Goal: Task Accomplishment & Management: Complete application form

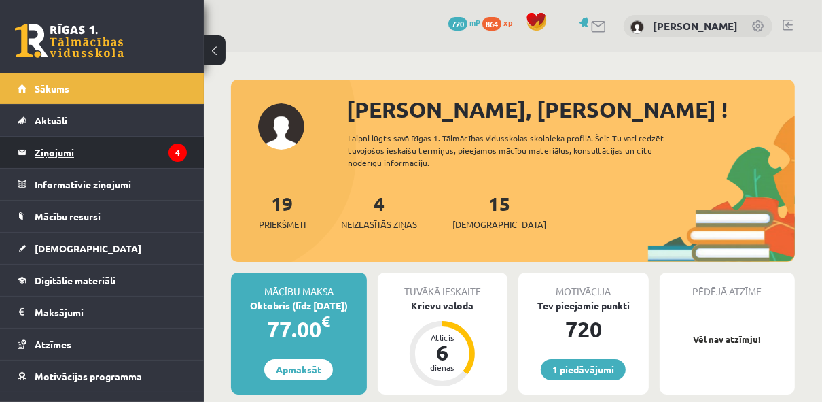
click at [134, 149] on legend "Ziņojumi 4" at bounding box center [111, 152] width 152 height 31
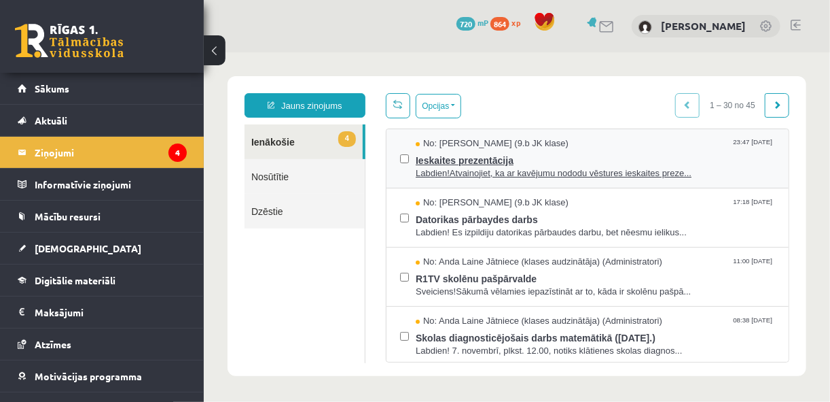
click at [527, 147] on span "No: Jana Sarkaniča (9.b JK klase)" at bounding box center [491, 143] width 153 height 13
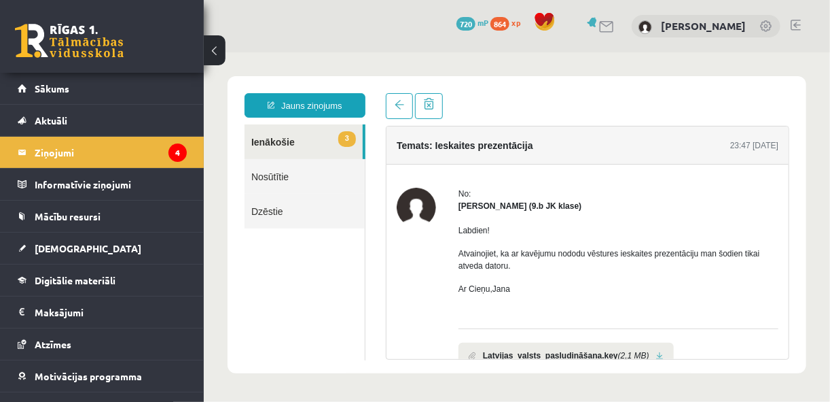
click at [337, 126] on link "3 Ienākošie" at bounding box center [303, 141] width 118 height 35
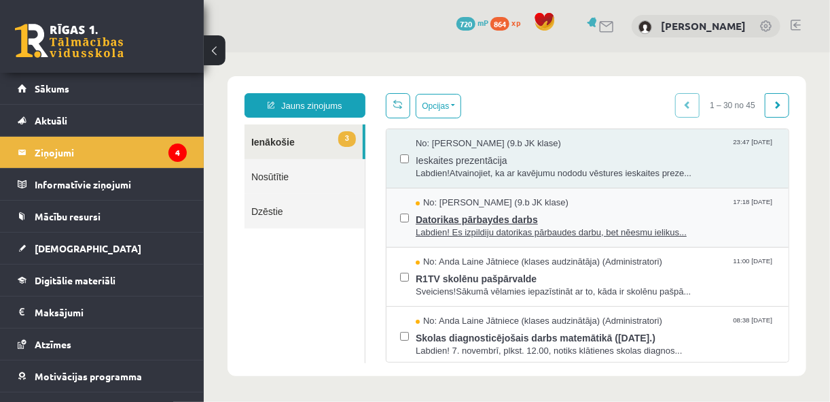
click at [551, 210] on span "Datorikas pārbaydes darbs" at bounding box center [594, 217] width 359 height 17
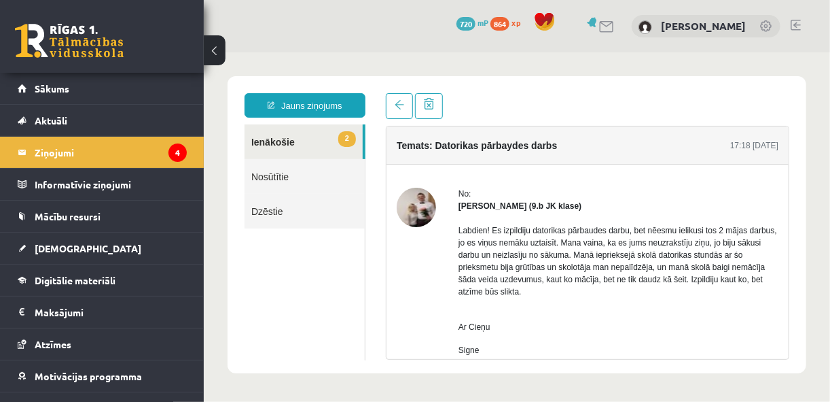
click at [309, 142] on link "2 Ienākošie" at bounding box center [303, 141] width 118 height 35
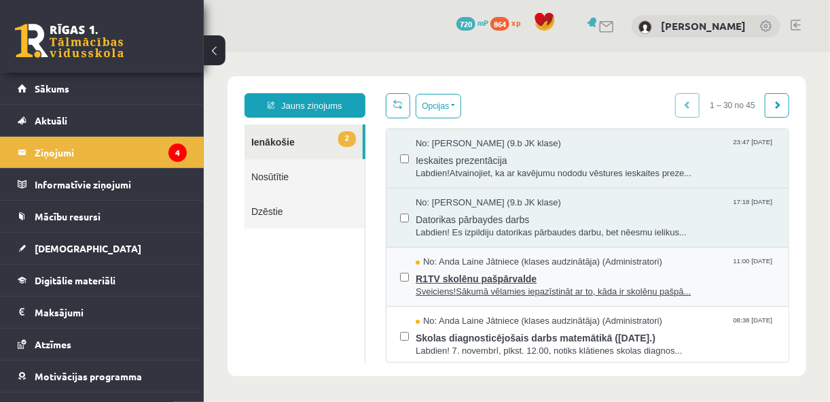
click at [572, 275] on span "R1TV skolēnu pašpārvalde" at bounding box center [594, 276] width 359 height 17
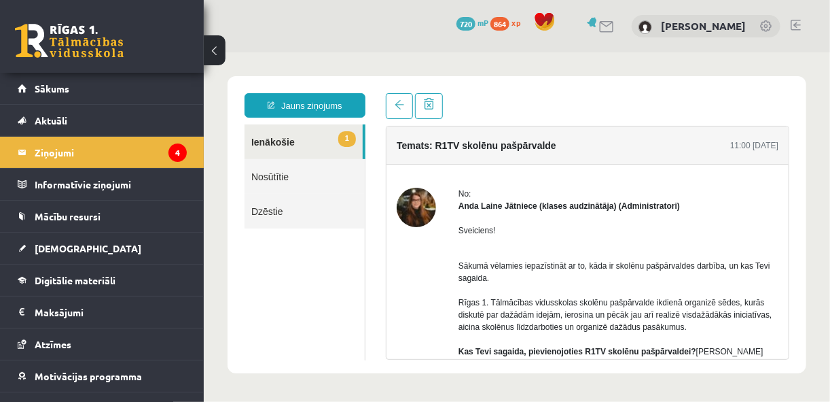
click at [311, 146] on link "1 Ienākošie" at bounding box center [303, 141] width 118 height 35
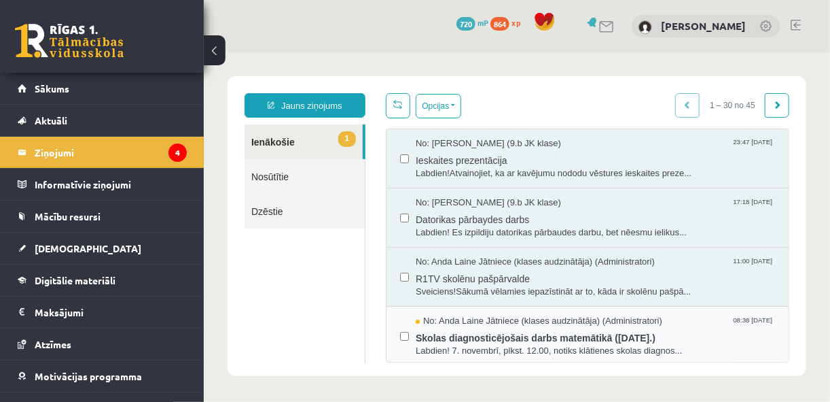
click at [534, 306] on div "No: Anda Laine Jātniece (klases audzinātāja) (Administratori) 08:38 08/10/2025 …" at bounding box center [587, 335] width 402 height 59
click at [534, 308] on div "No: Anda Laine Jātniece (klases audzinātāja) (Administratori) 08:38 08/10/2025 …" at bounding box center [587, 335] width 402 height 59
click at [465, 324] on span "No: Anda Laine Jātniece (klases audzinātāja) (Administratori)" at bounding box center [538, 320] width 247 height 13
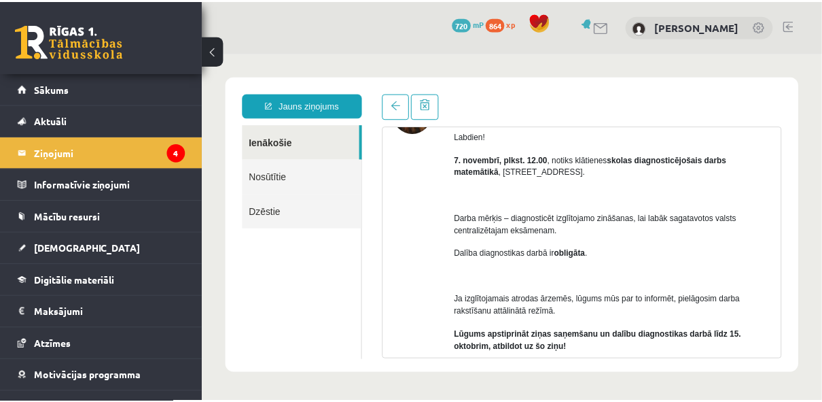
scroll to position [86, 0]
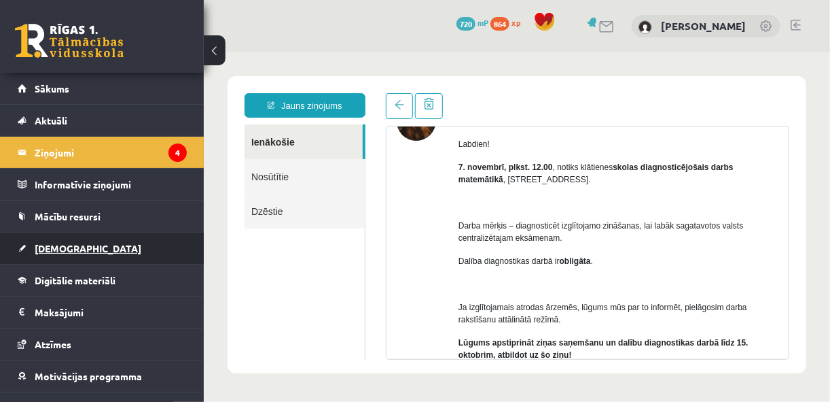
click at [84, 243] on link "[DEMOGRAPHIC_DATA]" at bounding box center [102, 247] width 169 height 31
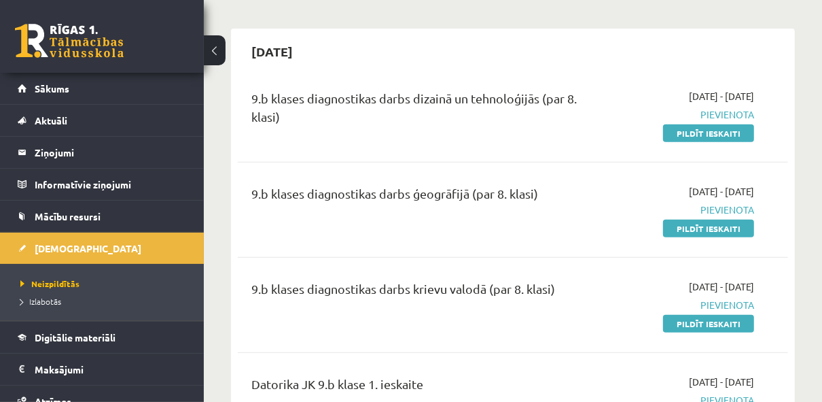
scroll to position [347, 0]
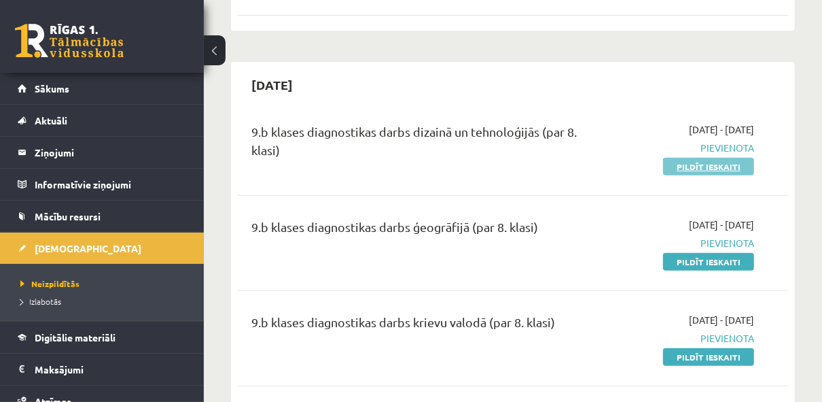
click at [734, 164] on link "Pildīt ieskaiti" at bounding box center [708, 167] width 91 height 18
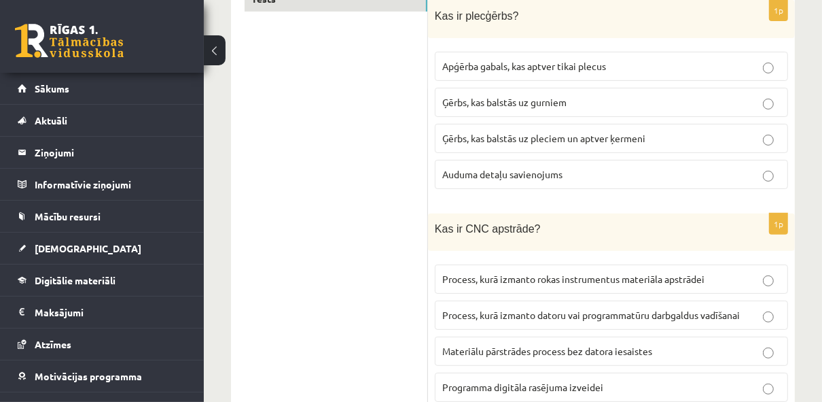
scroll to position [255, 0]
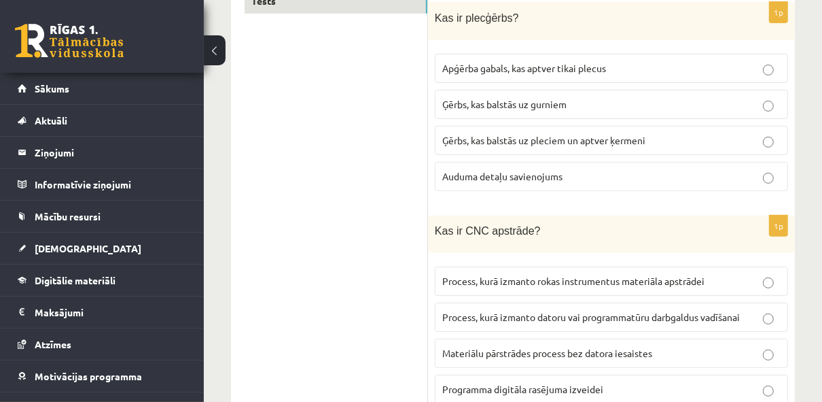
click at [476, 50] on fieldset "Apģērba gabals, kas aptver tikai plecus Ģērbs, kas balstās uz gurniem Ģērbs, ka…" at bounding box center [611, 121] width 353 height 148
click at [514, 136] on span "Ģērbs, kas balstās uz pleciem un aptver ķermeni" at bounding box center [543, 140] width 203 height 12
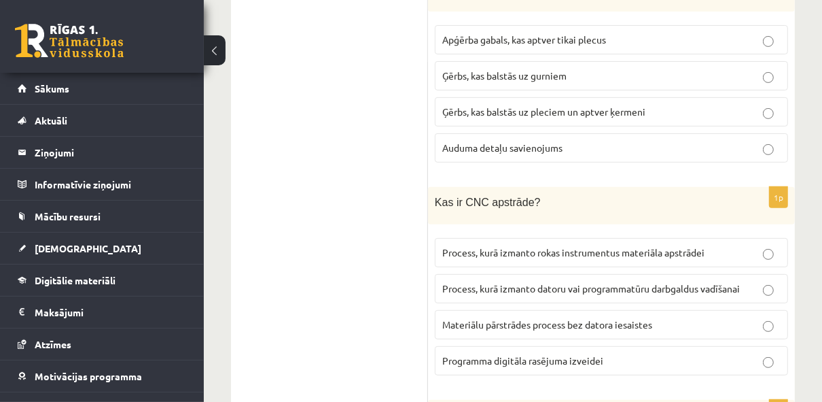
scroll to position [285, 0]
click at [533, 283] on span "Process, kurā izmanto datoru vai programmatūru darbgaldus vadīšanai" at bounding box center [591, 287] width 298 height 12
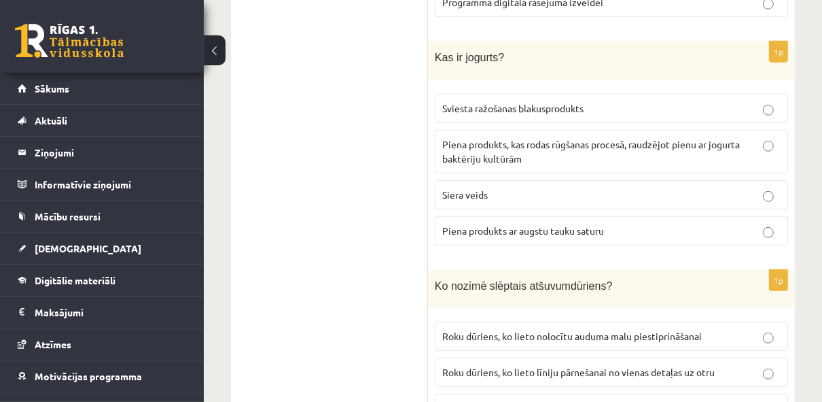
scroll to position [643, 0]
click at [551, 137] on span "Piena produkts, kas rodas rūgšanas procesā, raudzējot pienu ar jogurta baktērij…" at bounding box center [591, 150] width 298 height 26
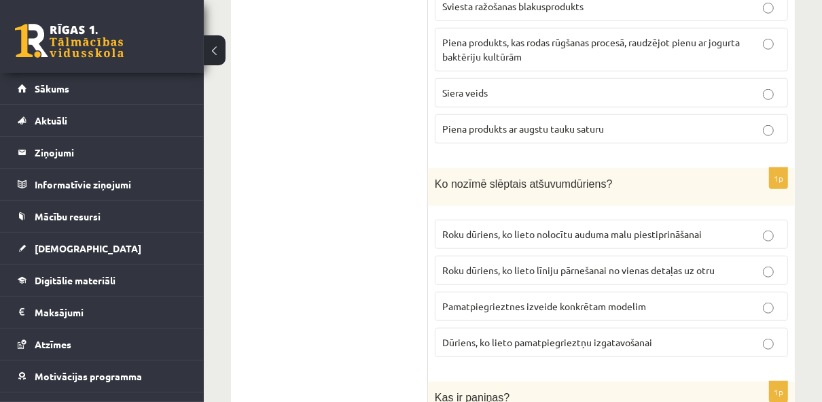
scroll to position [758, 0]
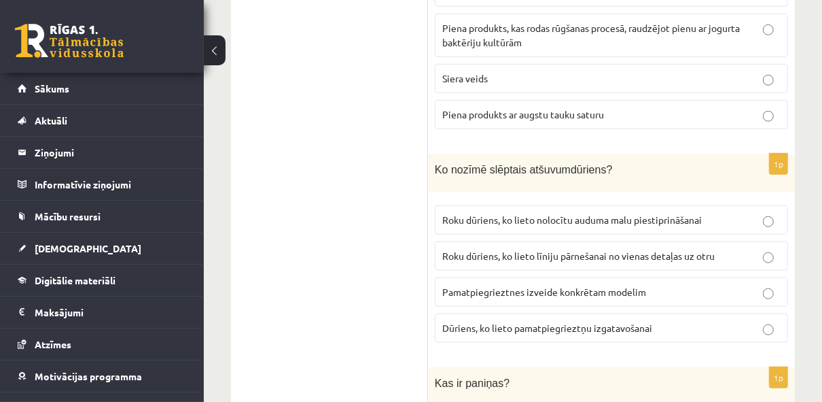
click at [524, 249] on span "Roku dūriens, ko lieto līniju pārnešanai no vienas detaļas uz otru" at bounding box center [578, 255] width 272 height 12
click at [534, 213] on span "Roku dūriens, ko lieto nolocītu auduma malu piestiprināšanai" at bounding box center [572, 219] width 260 height 12
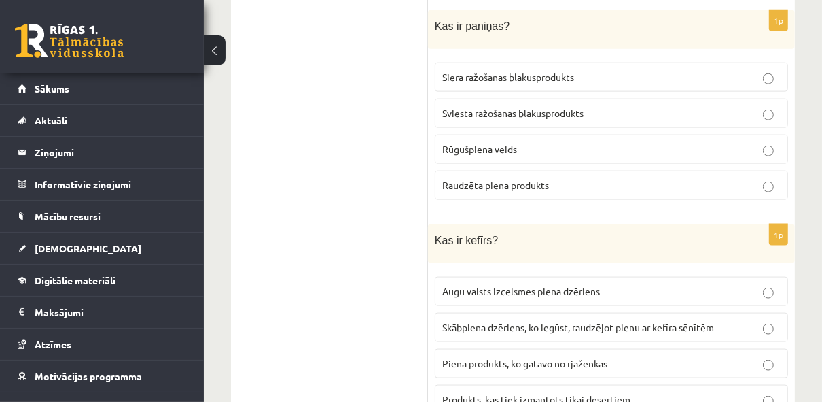
scroll to position [1116, 0]
click at [584, 105] on span "Sviesta ražošanas blakusprodukts" at bounding box center [512, 111] width 141 height 12
click at [516, 319] on span "Skābpiena dzēriens, ko iegūst, raudzējot pienu ar kefīra sēnītēm" at bounding box center [578, 325] width 272 height 12
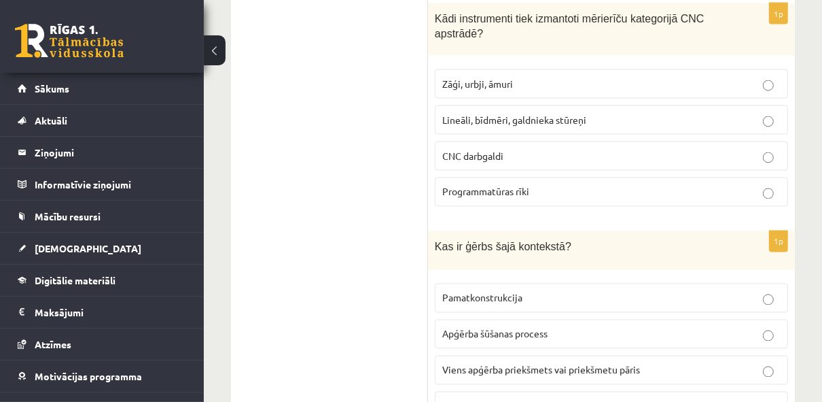
scroll to position [1551, 0]
click at [575, 148] on p "CNC darbgaldi" at bounding box center [611, 155] width 338 height 14
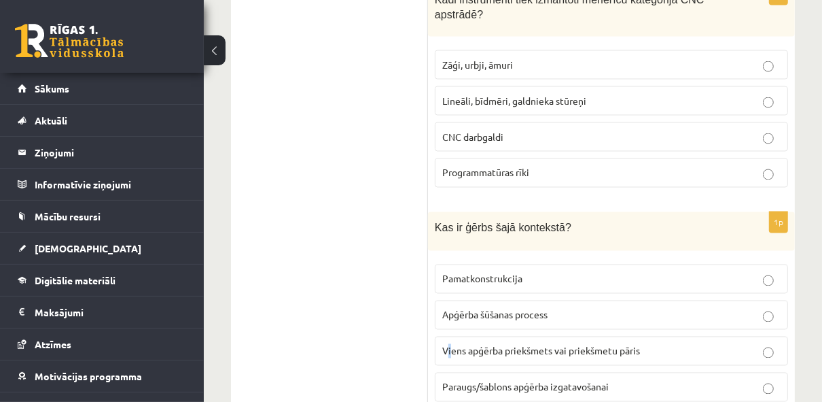
drag, startPoint x: 471, startPoint y: 334, endPoint x: 449, endPoint y: 327, distance: 22.6
click at [449, 344] on span "Viens apģērba priekšmets vai priekšmetu pāris" at bounding box center [541, 350] width 198 height 12
click at [775, 344] on p "Viens apģērba priekšmets vai priekšmetu pāris" at bounding box center [611, 351] width 338 height 14
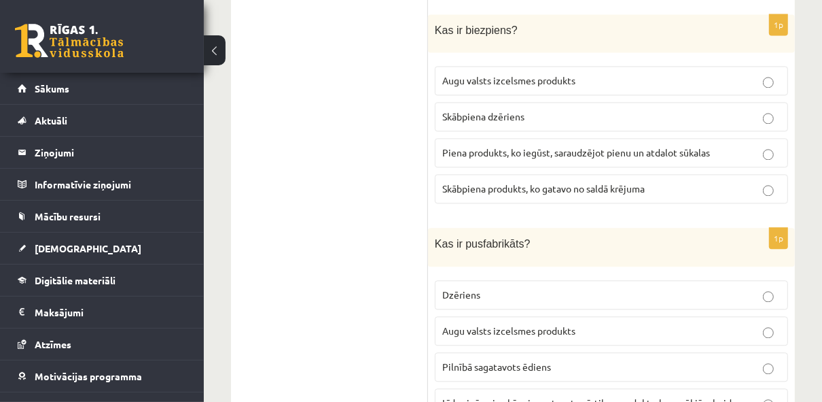
scroll to position [1977, 0]
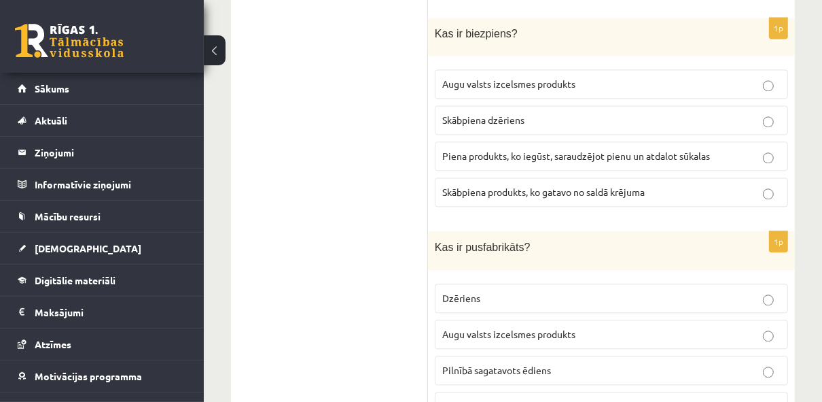
click at [607, 149] on p "Piena produkts, ko iegūst, saraudzējot pienu un atdalot sūkalas" at bounding box center [611, 156] width 338 height 14
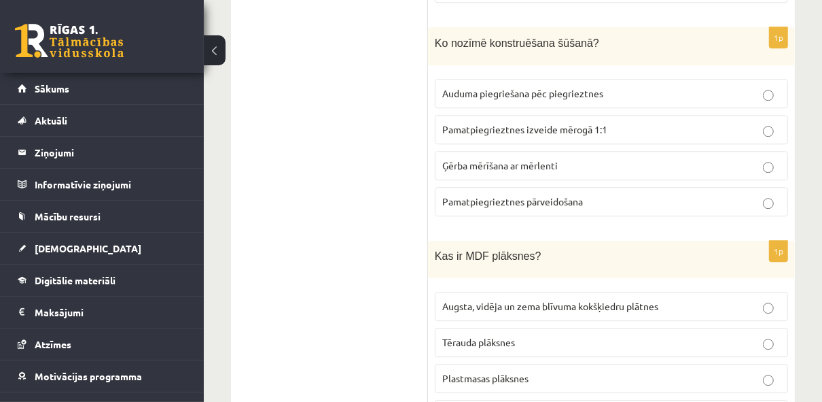
scroll to position [2410, 0]
click at [626, 122] on p "Pamatpiegrieztnes izveide mērogā 1:1" at bounding box center [611, 129] width 338 height 14
click at [579, 299] on span "Augsta, vidēja un zema blīvuma kokšķiedru plātnes" at bounding box center [550, 305] width 216 height 12
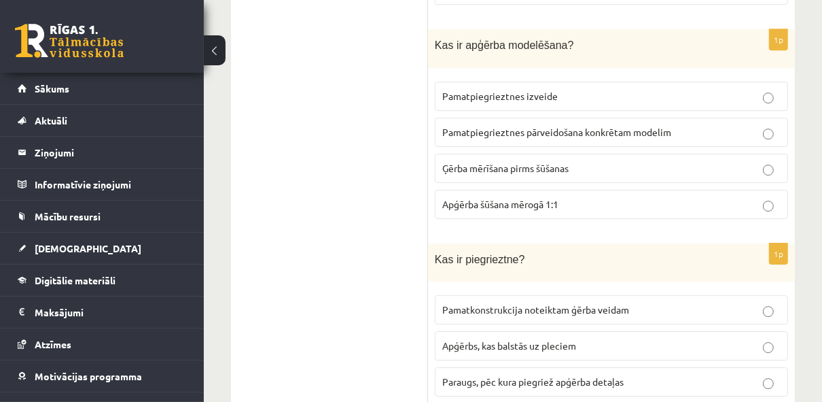
scroll to position [2831, 0]
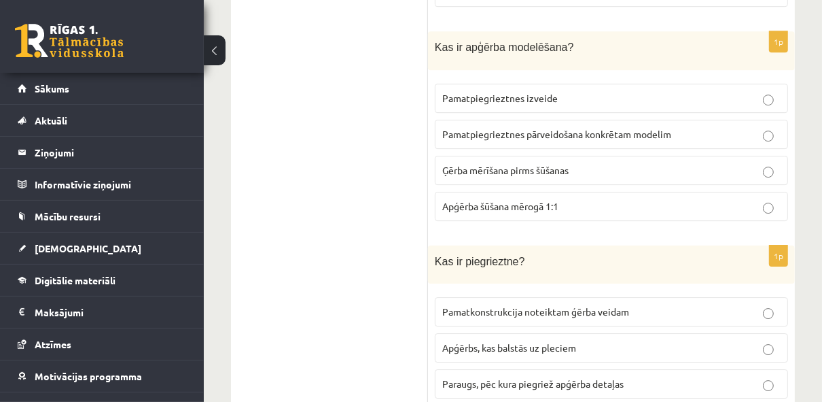
click at [621, 128] on span "Pamatpiegrieztnes pārveidošana konkrētam modelim" at bounding box center [556, 134] width 229 height 12
click at [536, 377] on span "Paraugs, pēc kura piegriež apģērba detaļas" at bounding box center [532, 383] width 181 height 12
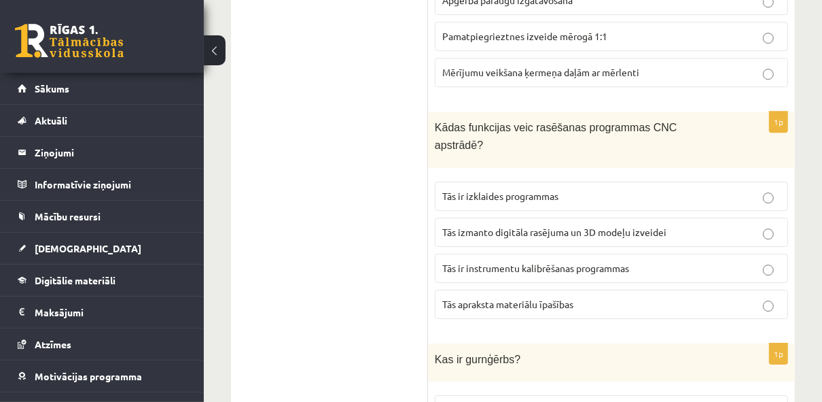
scroll to position [6214, 0]
click at [544, 225] on span "Tās izmanto digitāla rasējuma un 3D modeļu izveidei" at bounding box center [554, 231] width 224 height 12
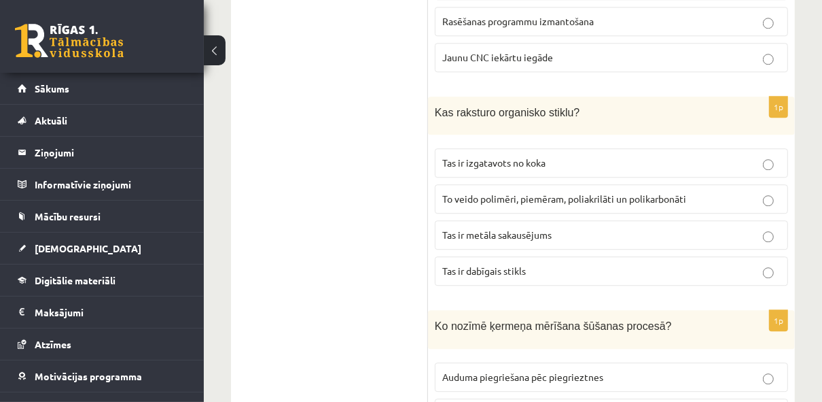
scroll to position [5801, 0]
click at [664, 192] on span "To veido polimēri, piemēram, poliakrilāti un polikarbonāti" at bounding box center [564, 198] width 244 height 12
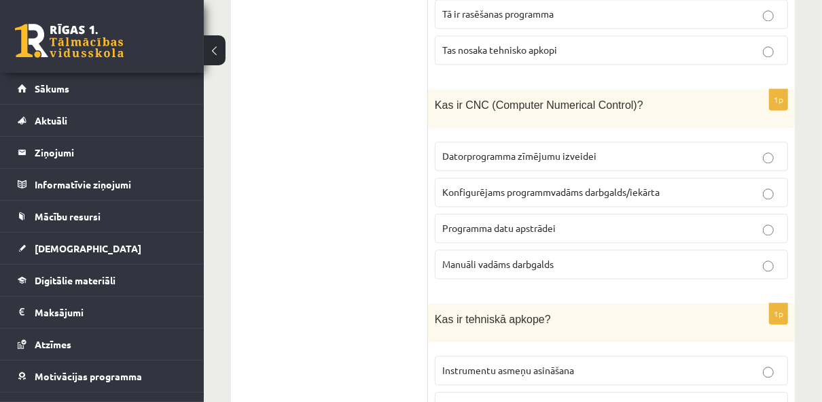
scroll to position [5380, 0]
click at [601, 185] on span "Konfigurējams programmvadāms darbgalds/iekārta" at bounding box center [550, 191] width 217 height 12
click at [573, 400] on span "Organizatorisku pasākumu kopums, lai uzturētu iekārtu tehniskā kārtībā" at bounding box center [595, 406] width 306 height 12
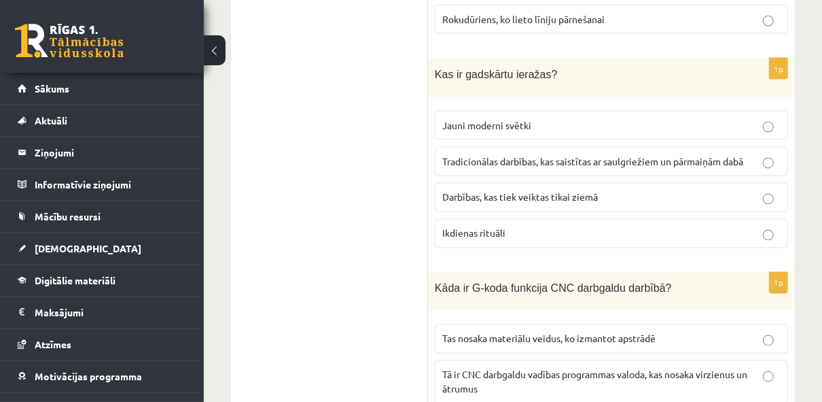
scroll to position [4969, 0]
click at [606, 154] on p "Tradicionālas darbības, kas saistītas ar saulgriežiem un pārmaiņām dabā" at bounding box center [611, 161] width 338 height 14
click at [564, 368] on span "Tā ir CNC darbgaldu vadības programmas valoda, kas nosaka virzienus un ātrumus" at bounding box center [594, 381] width 305 height 26
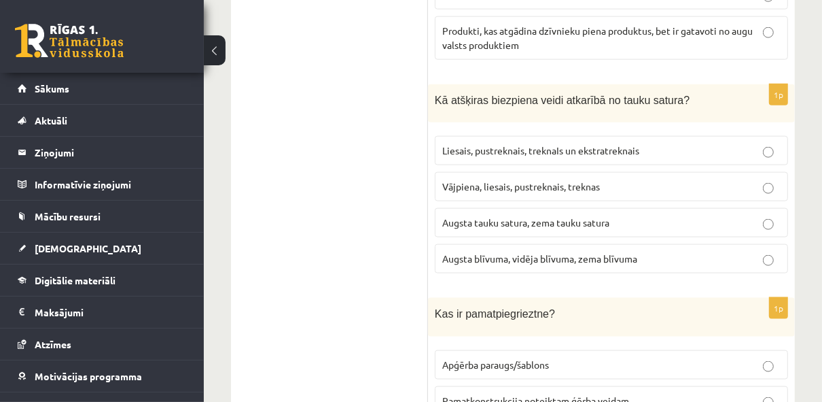
scroll to position [4515, 0]
click at [555, 145] on span "Liesais, pustreknais, treknaIs un ekstratreknais" at bounding box center [540, 151] width 197 height 12
click at [535, 387] on label "Pamatkonstrukcija noteiktam ģērba veidam" at bounding box center [611, 401] width 353 height 29
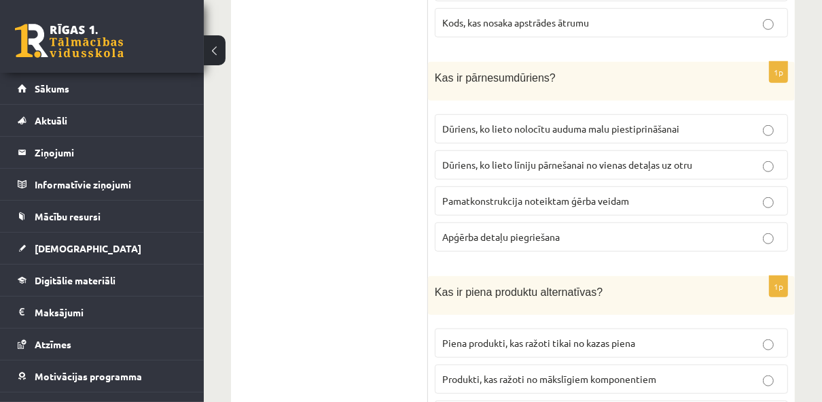
scroll to position [4096, 0]
click at [592, 158] on span "Dūriens, ko lieto līniju pārnešanai no vienas detaļas uz otru" at bounding box center [567, 164] width 250 height 12
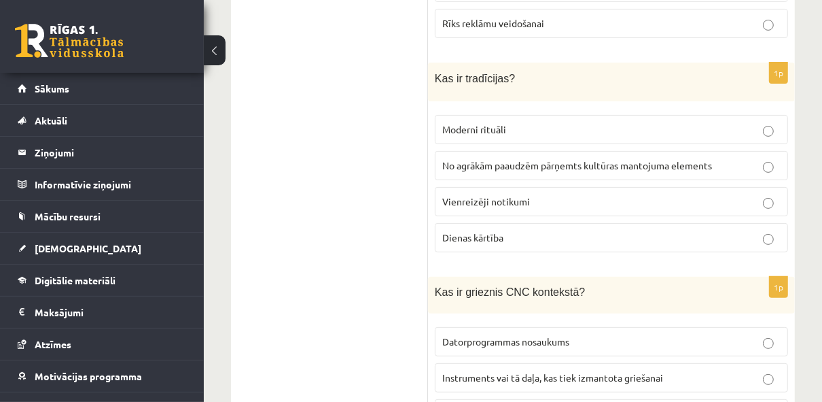
scroll to position [3669, 0]
click at [597, 159] on span "No agrākām paaudzēm pārņemts kultūras mantojuma elements" at bounding box center [577, 165] width 270 height 12
click at [584, 370] on p "Instruments vai tā daļa, kas tiek izmantota griešanai" at bounding box center [611, 377] width 338 height 14
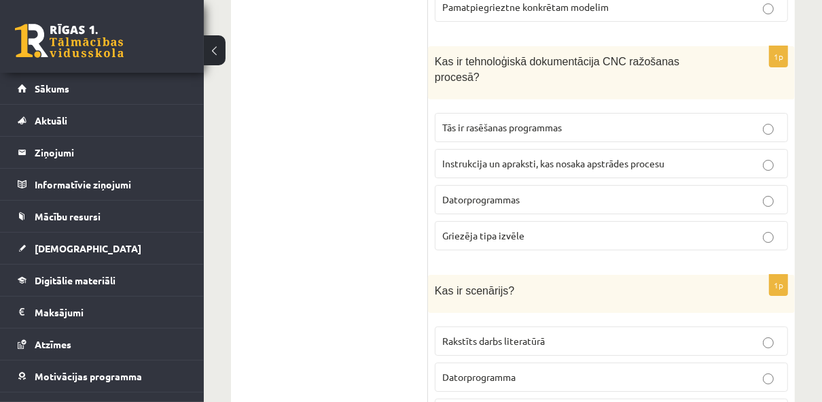
scroll to position [3244, 0]
click at [612, 156] on span "Instrukcija un apraksti, kas nosaka apstrādes procesu" at bounding box center [553, 162] width 222 height 12
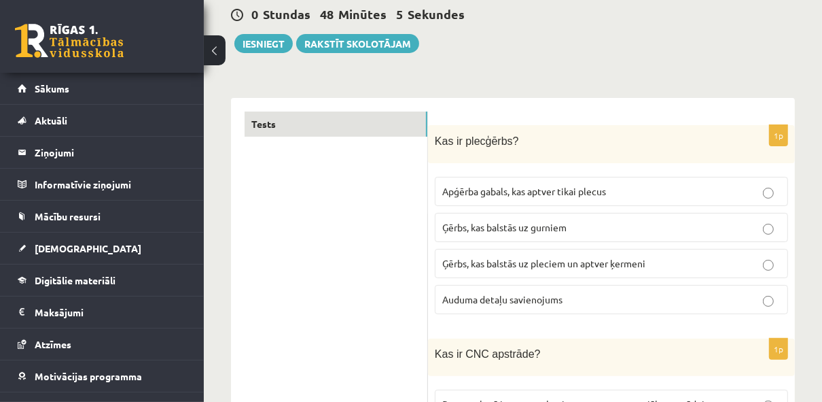
scroll to position [0, 0]
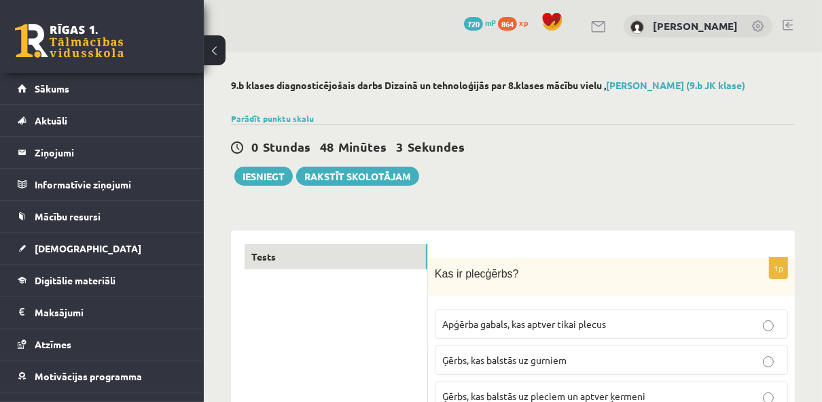
click at [277, 180] on button "Iesniegt" at bounding box center [263, 175] width 58 height 19
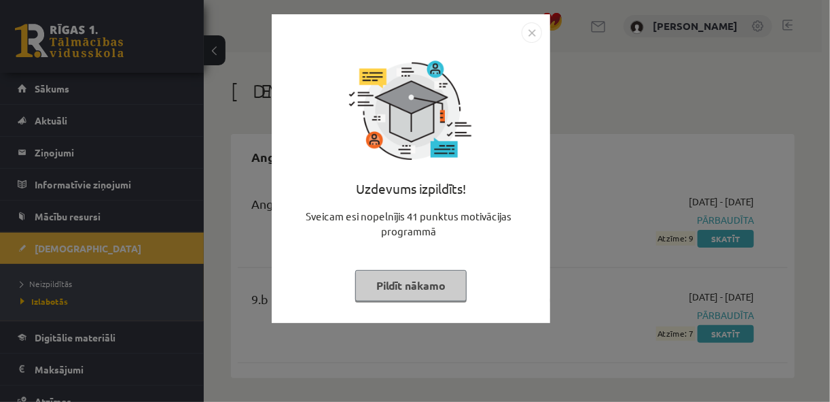
click at [536, 32] on img "Close" at bounding box center [532, 32] width 20 height 20
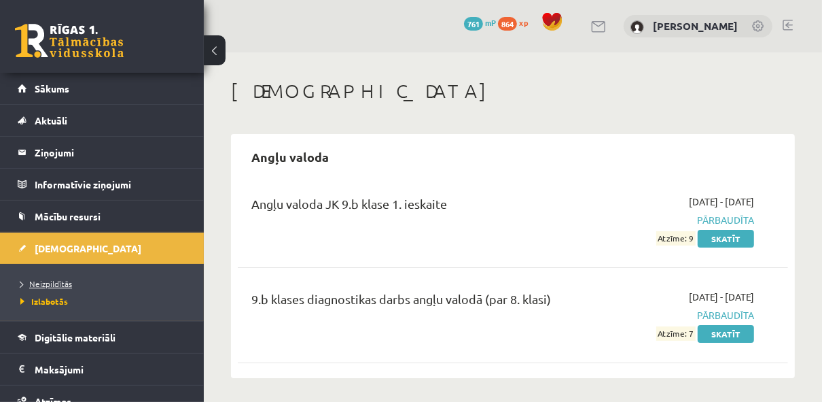
click at [50, 278] on span "Neizpildītās" at bounding box center [46, 283] width 52 height 11
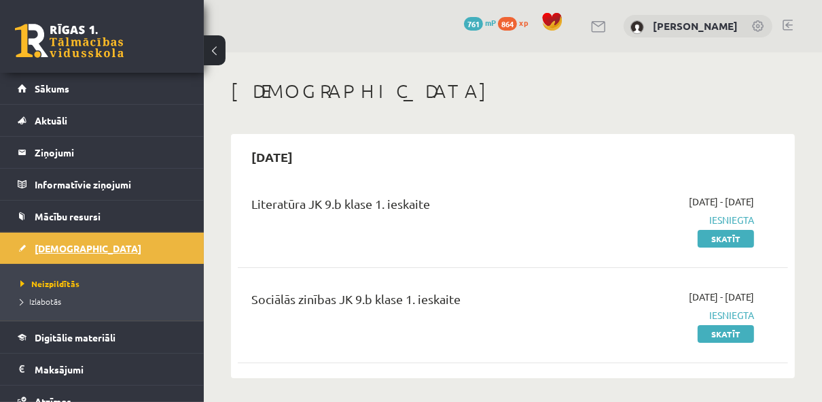
click at [61, 250] on span "[DEMOGRAPHIC_DATA]" at bounding box center [88, 248] width 107 height 12
click at [56, 278] on span "Neizpildītās" at bounding box center [49, 283] width 59 height 11
click at [55, 297] on span "Izlabotās" at bounding box center [40, 301] width 41 height 11
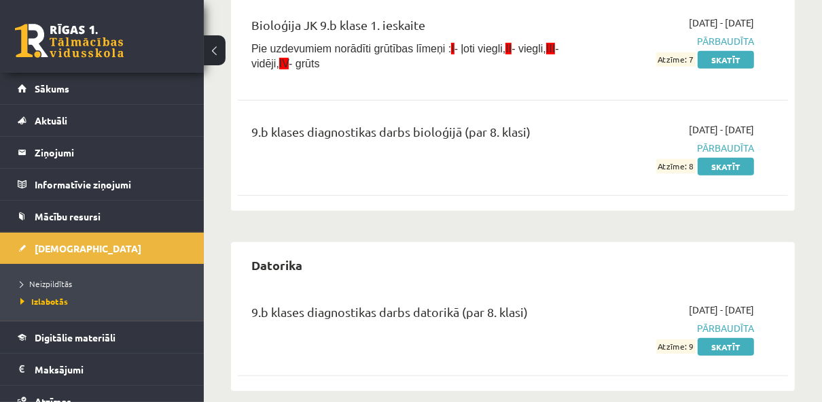
scroll to position [372, 0]
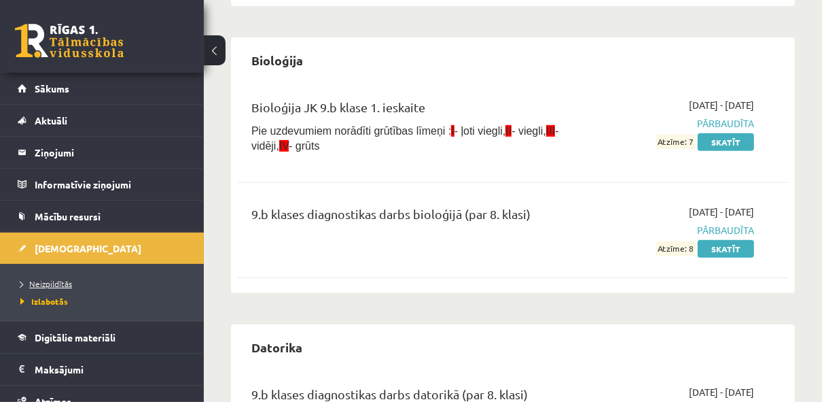
click at [69, 282] on span "Neizpildītās" at bounding box center [46, 283] width 52 height 11
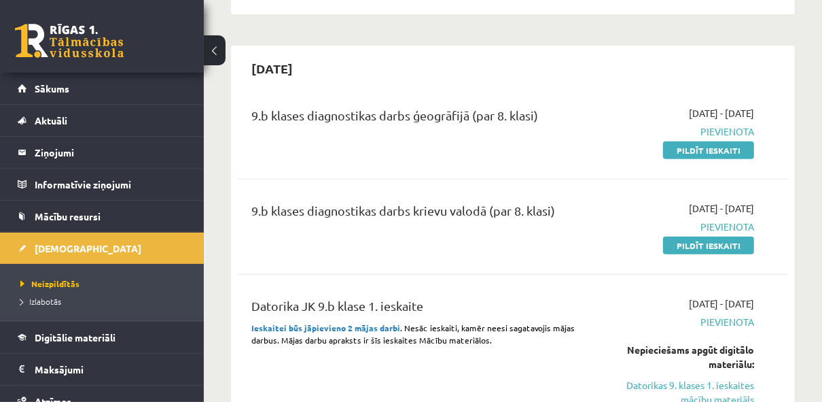
scroll to position [364, 0]
click at [703, 238] on link "Pildīt ieskaiti" at bounding box center [708, 245] width 91 height 18
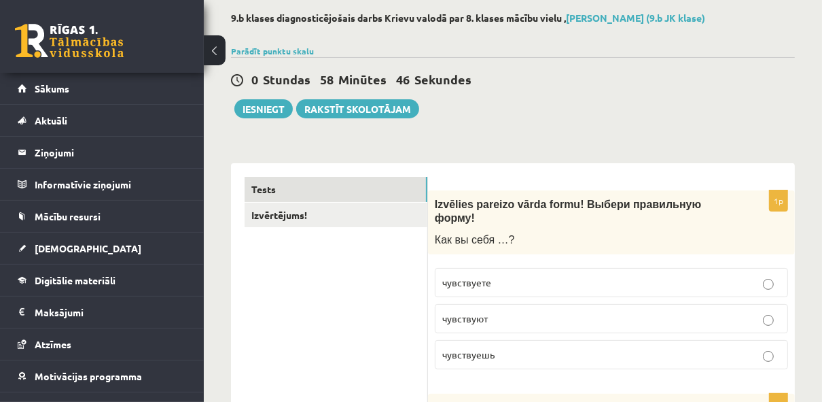
scroll to position [84, 0]
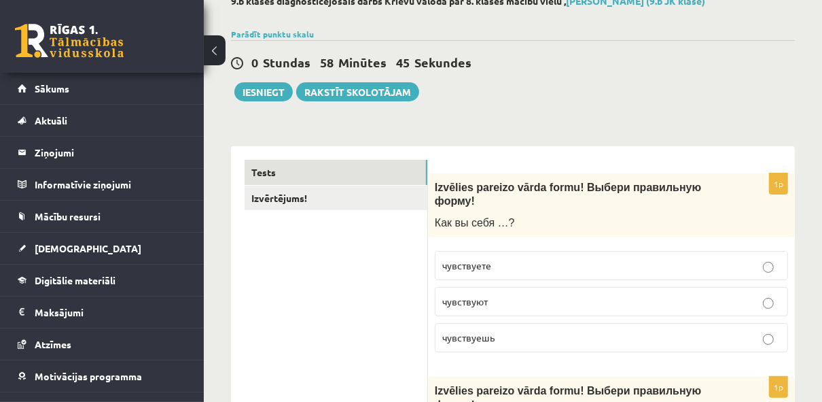
click at [472, 56] on span "45 Sekundes" at bounding box center [436, 62] width 80 height 16
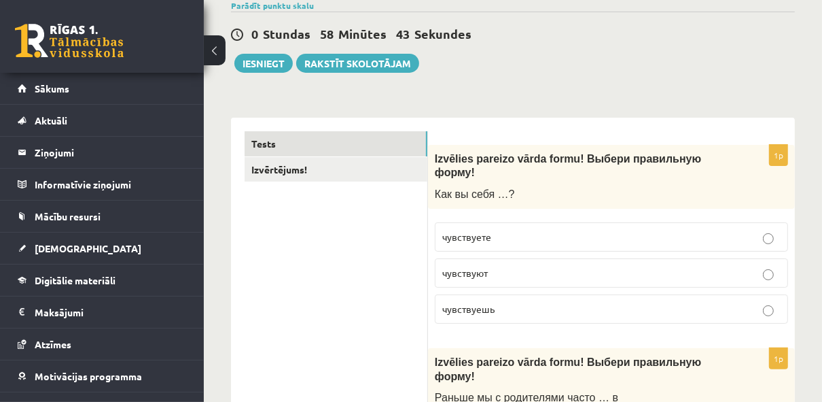
scroll to position [114, 0]
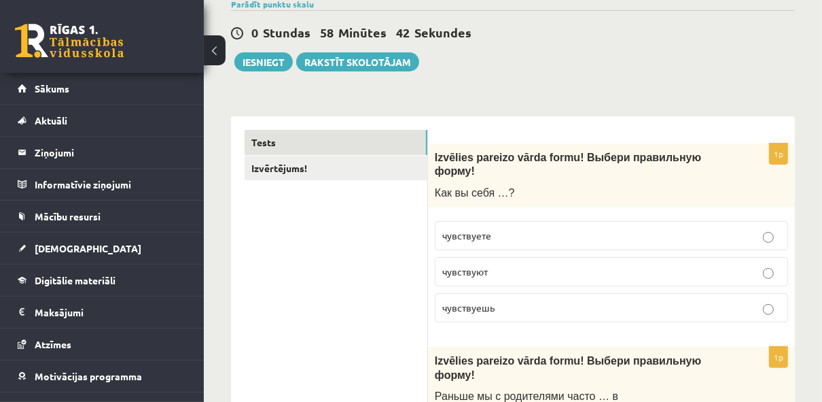
click at [531, 221] on label "чувствуете" at bounding box center [611, 235] width 353 height 29
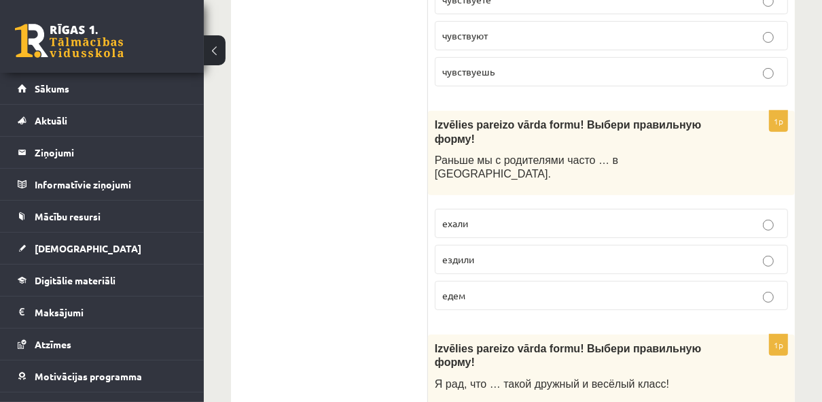
click at [514, 245] on label "ездили" at bounding box center [611, 259] width 353 height 29
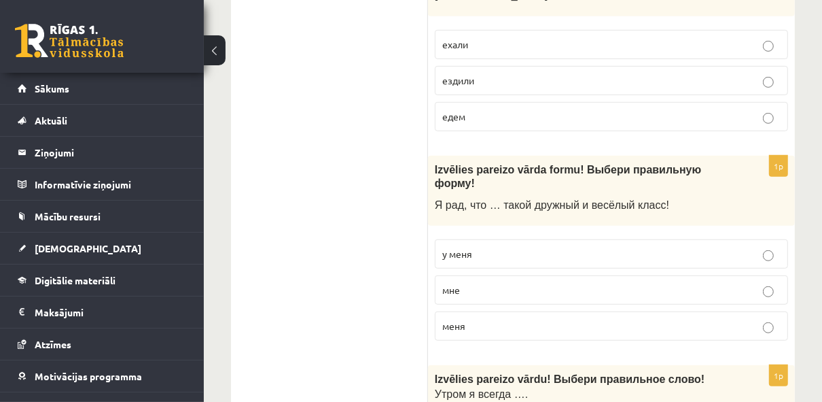
scroll to position [529, 0]
click at [511, 246] on p "у меня" at bounding box center [611, 253] width 338 height 14
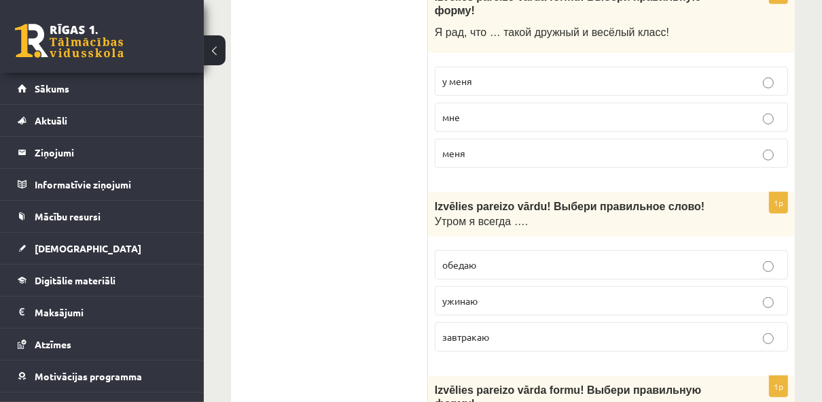
scroll to position [703, 0]
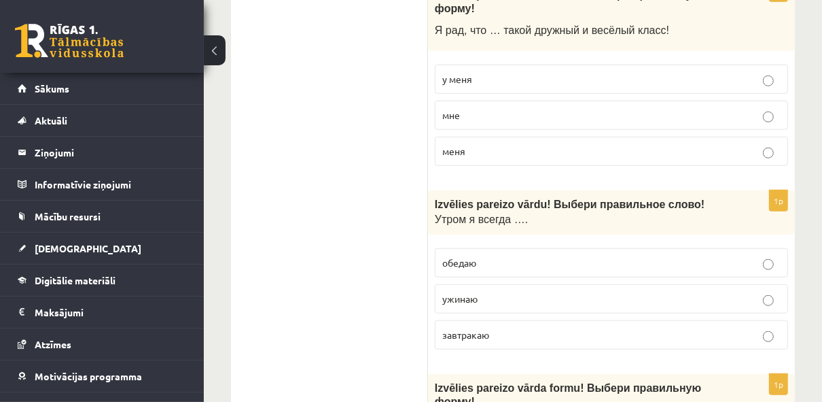
click at [502, 320] on label "завтракаю" at bounding box center [611, 334] width 353 height 29
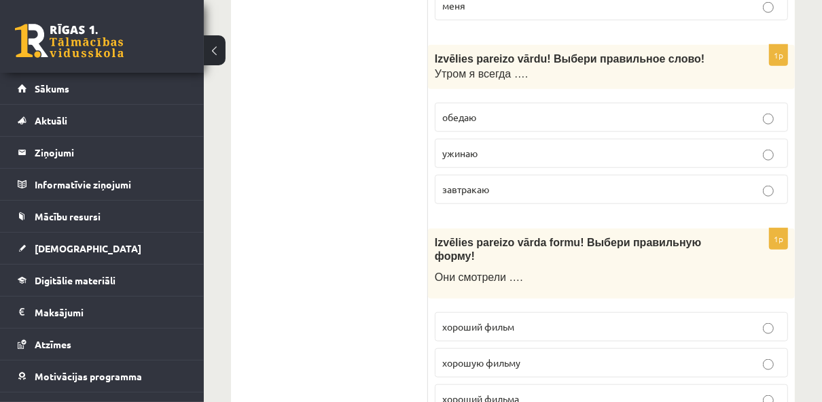
scroll to position [868, 0]
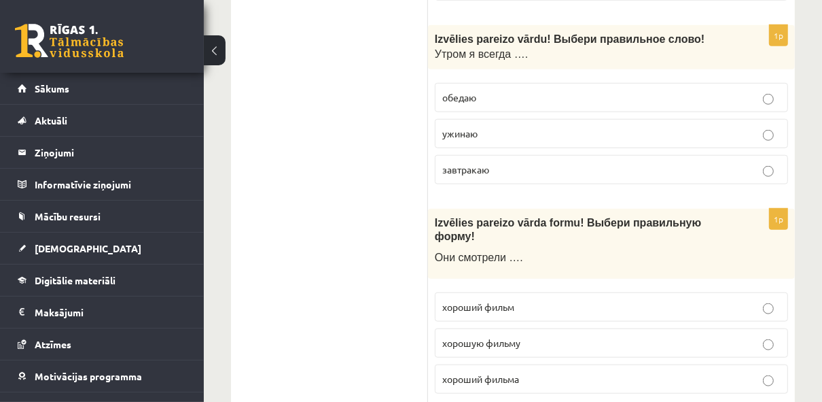
click at [533, 300] on p "хороший фильм" at bounding box center [611, 307] width 338 height 14
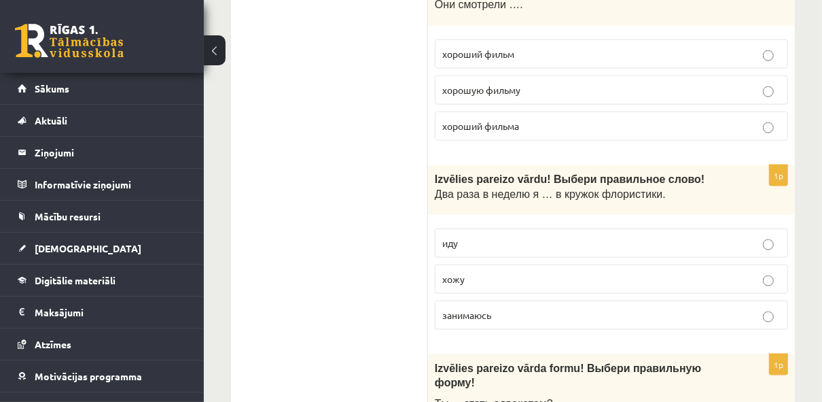
scroll to position [1122, 0]
click at [508, 271] on p "хожу" at bounding box center [611, 278] width 338 height 14
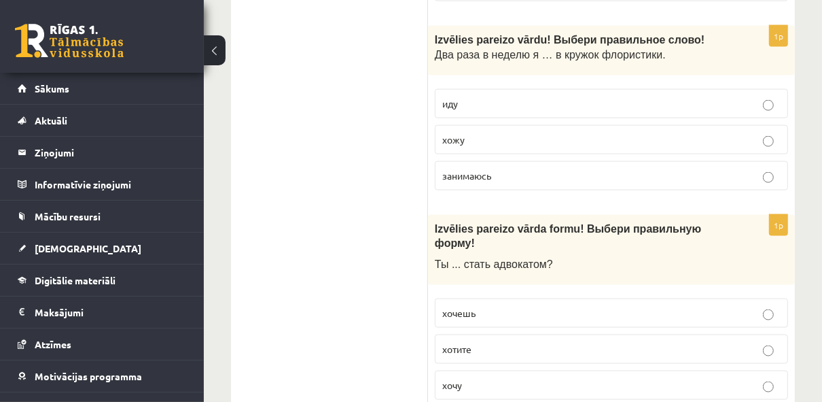
scroll to position [1260, 0]
click at [513, 299] on label "хочешь" at bounding box center [611, 313] width 353 height 29
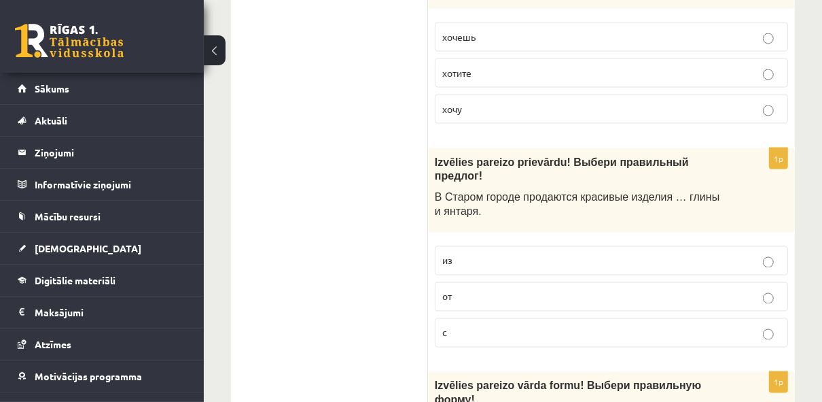
scroll to position [1537, 0]
click at [543, 253] on p "из" at bounding box center [611, 260] width 338 height 14
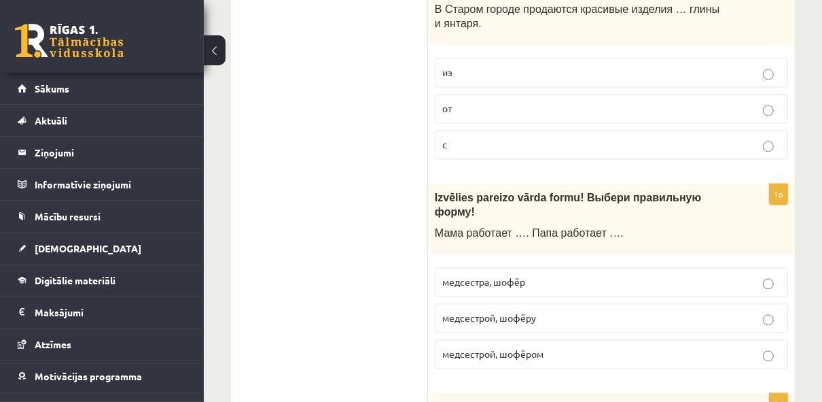
scroll to position [1726, 0]
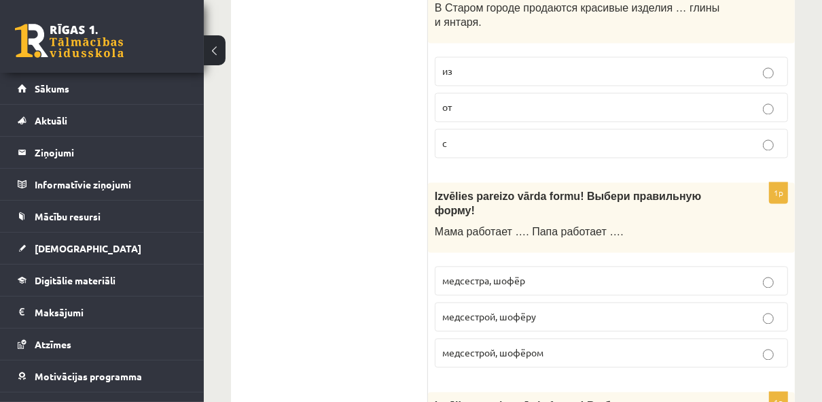
click at [552, 345] on p "медсестрой, шофёром" at bounding box center [611, 352] width 338 height 14
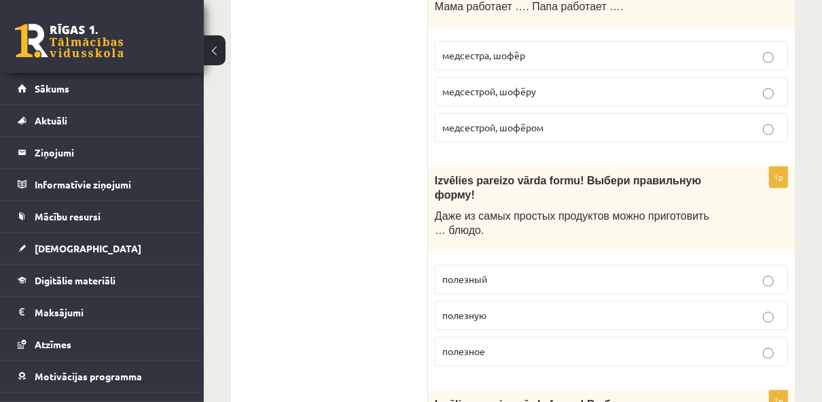
scroll to position [1951, 0]
click at [501, 336] on label "полезное" at bounding box center [611, 350] width 353 height 29
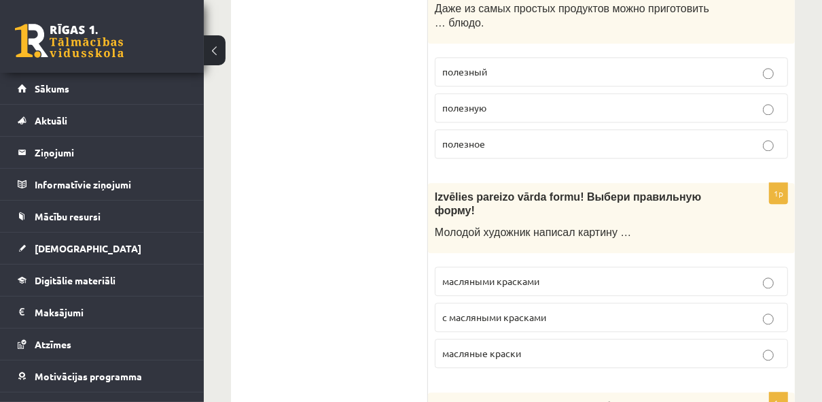
scroll to position [2158, 0]
click at [520, 274] on p "масляными красками" at bounding box center [611, 281] width 338 height 14
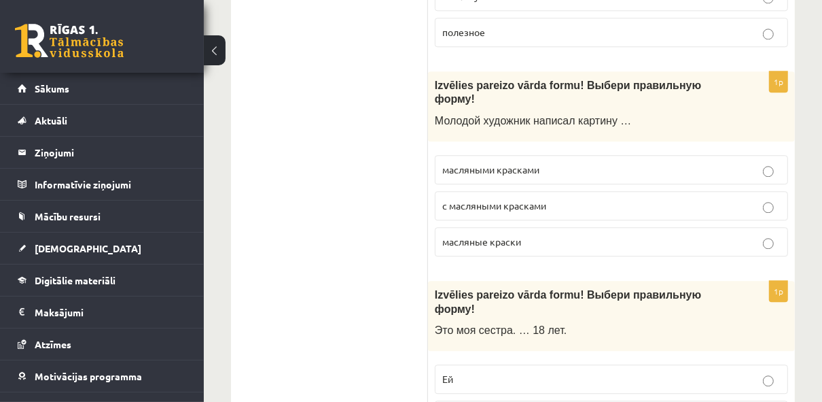
scroll to position [2271, 0]
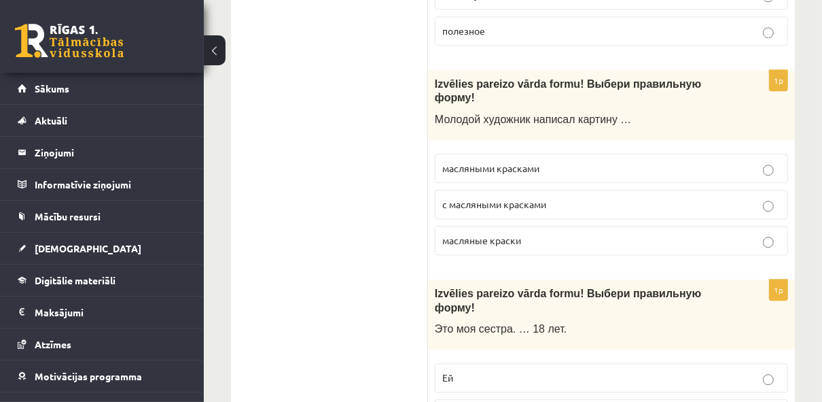
click at [515, 370] on p "Ей" at bounding box center [611, 377] width 338 height 14
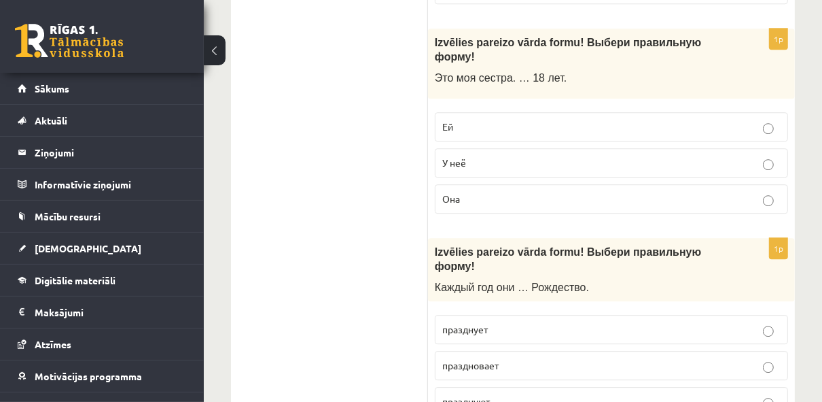
scroll to position [2523, 0]
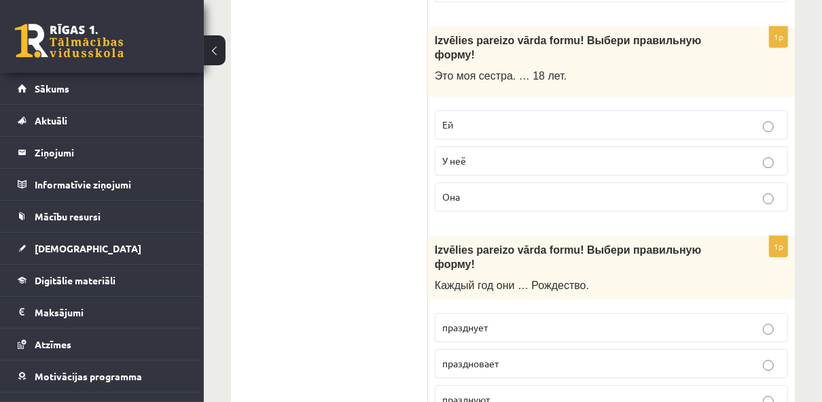
click at [508, 392] on p "празднуют" at bounding box center [611, 399] width 338 height 14
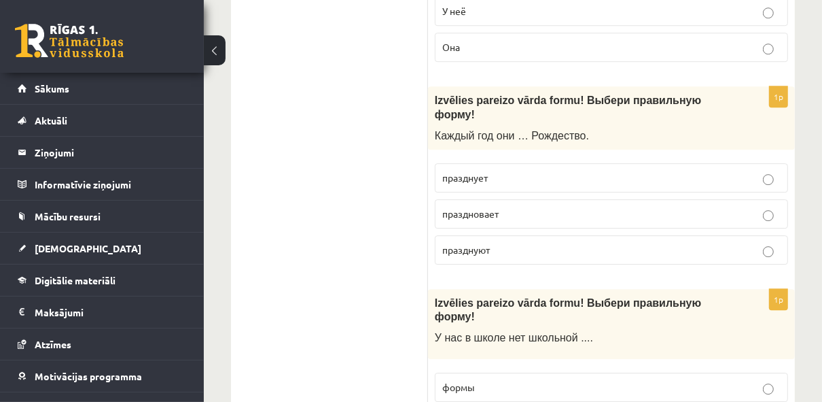
scroll to position [2713, 0]
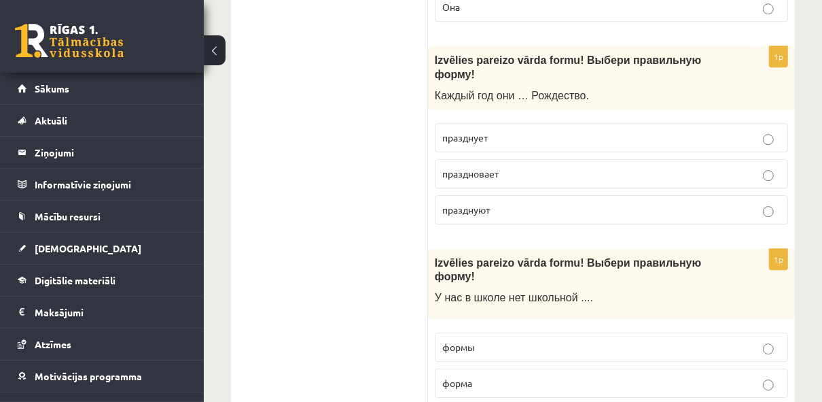
click at [500, 340] on p "формы" at bounding box center [611, 347] width 338 height 14
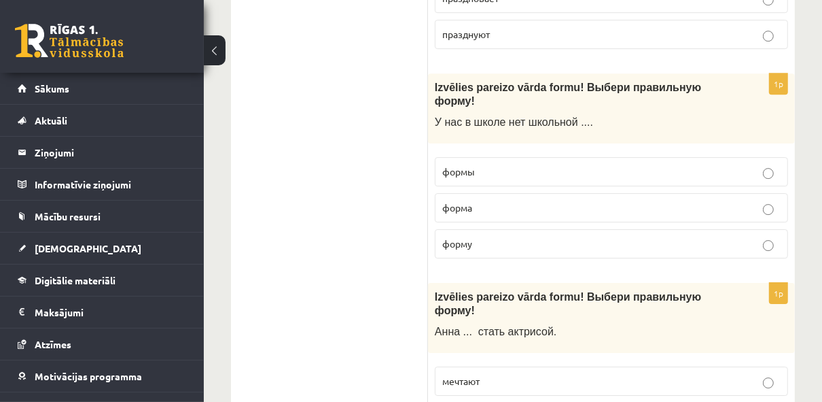
scroll to position [2889, 0]
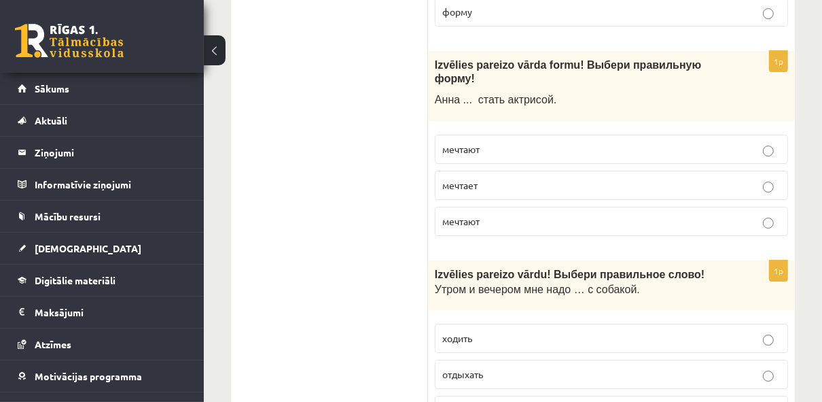
scroll to position [3121, 0]
click at [490, 401] on p "гулять" at bounding box center [611, 409] width 338 height 14
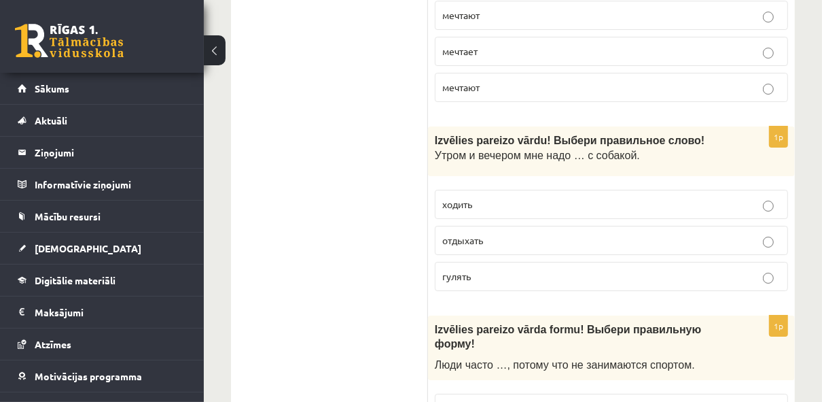
scroll to position [3253, 0]
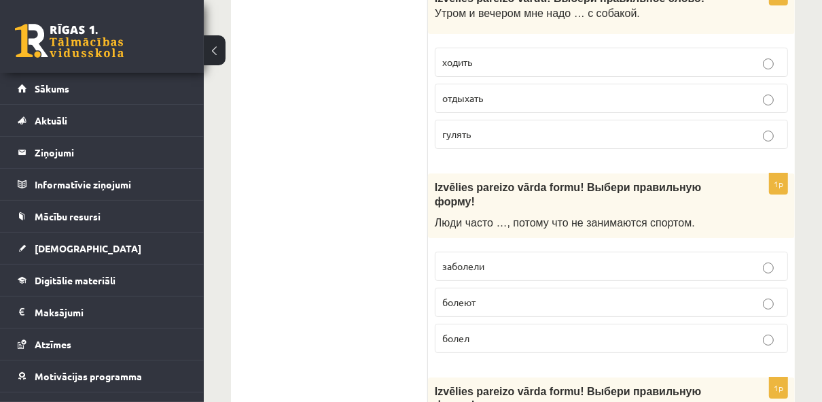
scroll to position [3397, 0]
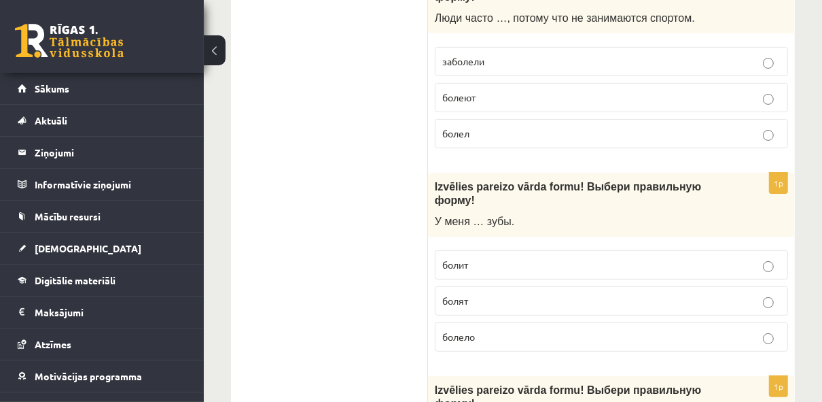
scroll to position [3628, 0]
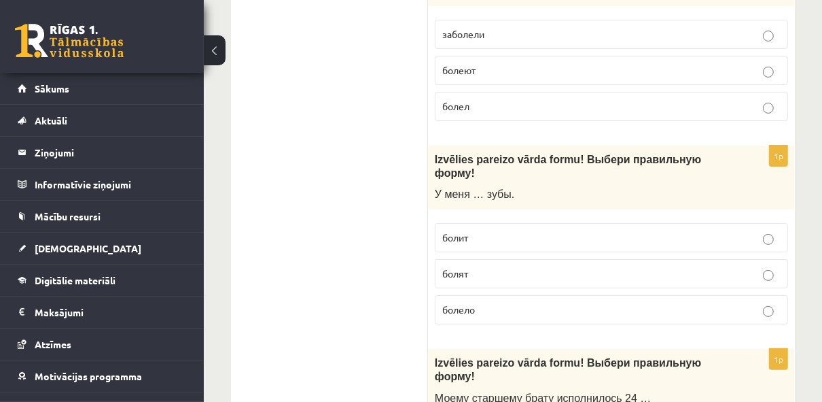
drag, startPoint x: 489, startPoint y: 215, endPoint x: 478, endPoint y: 211, distance: 12.5
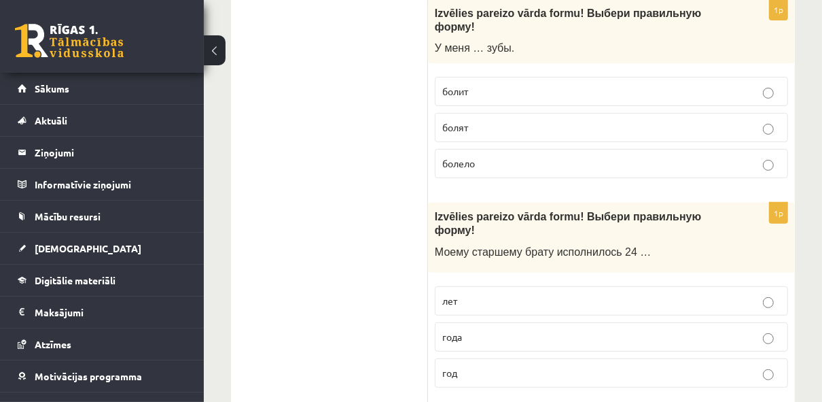
scroll to position [3783, 0]
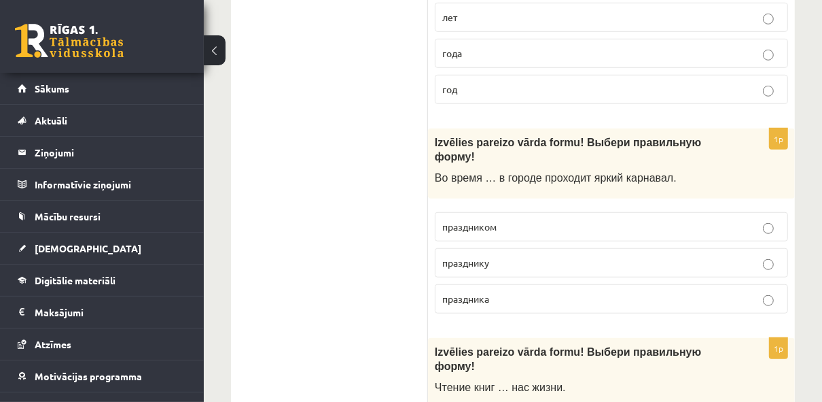
scroll to position [4060, 0]
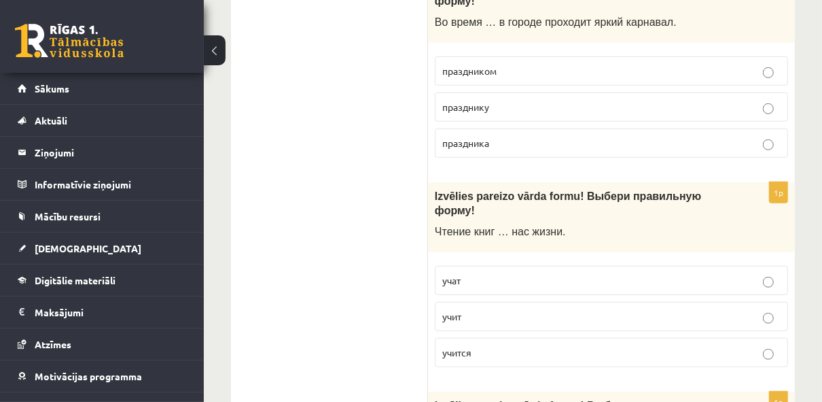
scroll to position [4067, 0]
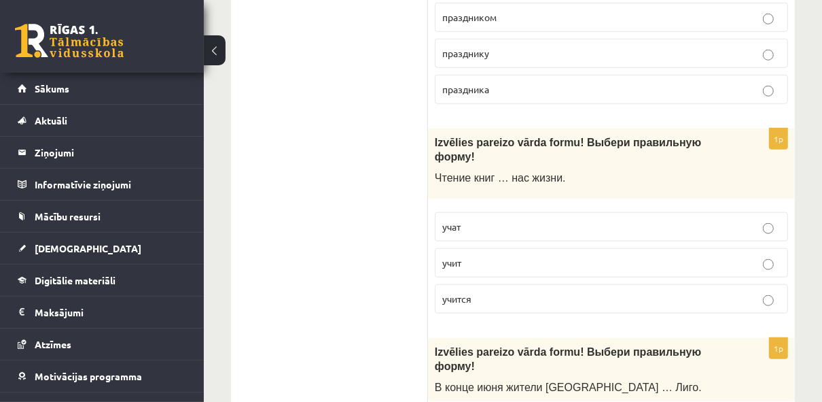
scroll to position [4242, 0]
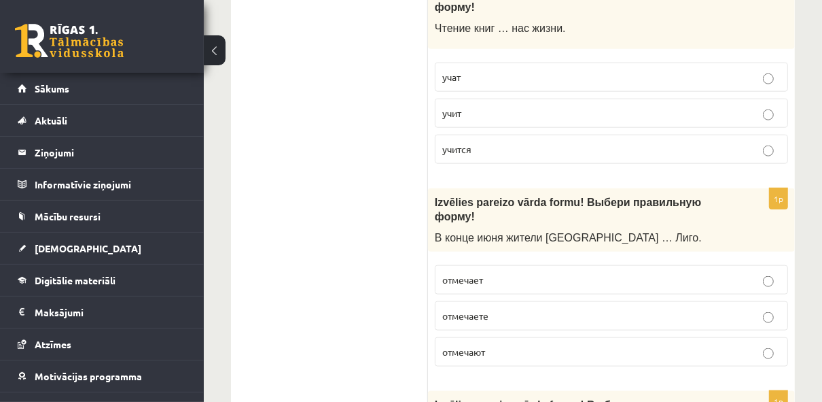
scroll to position [4421, 0]
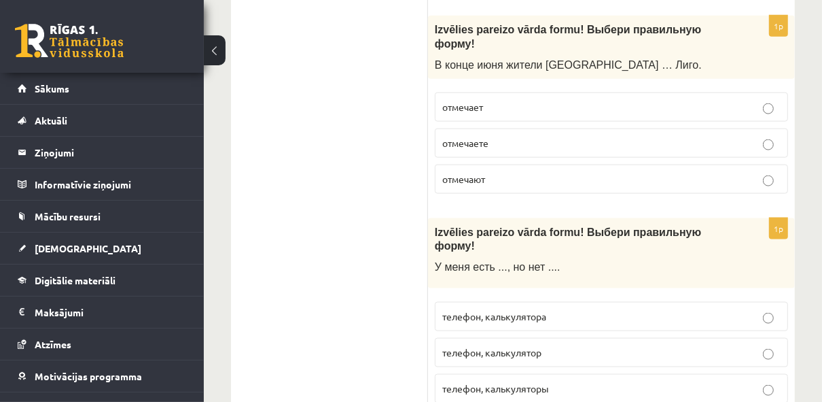
scroll to position [4588, 0]
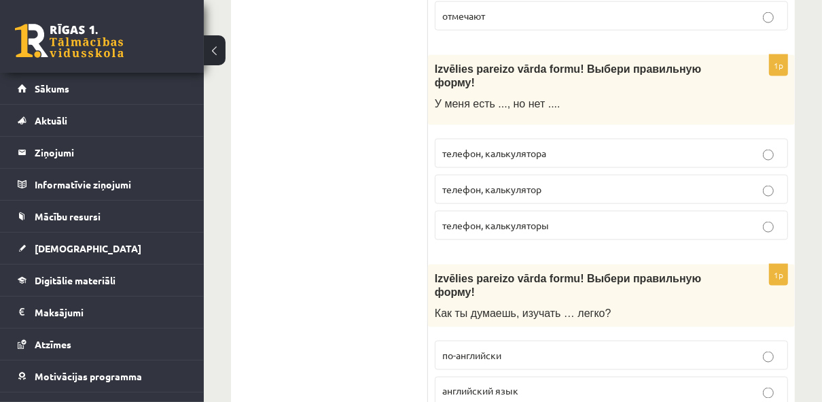
scroll to position [4760, 0]
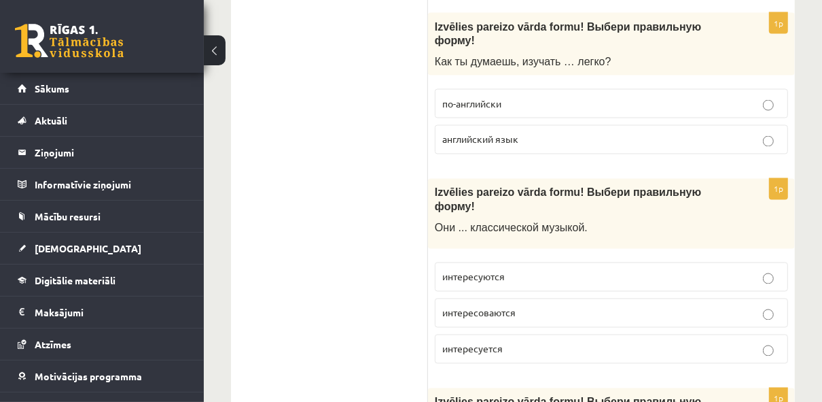
scroll to position [5009, 0]
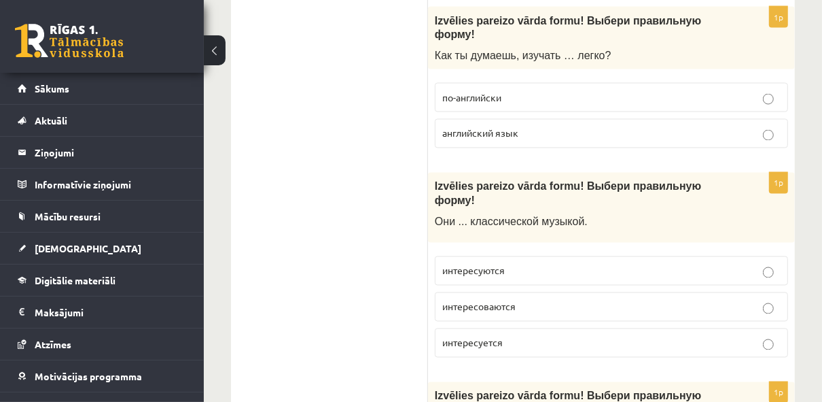
drag, startPoint x: 540, startPoint y: 101, endPoint x: 513, endPoint y: 109, distance: 28.2
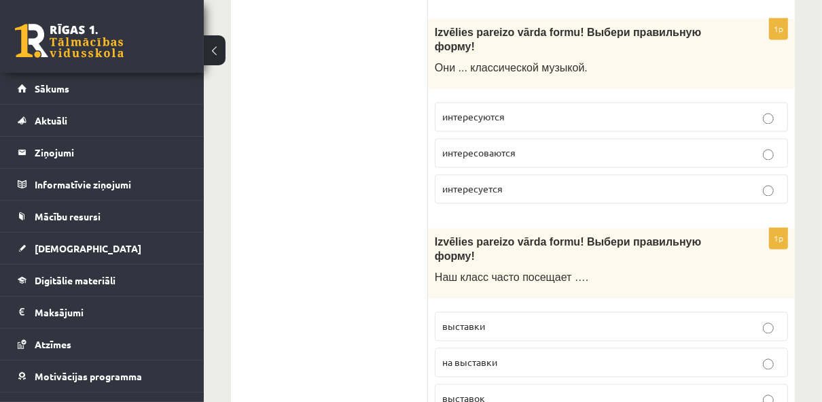
scroll to position [5164, 0]
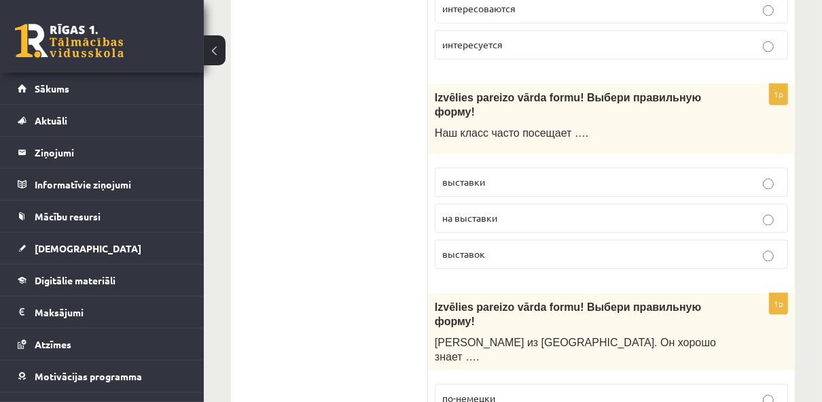
scroll to position [5313, 0]
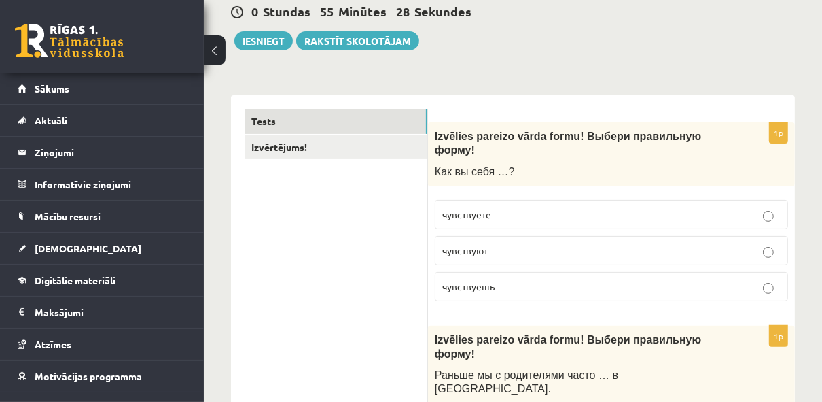
scroll to position [0, 0]
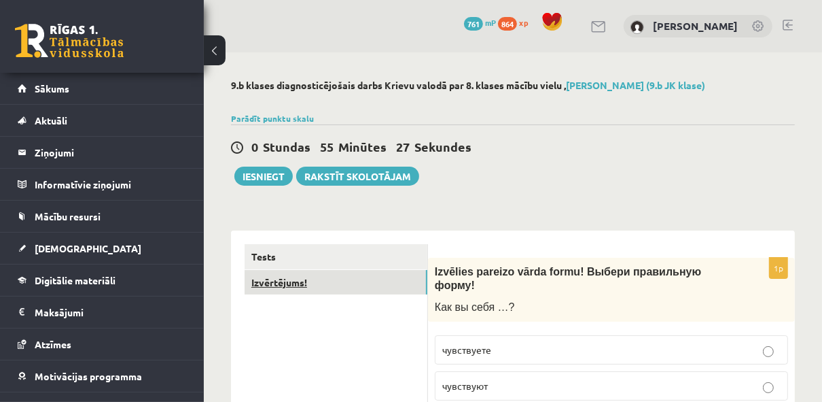
click at [335, 284] on link "Izvērtējums!" at bounding box center [336, 282] width 183 height 25
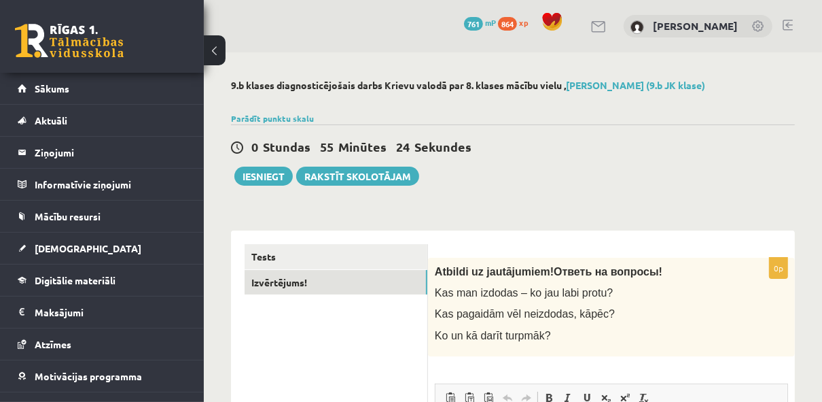
click at [507, 278] on div "Atbildi uz jautājumiem! Ответь на вопросы! Kas man izdodas – ko jau labi protu?…" at bounding box center [611, 307] width 367 height 99
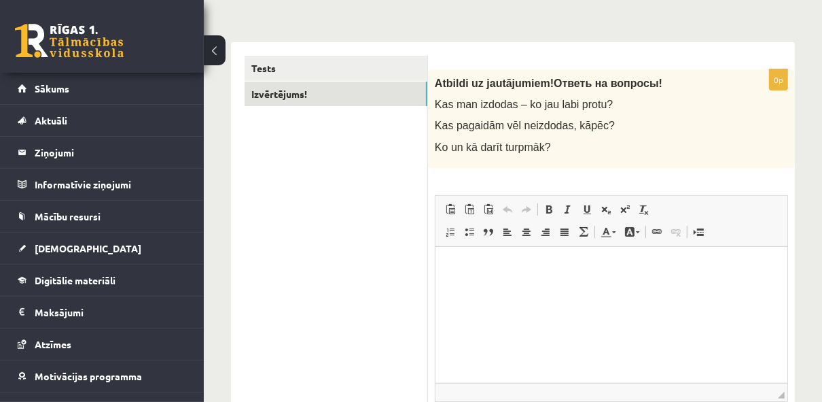
scroll to position [188, 0]
click at [563, 269] on p "Визуальный текстовый редактор, wiswyg-editor-user-answer-47434003474400" at bounding box center [610, 267] width 325 height 14
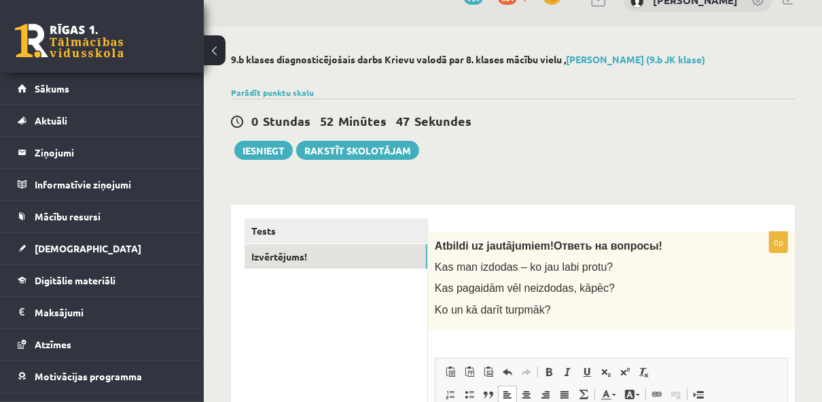
scroll to position [25, 0]
click at [279, 150] on button "Iesniegt" at bounding box center [263, 150] width 58 height 19
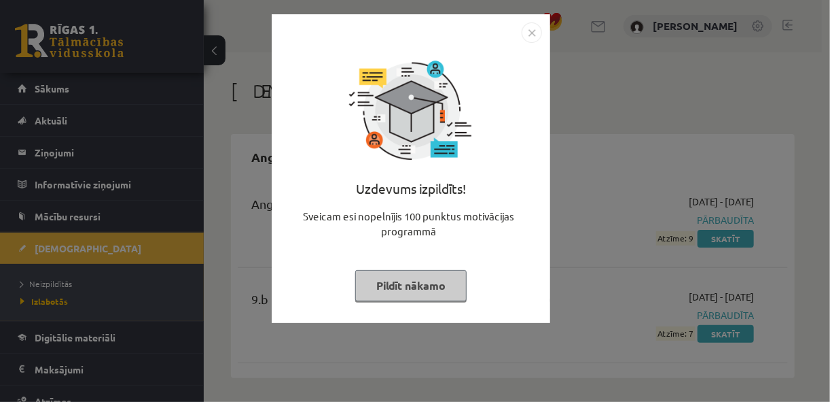
click at [533, 37] on img "Close" at bounding box center [532, 32] width 20 height 20
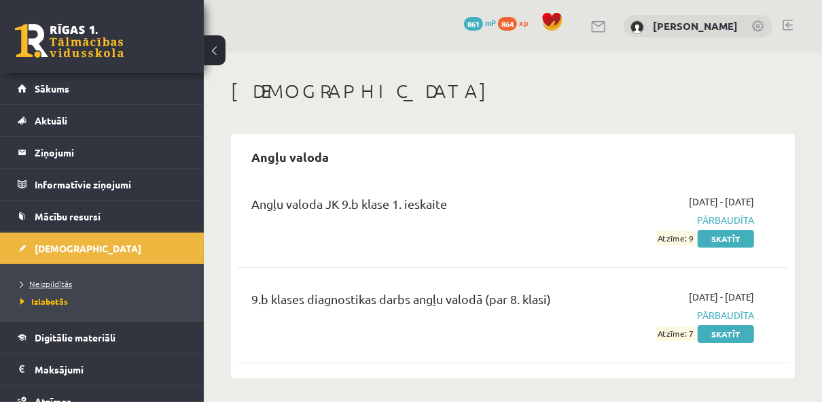
click at [59, 285] on span "Neizpildītās" at bounding box center [46, 283] width 52 height 11
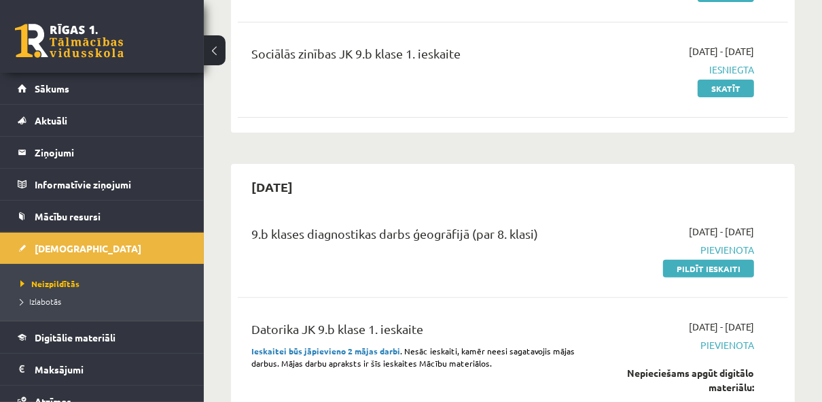
scroll to position [245, 0]
drag, startPoint x: 716, startPoint y: 270, endPoint x: 477, endPoint y: 46, distance: 327.8
click at [716, 270] on link "Pildīt ieskaiti" at bounding box center [708, 269] width 91 height 18
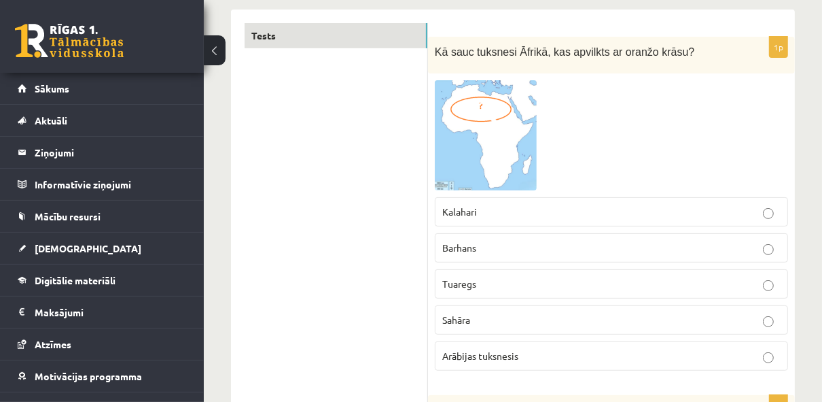
scroll to position [222, 0]
click at [528, 127] on img at bounding box center [486, 133] width 102 height 109
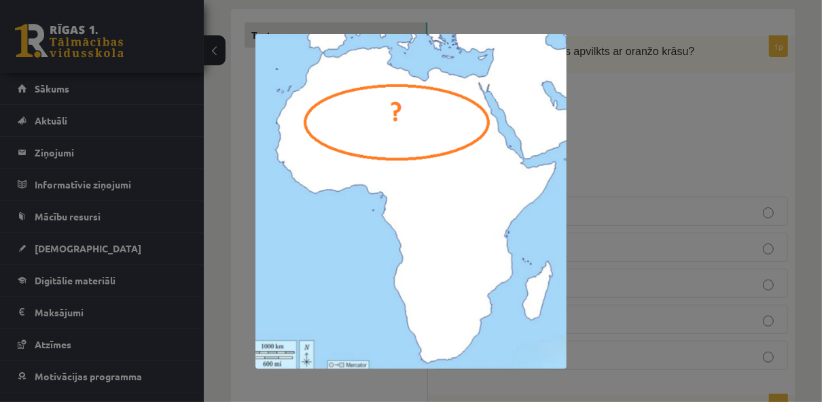
click at [642, 143] on div at bounding box center [411, 201] width 822 height 402
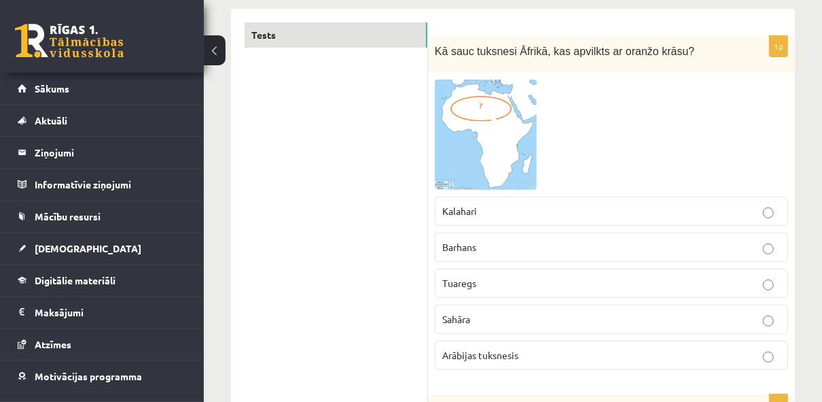
click at [540, 314] on p "Sahāra" at bounding box center [611, 319] width 338 height 14
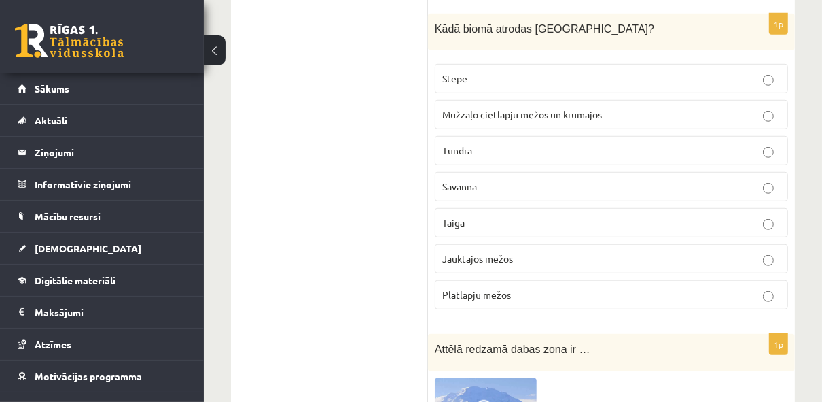
scroll to position [601, 0]
click at [527, 273] on fieldset "Stepē Mūžzaļo cietlapju mežos un krūmājos [GEOGRAPHIC_DATA] [GEOGRAPHIC_DATA] […" at bounding box center [611, 186] width 353 height 256
click at [527, 270] on fieldset "Stepē Mūžzaļo cietlapju mežos un krūmājos [GEOGRAPHIC_DATA] [GEOGRAPHIC_DATA] […" at bounding box center [611, 186] width 353 height 256
click at [527, 263] on label "Jauktajos mežos" at bounding box center [611, 259] width 353 height 29
click at [520, 216] on p "Taigā" at bounding box center [611, 223] width 338 height 14
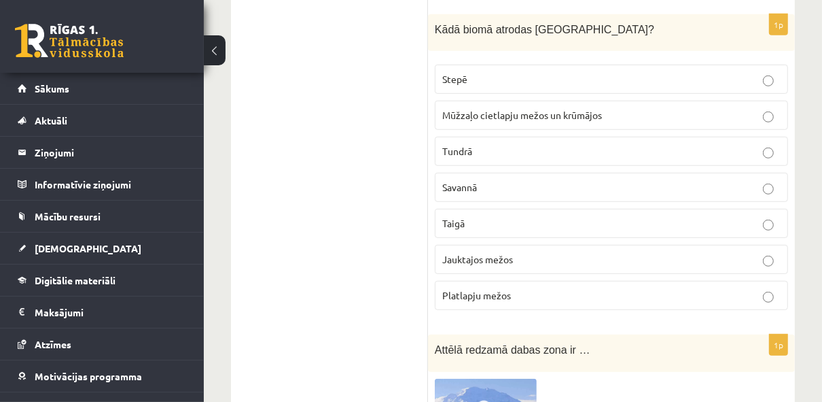
click at [546, 262] on label "Jauktajos mežos" at bounding box center [611, 259] width 353 height 29
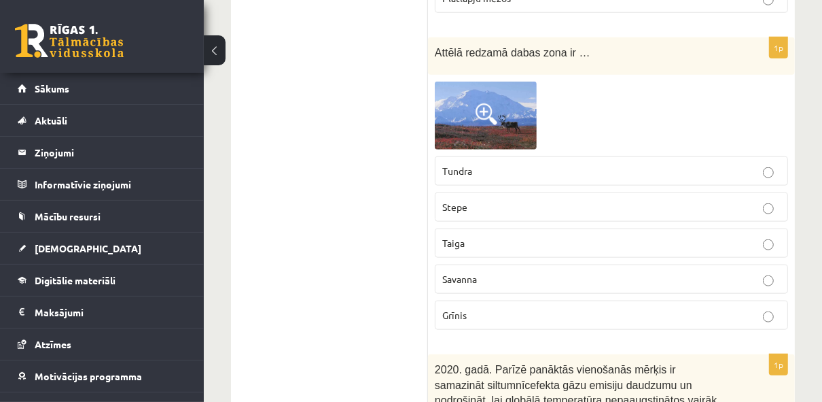
scroll to position [898, 0]
click at [516, 133] on img at bounding box center [486, 116] width 102 height 68
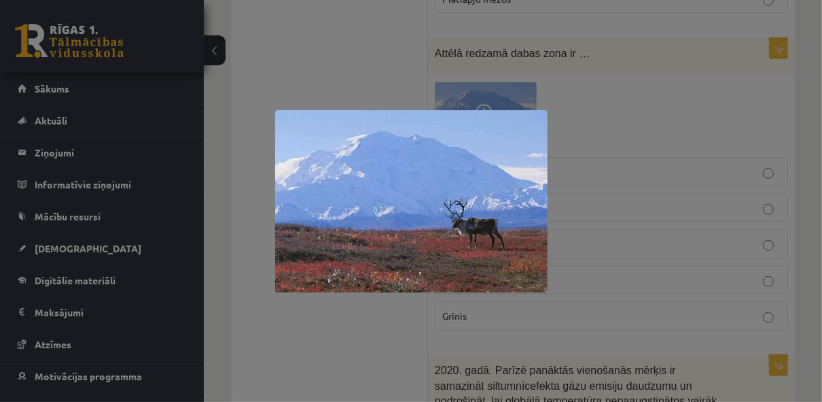
click at [592, 139] on div at bounding box center [411, 201] width 822 height 402
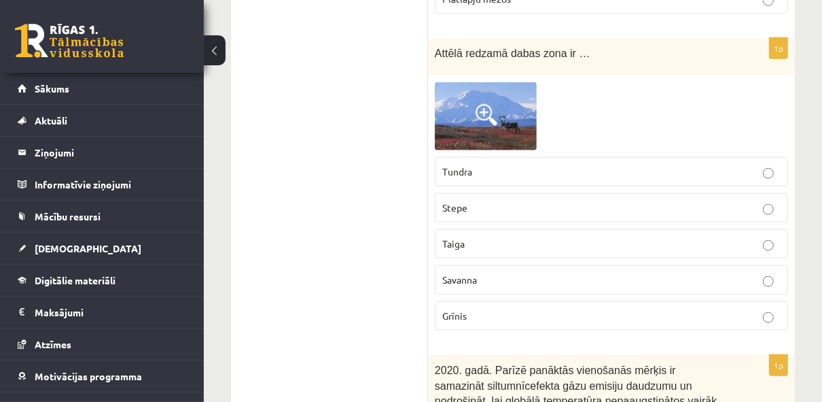
click at [544, 164] on p "Tundra" at bounding box center [611, 171] width 338 height 14
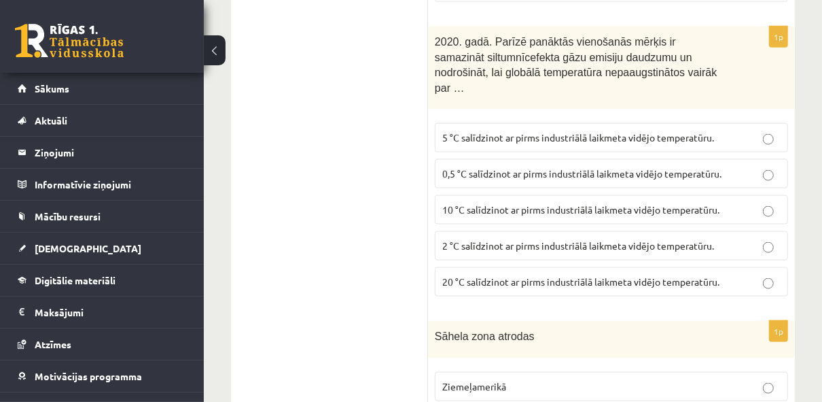
scroll to position [1226, 0]
click at [501, 239] on span "2 °C salīdzinot ar pirms industriālā laikmeta vidējo temperatūru." at bounding box center [578, 245] width 272 height 12
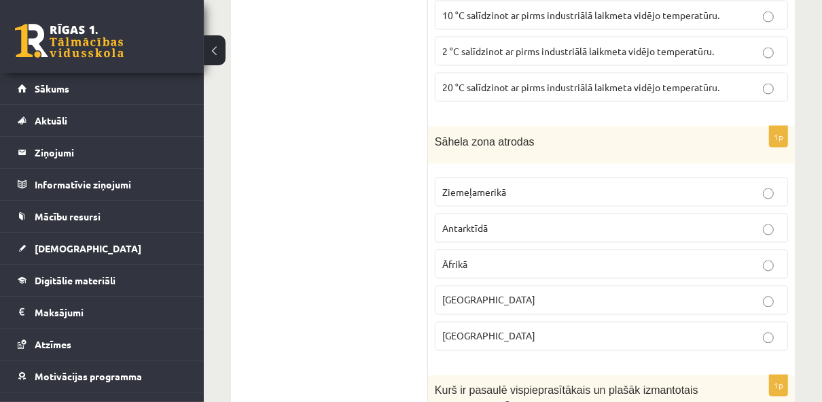
scroll to position [1418, 0]
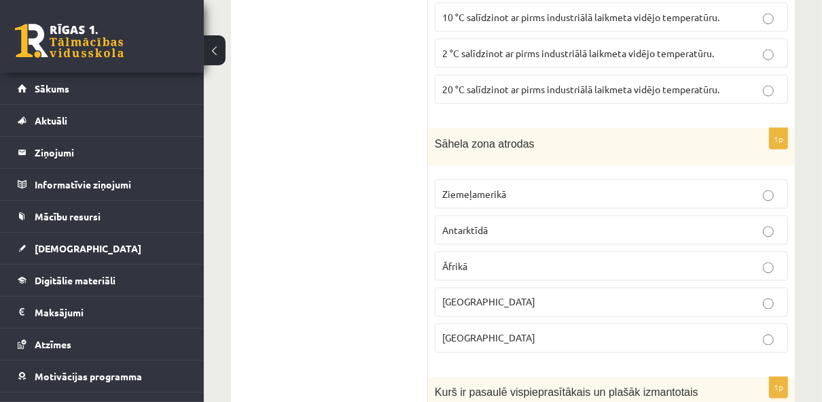
click at [499, 259] on p "Āfrikā" at bounding box center [611, 266] width 338 height 14
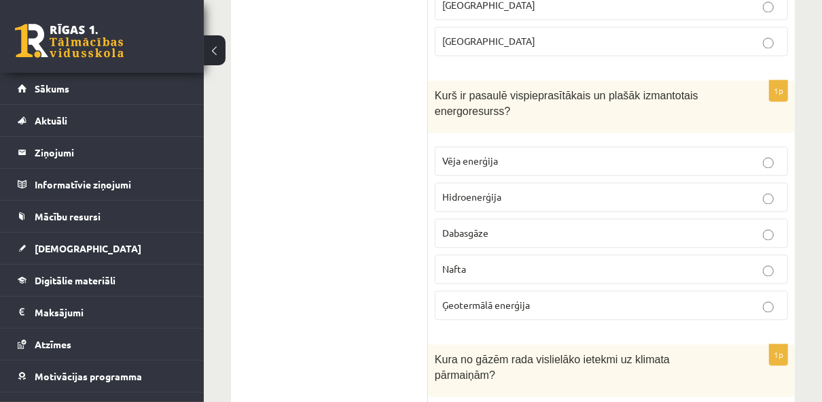
scroll to position [1715, 0]
click at [496, 254] on label "Nafta" at bounding box center [611, 268] width 353 height 29
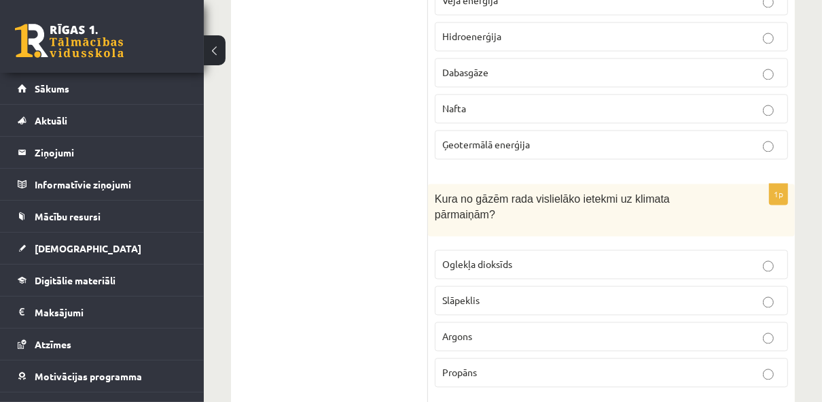
scroll to position [1877, 0]
click at [527, 255] on p "Oglekļa dioksīds" at bounding box center [611, 262] width 338 height 14
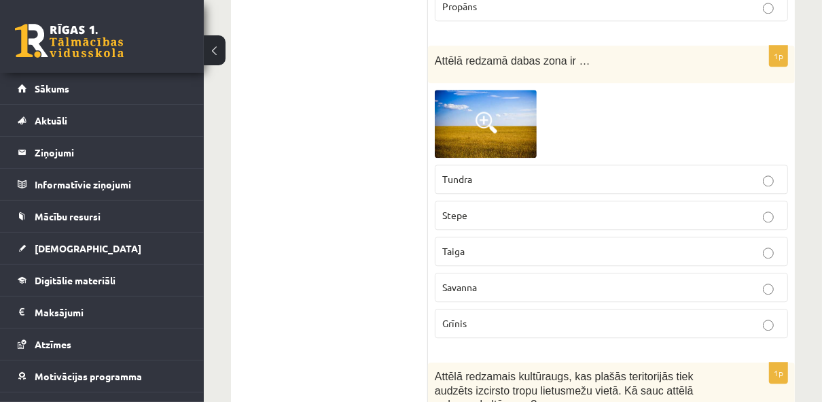
scroll to position [2227, 0]
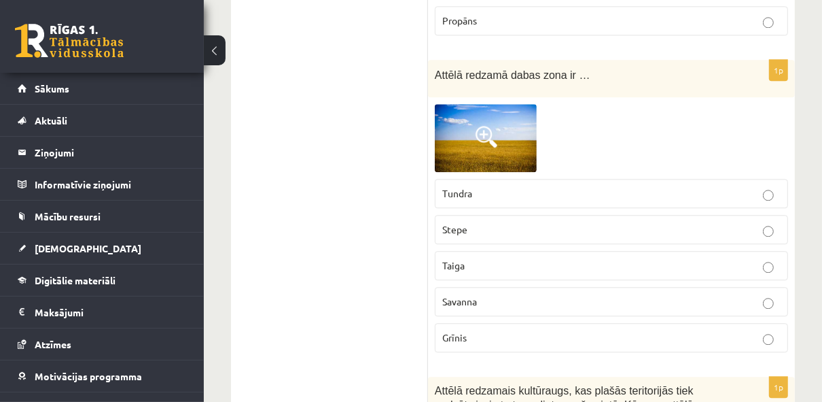
click at [542, 251] on label "Taiga" at bounding box center [611, 265] width 353 height 29
click at [525, 222] on p "Stepe" at bounding box center [611, 229] width 338 height 14
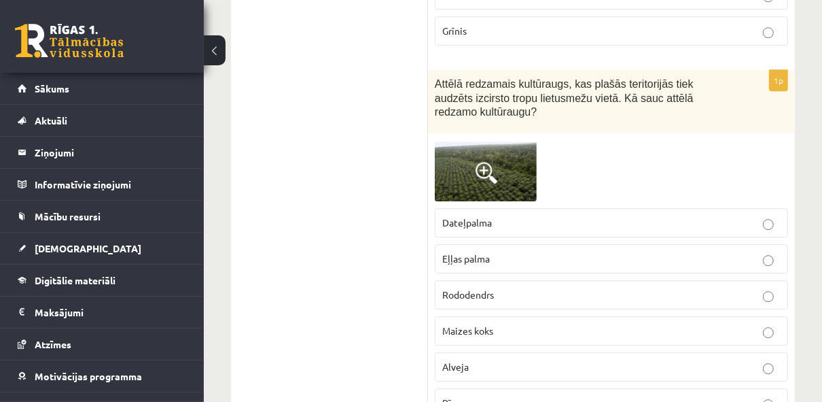
scroll to position [2533, 0]
click at [485, 140] on img at bounding box center [486, 170] width 102 height 61
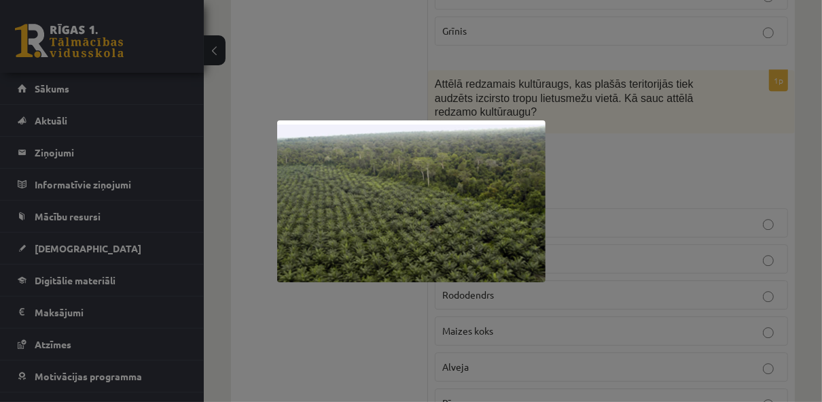
click at [584, 196] on div at bounding box center [411, 201] width 822 height 402
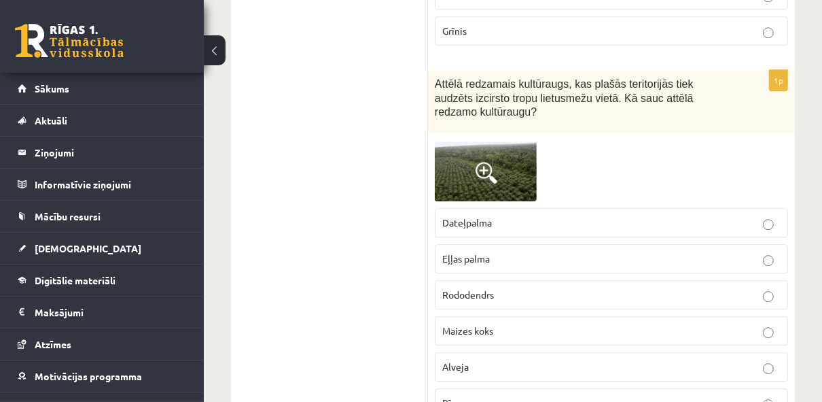
click at [561, 244] on label "Eļļas palma" at bounding box center [611, 258] width 353 height 29
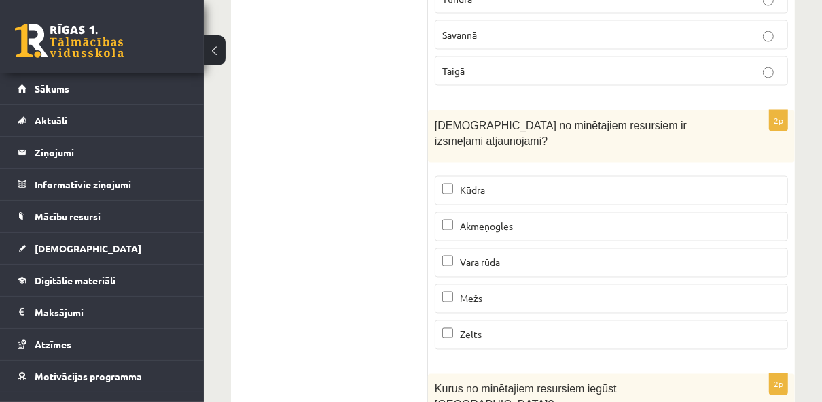
scroll to position [8456, 0]
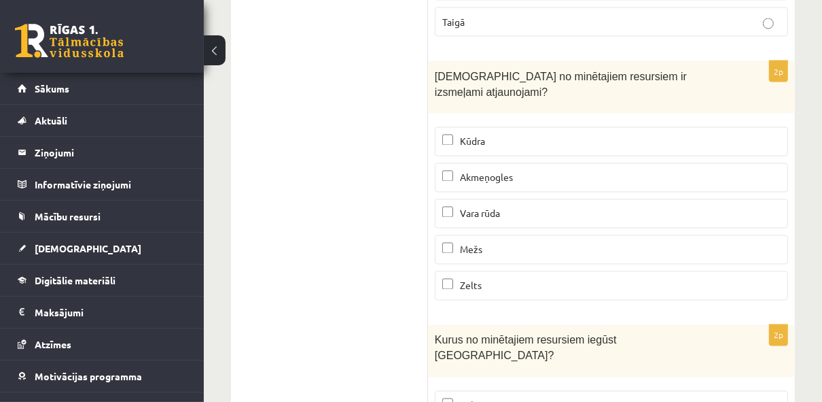
click at [569, 398] on p "Zeltu" at bounding box center [611, 405] width 338 height 14
click at [566, 398] on p "Zeltu" at bounding box center [611, 405] width 338 height 14
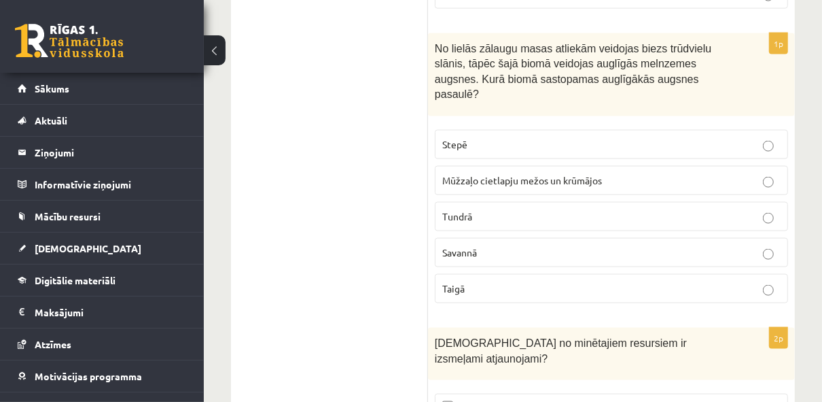
scroll to position [8193, 0]
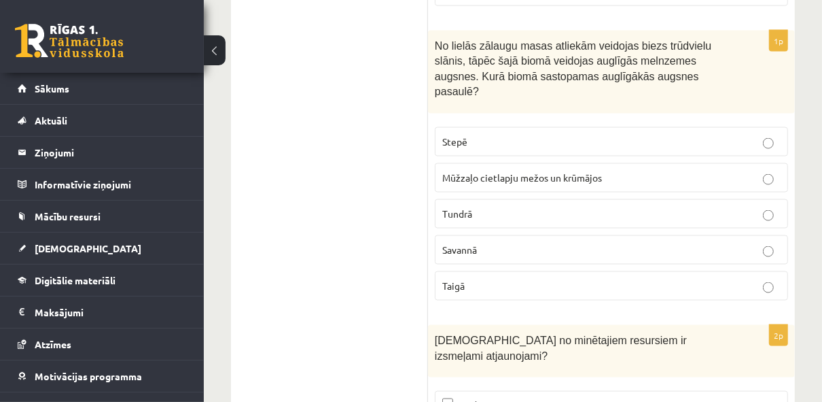
click at [544, 398] on p "Kūdra" at bounding box center [611, 405] width 338 height 14
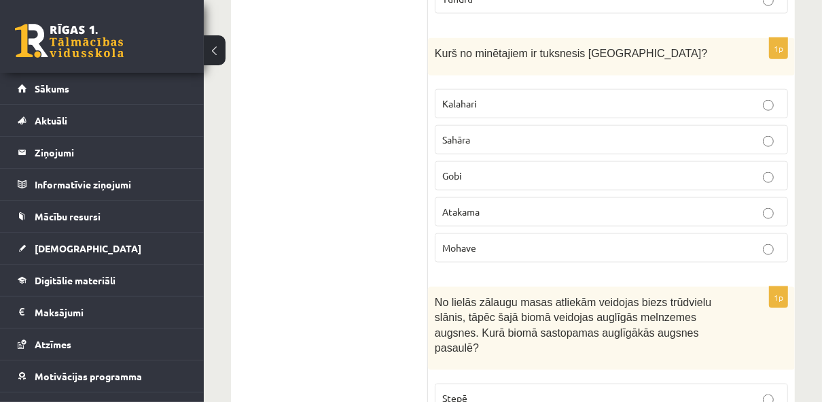
scroll to position [7936, 0]
click at [511, 384] on label "Stepē" at bounding box center [611, 398] width 353 height 29
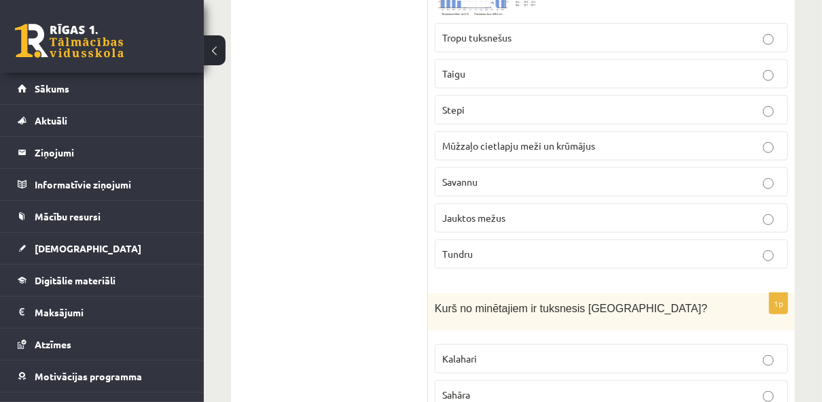
scroll to position [7682, 0]
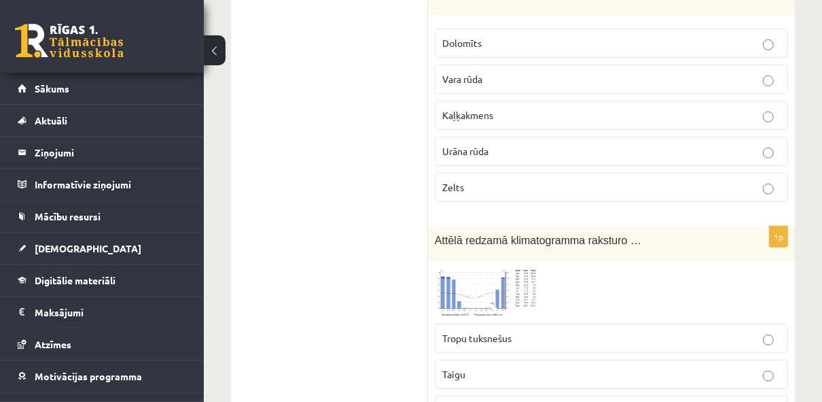
scroll to position [7382, 0]
click at [472, 267] on img at bounding box center [486, 291] width 102 height 49
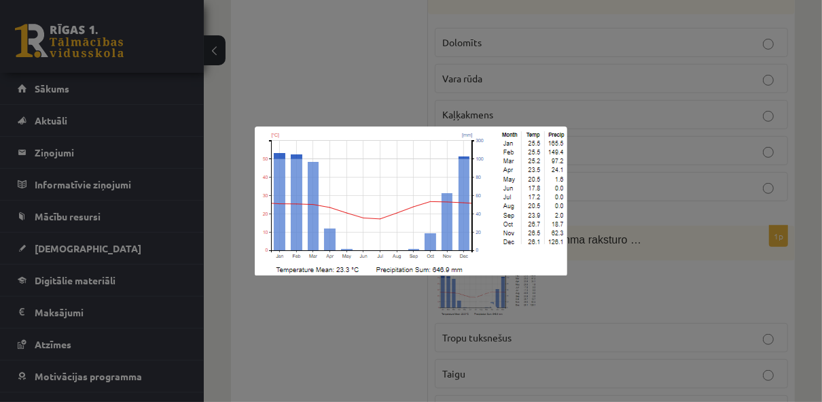
click at [607, 243] on div at bounding box center [411, 201] width 822 height 402
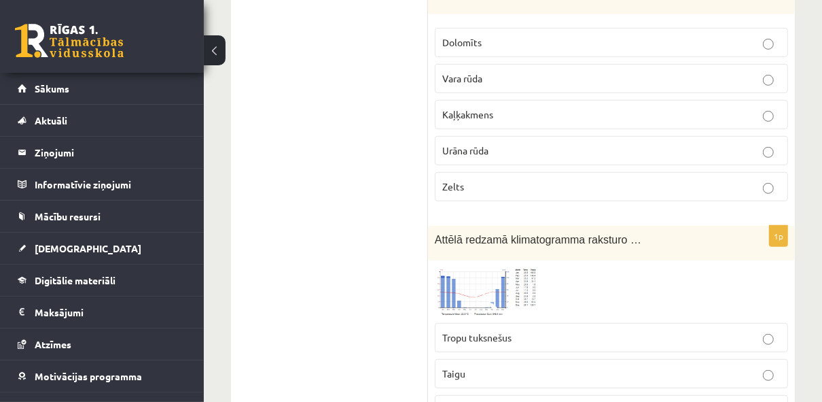
click at [458, 267] on img at bounding box center [486, 291] width 102 height 49
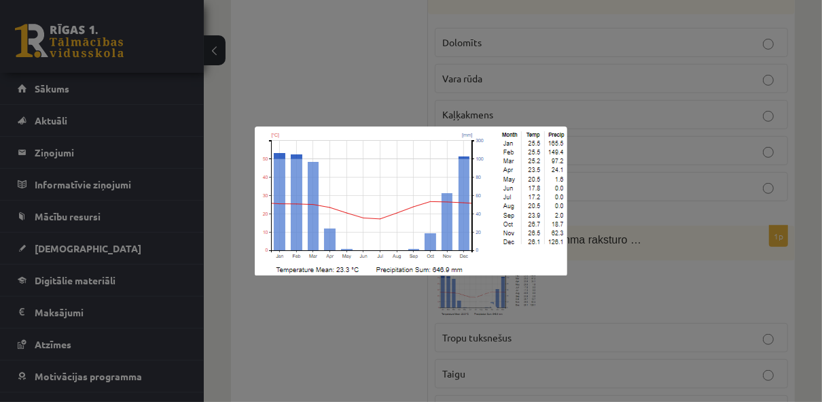
click at [589, 112] on div at bounding box center [411, 201] width 822 height 402
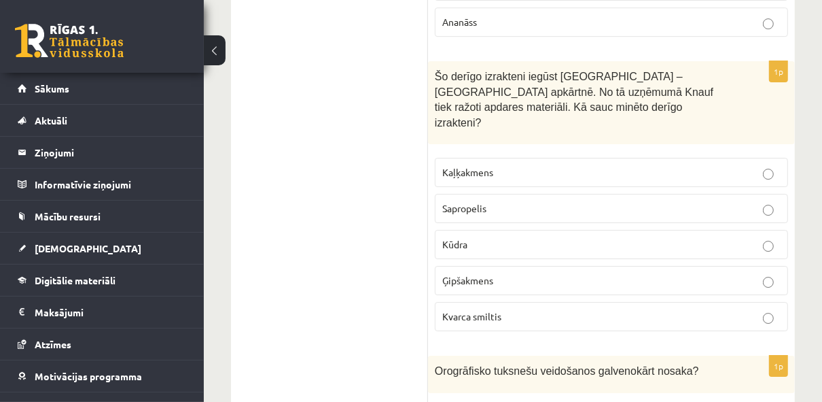
scroll to position [2952, 0]
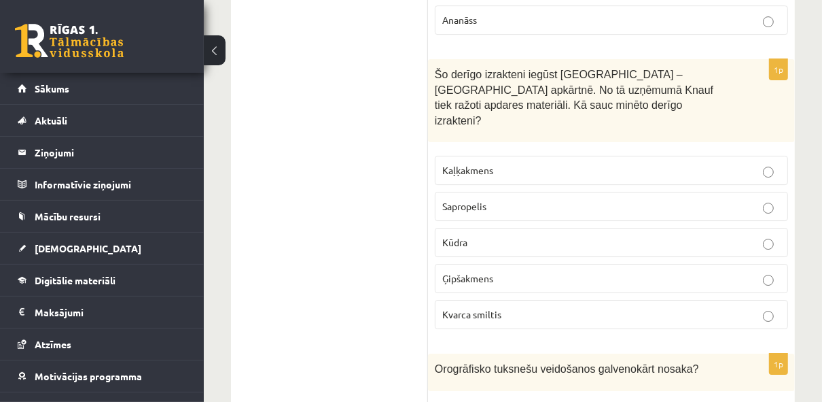
click at [586, 271] on p "Ģipšakmens" at bounding box center [611, 278] width 338 height 14
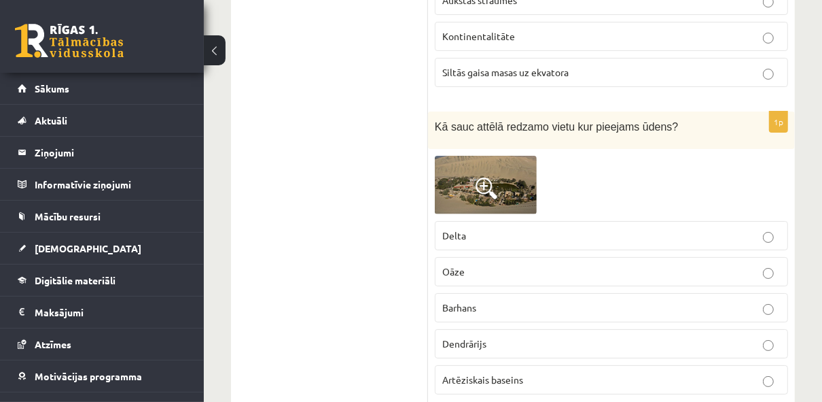
scroll to position [3409, 0]
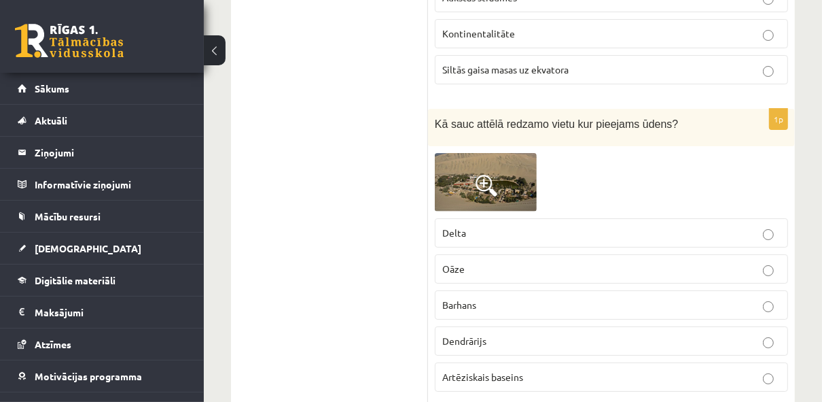
click at [502, 153] on img at bounding box center [486, 182] width 102 height 59
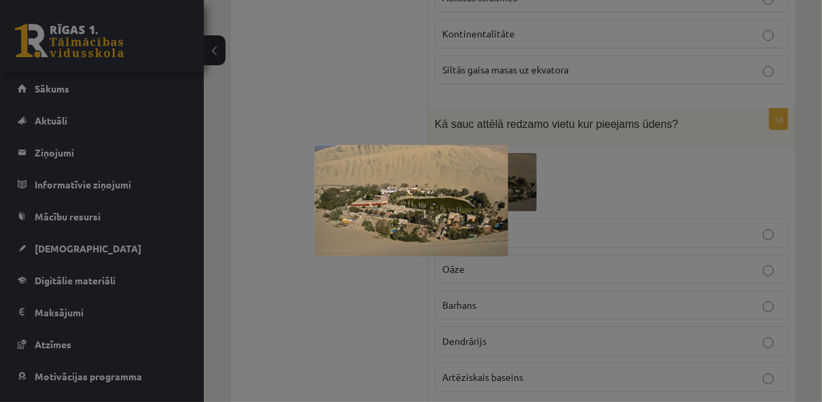
click at [624, 115] on div at bounding box center [411, 201] width 822 height 402
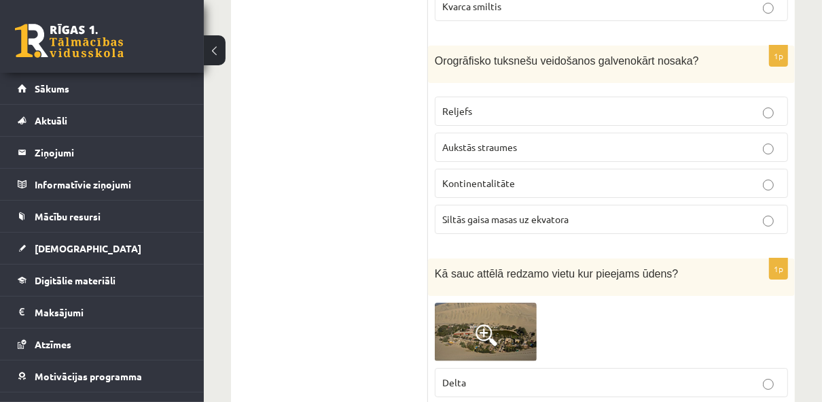
scroll to position [3237, 0]
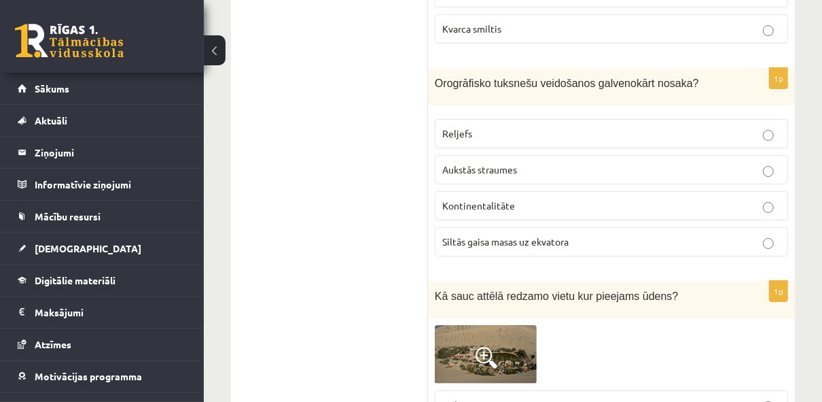
click at [574, 119] on label "Reljefs" at bounding box center [611, 133] width 353 height 29
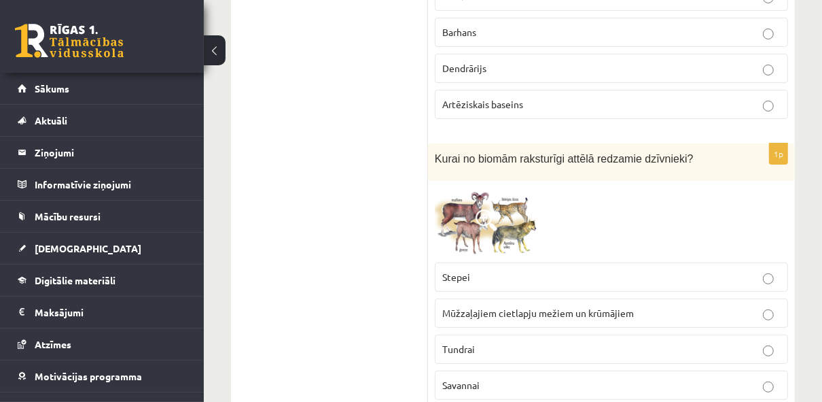
scroll to position [3683, 0]
click at [489, 208] on span at bounding box center [487, 219] width 22 height 22
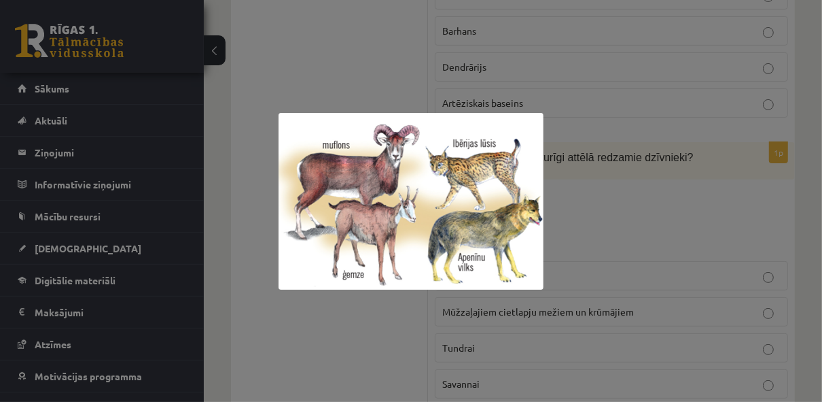
click at [611, 122] on div at bounding box center [411, 201] width 822 height 402
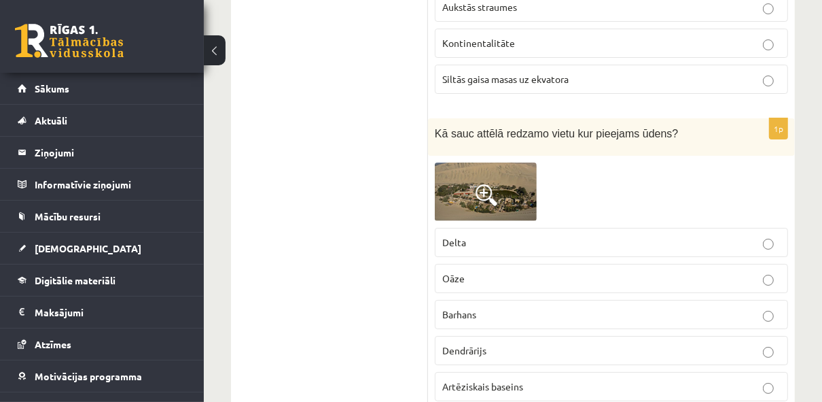
scroll to position [3394, 0]
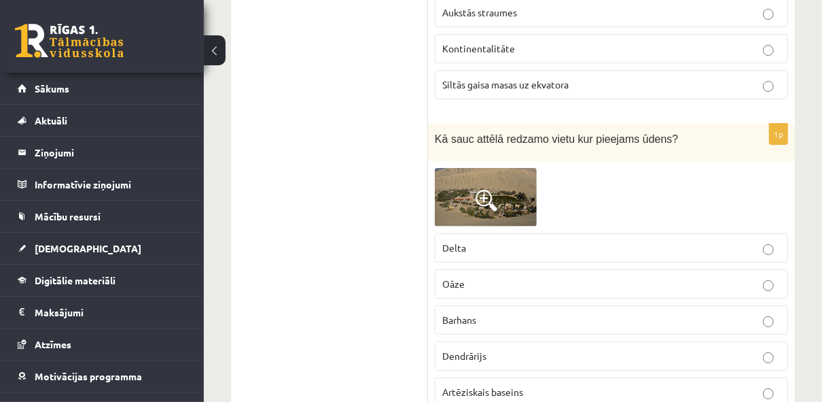
click at [539, 277] on p "Oāze" at bounding box center [611, 284] width 338 height 14
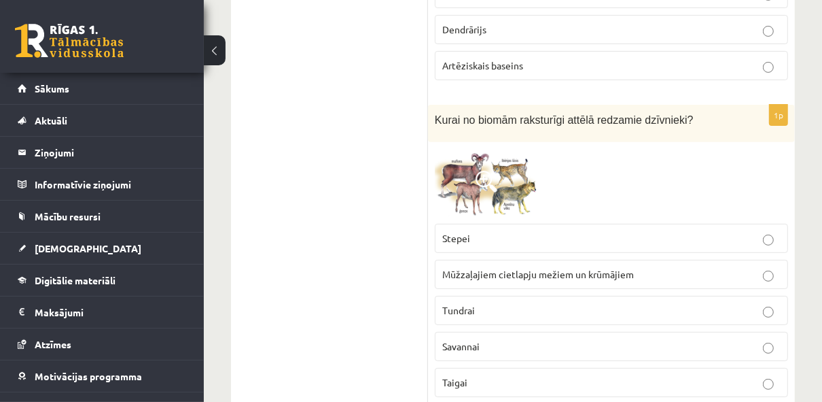
scroll to position [3721, 0]
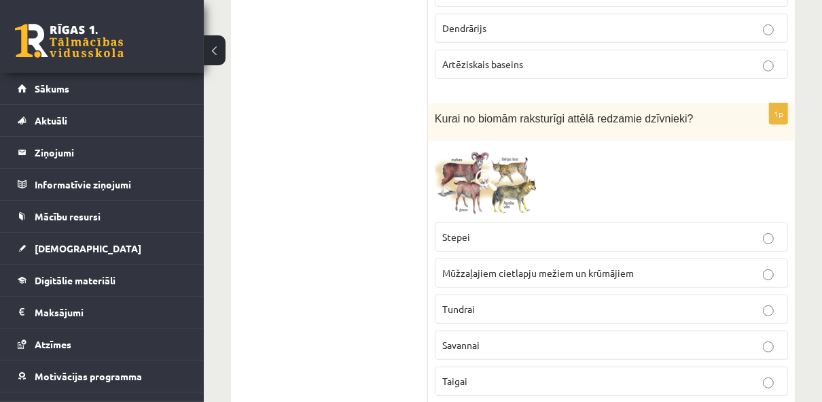
click at [524, 302] on p "Tundrai" at bounding box center [611, 309] width 338 height 14
click at [502, 374] on p "Taigai" at bounding box center [611, 381] width 338 height 14
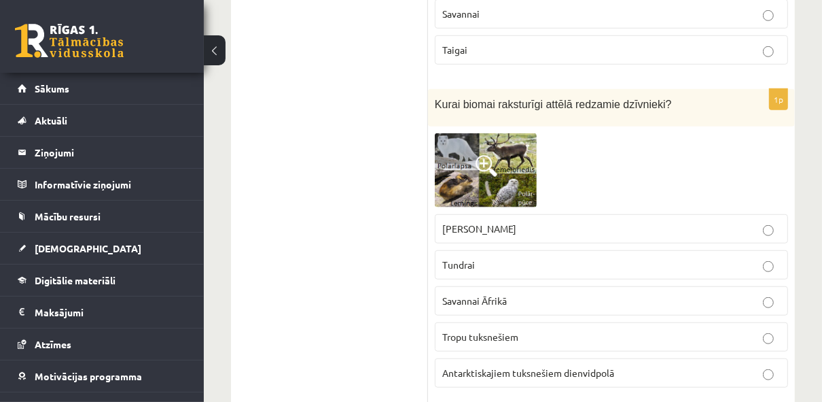
scroll to position [4053, 0]
click at [549, 249] on label "Tundrai" at bounding box center [611, 263] width 353 height 29
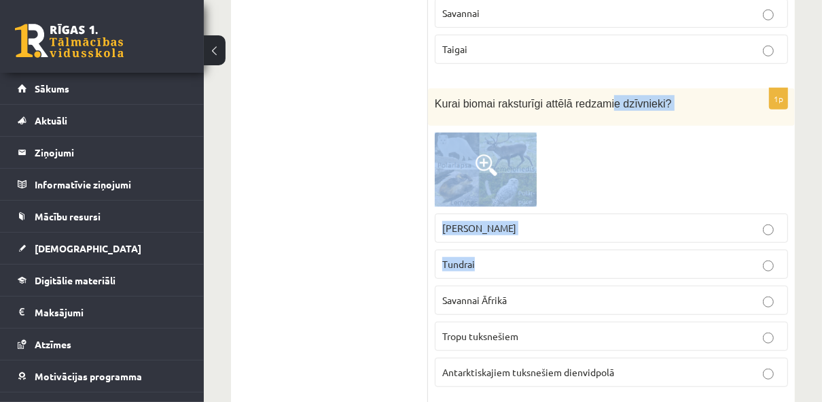
drag, startPoint x: 549, startPoint y: 169, endPoint x: 622, endPoint y: -37, distance: 218.3
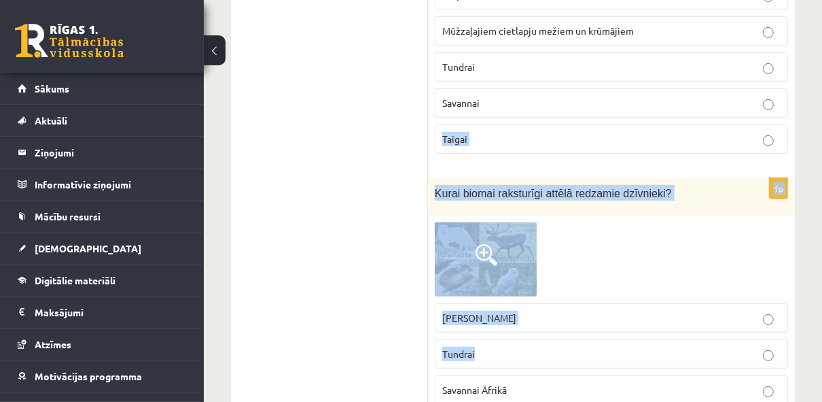
drag, startPoint x: 622, startPoint y: -37, endPoint x: 696, endPoint y: 163, distance: 213.0
click at [696, 222] on div at bounding box center [611, 259] width 353 height 74
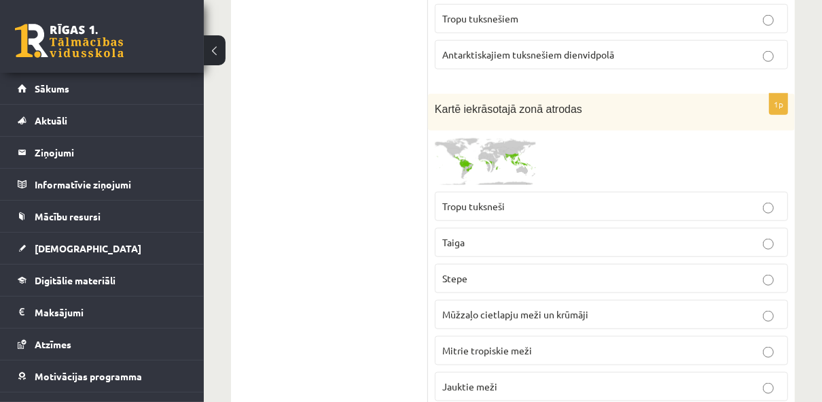
scroll to position [4371, 0]
click at [554, 342] on p "Mitrie tropiskie meži" at bounding box center [611, 349] width 338 height 14
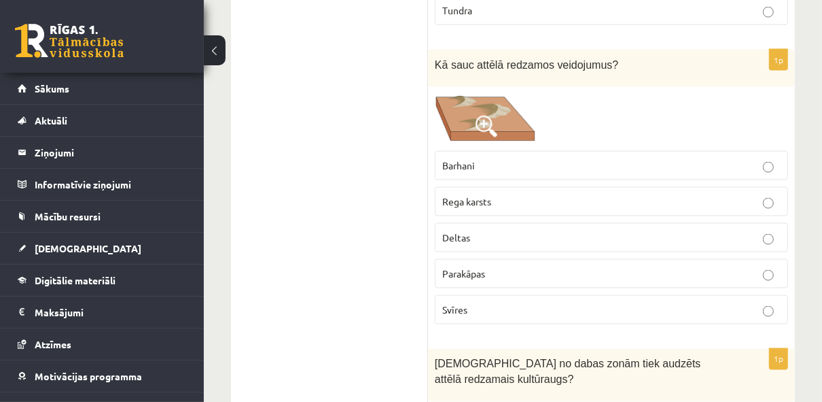
scroll to position [4781, 0]
click at [548, 160] on p "Barhani" at bounding box center [611, 167] width 338 height 14
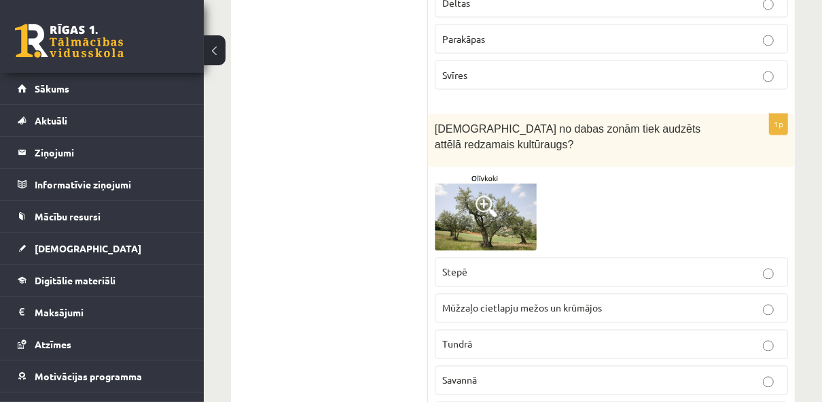
scroll to position [5017, 0]
click at [597, 301] on span "Mūžzaļo cietlapju mežos un krūmājos" at bounding box center [522, 307] width 160 height 12
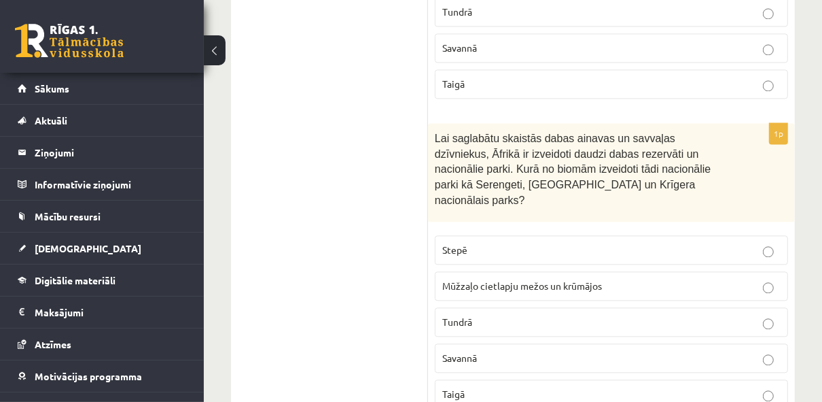
scroll to position [5347, 0]
click at [572, 352] on p "Savannā" at bounding box center [611, 359] width 338 height 14
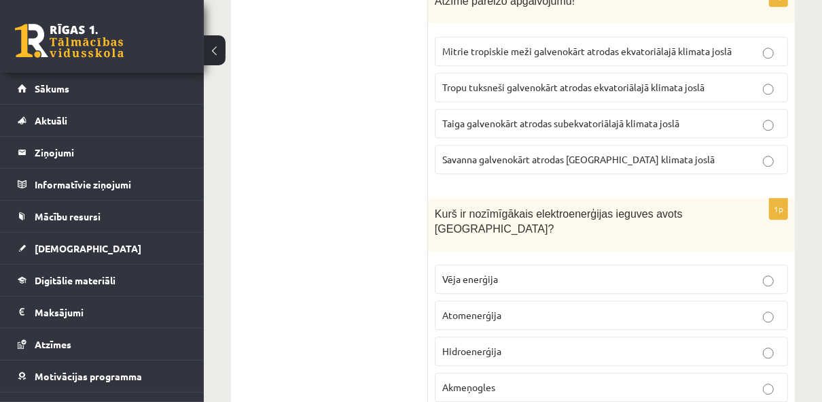
scroll to position [5800, 0]
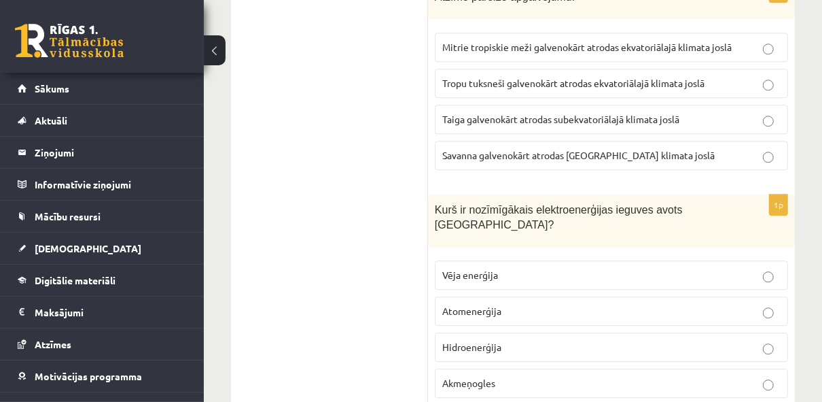
click at [567, 340] on p "Hidroenerģija" at bounding box center [611, 347] width 338 height 14
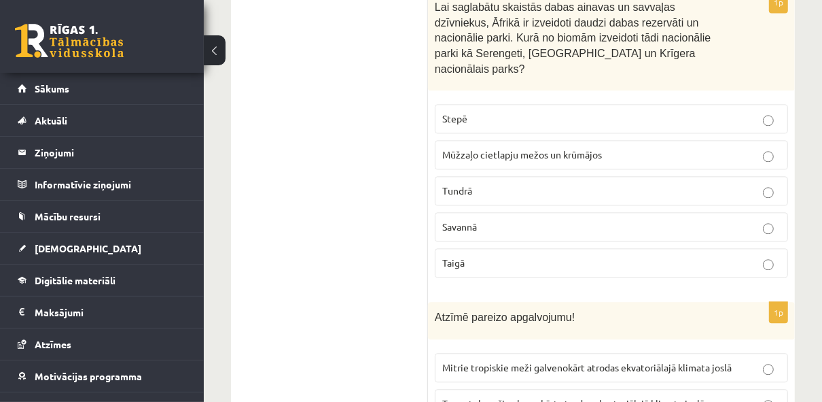
scroll to position [5480, 0]
click at [561, 360] on span "Mitrie tropiskie meži galvenokārt atrodas ekvatoriālajā klimata joslā" at bounding box center [586, 366] width 289 height 12
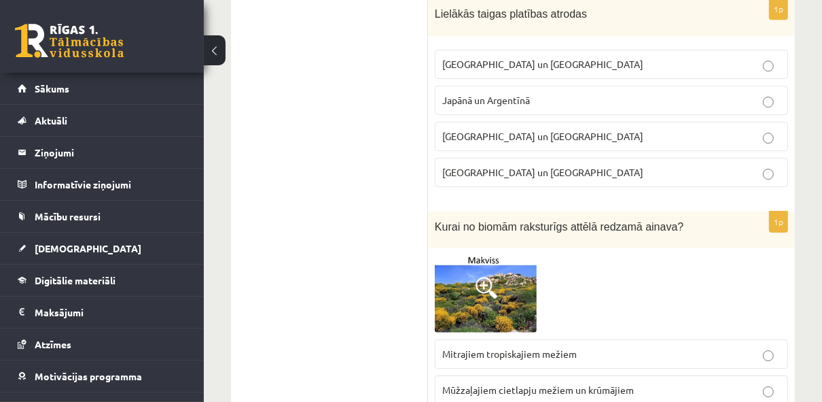
scroll to position [6294, 0]
click at [488, 255] on img at bounding box center [486, 293] width 102 height 77
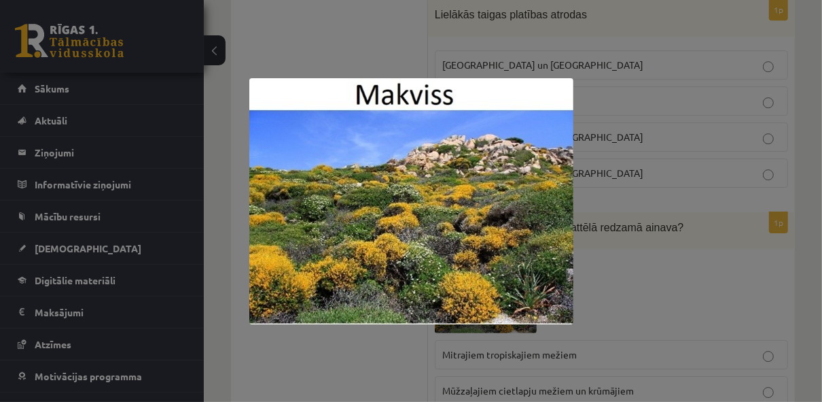
click at [634, 152] on div at bounding box center [411, 201] width 822 height 402
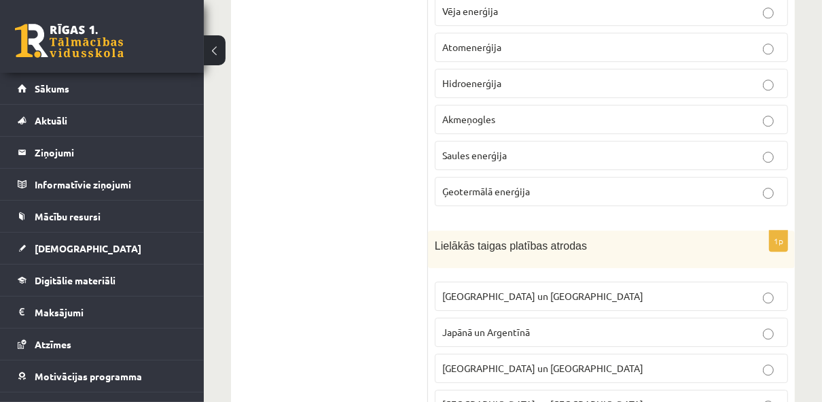
scroll to position [6060, 0]
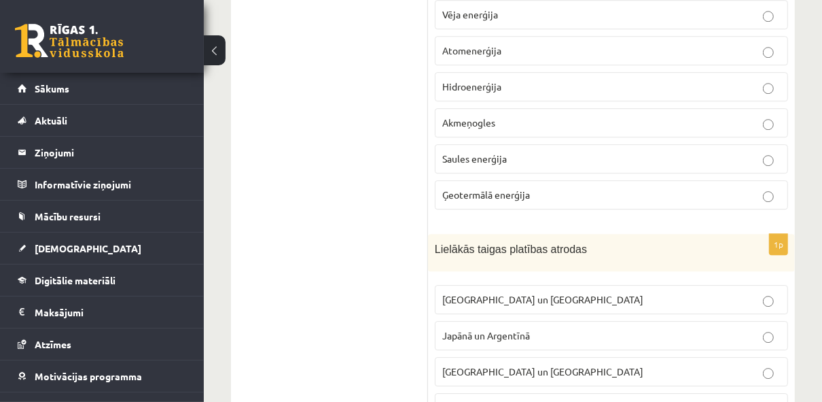
click at [572, 292] on p "Krievijā un Kanādā" at bounding box center [611, 299] width 338 height 14
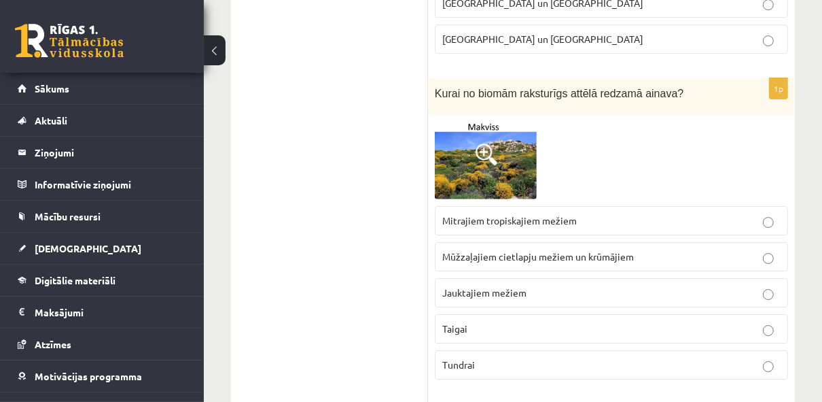
scroll to position [6425, 0]
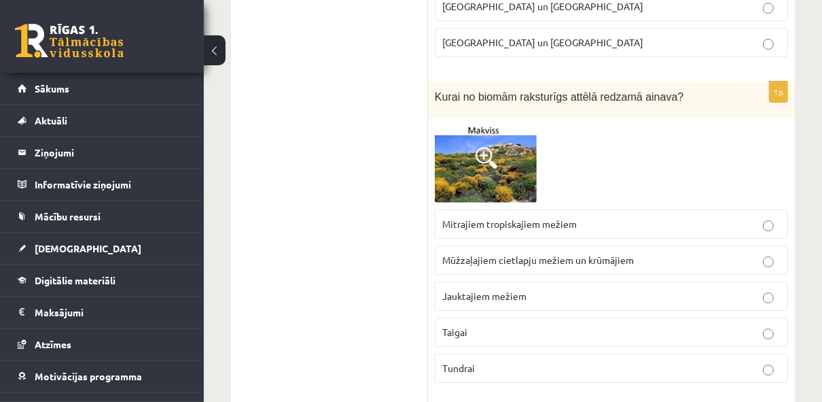
click at [539, 253] on span "Mūžzaļajiem cietlapju mežiem un krūmājiem" at bounding box center [538, 259] width 192 height 12
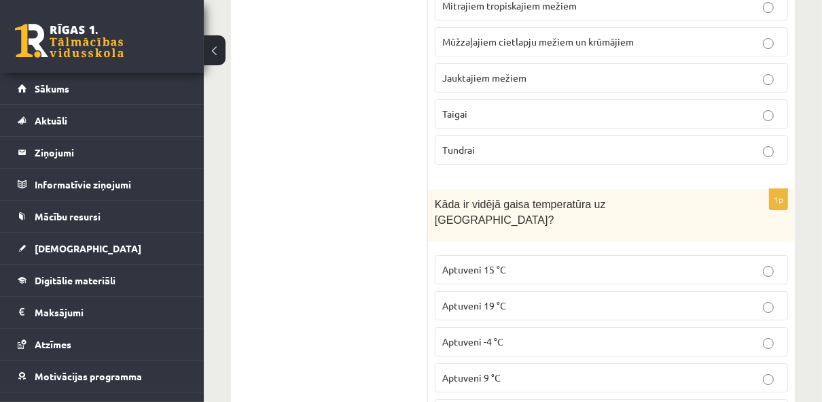
scroll to position [6643, 0]
click at [537, 262] on p "Aptuveni 15 °C" at bounding box center [611, 269] width 338 height 14
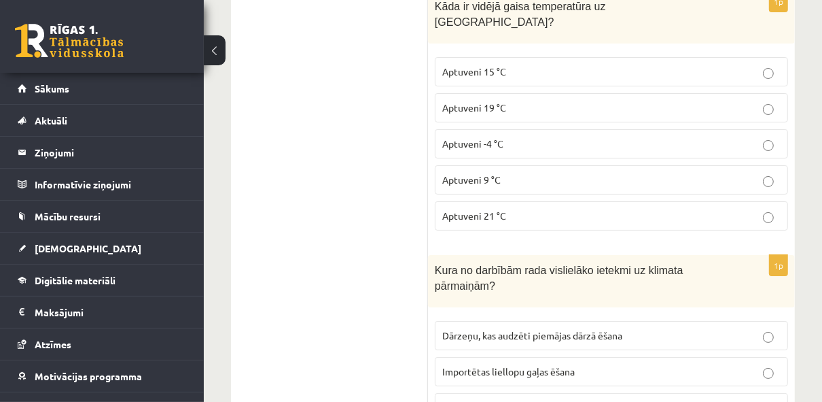
scroll to position [6841, 0]
click at [578, 364] on p "Importētas liellopu gaļas ēšana" at bounding box center [611, 371] width 338 height 14
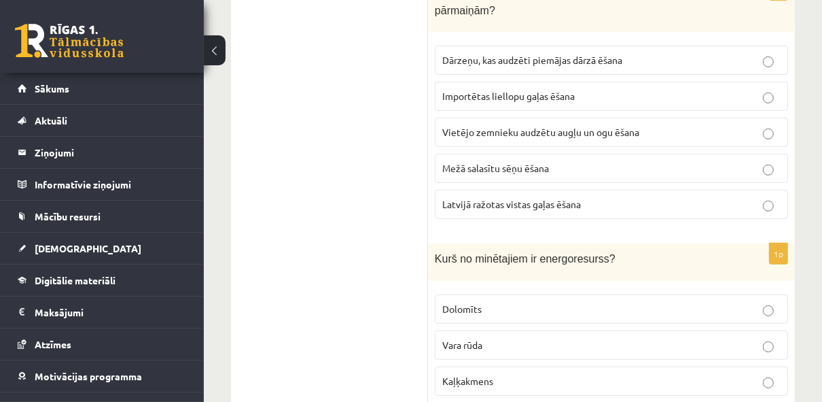
scroll to position [7117, 0]
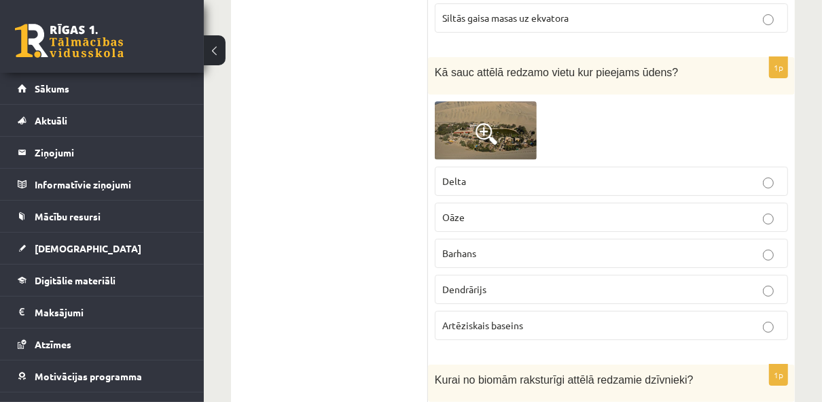
scroll to position [3460, 0]
click at [516, 231] on fieldset "Delta Oāze Barhans Dendrārijs Artēziskais baseins" at bounding box center [611, 252] width 353 height 184
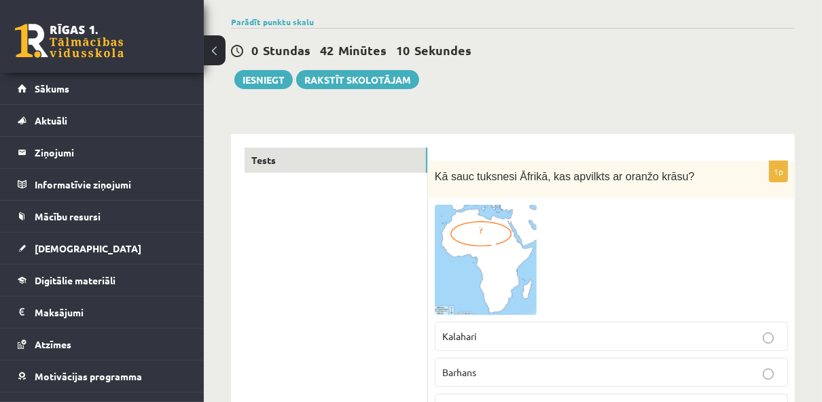
scroll to position [0, 0]
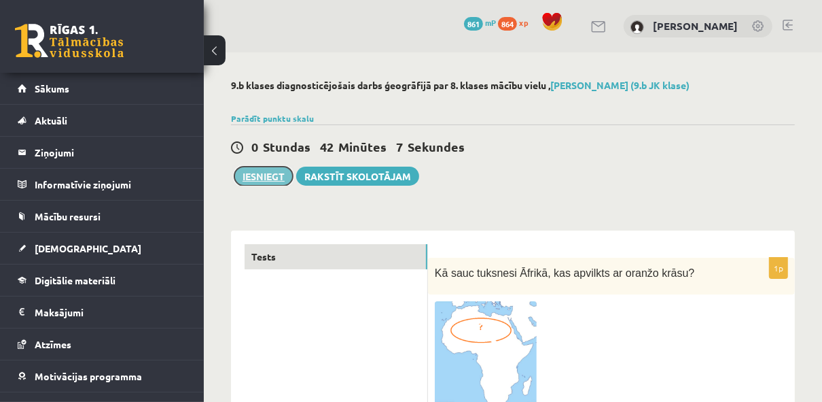
click at [279, 177] on button "Iesniegt" at bounding box center [263, 175] width 58 height 19
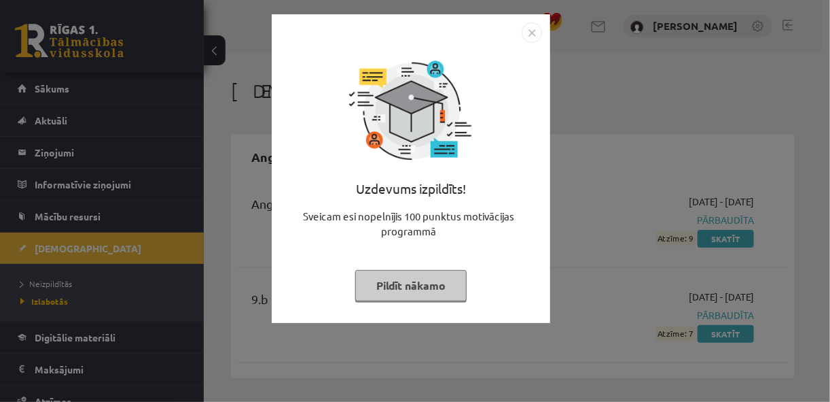
click at [537, 36] on img "Close" at bounding box center [532, 32] width 20 height 20
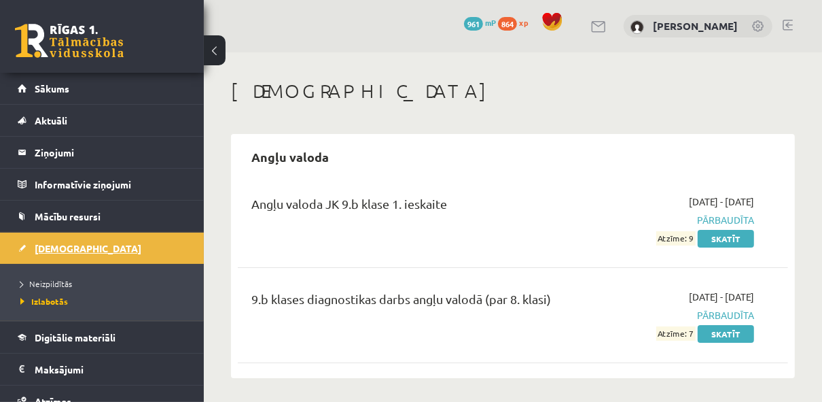
click at [82, 248] on link "[DEMOGRAPHIC_DATA]" at bounding box center [102, 247] width 169 height 31
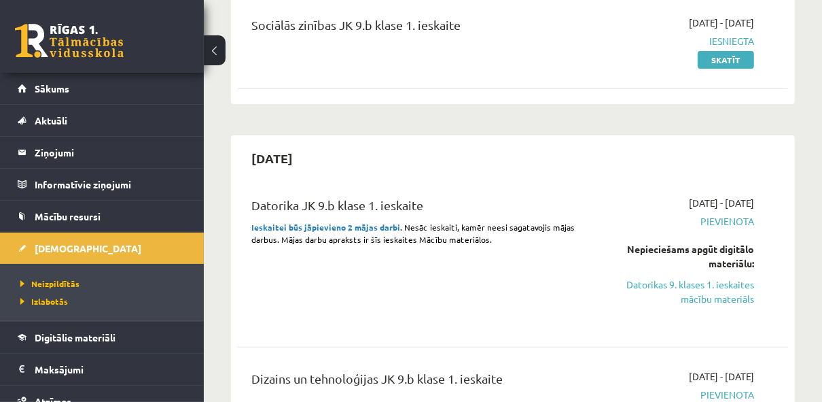
scroll to position [275, 0]
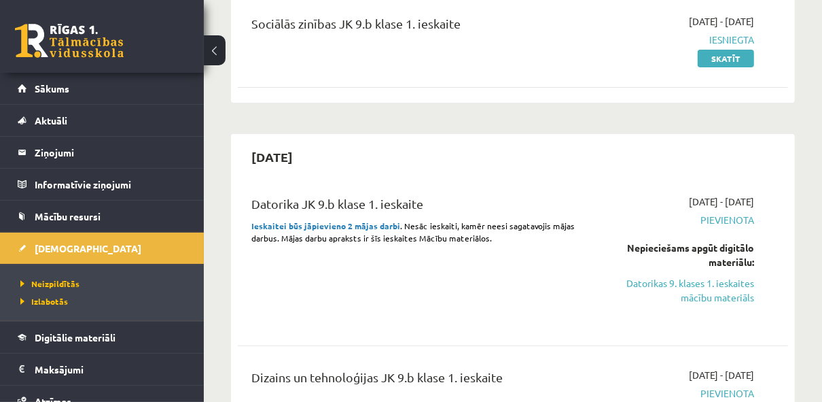
click at [485, 227] on span ". Nesāc ieskaiti, kamēr neesi sagatavojis mājas darbus. Mājas darbu apraksts ir…" at bounding box center [412, 231] width 323 height 23
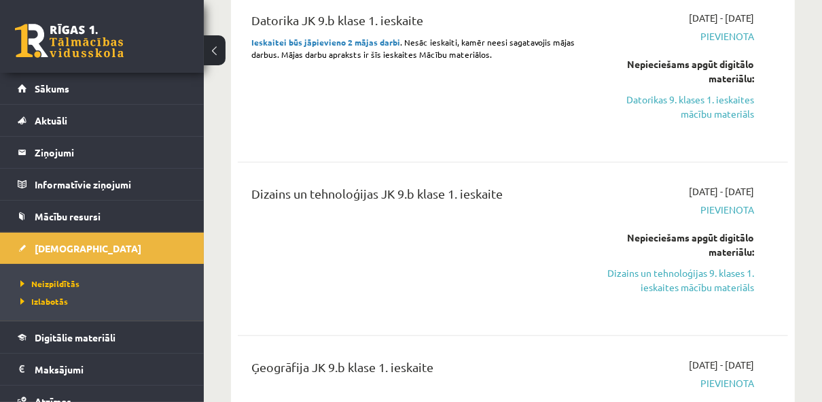
scroll to position [457, 0]
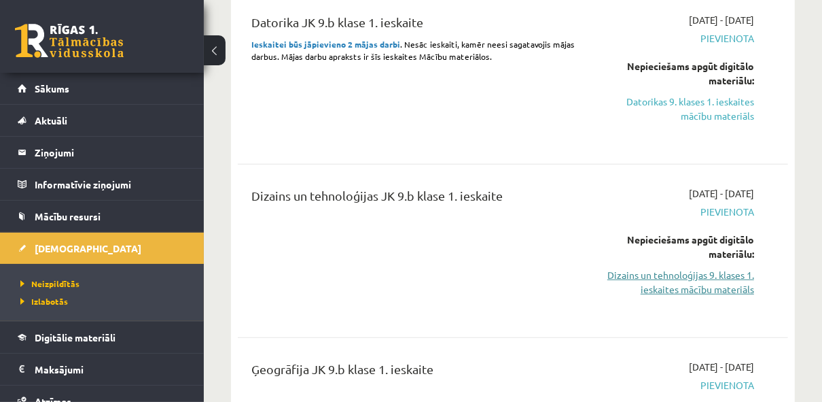
click at [733, 279] on link "Dizains un tehnoloģijas 9. klases 1. ieskaites mācību materiāls" at bounding box center [677, 282] width 154 height 29
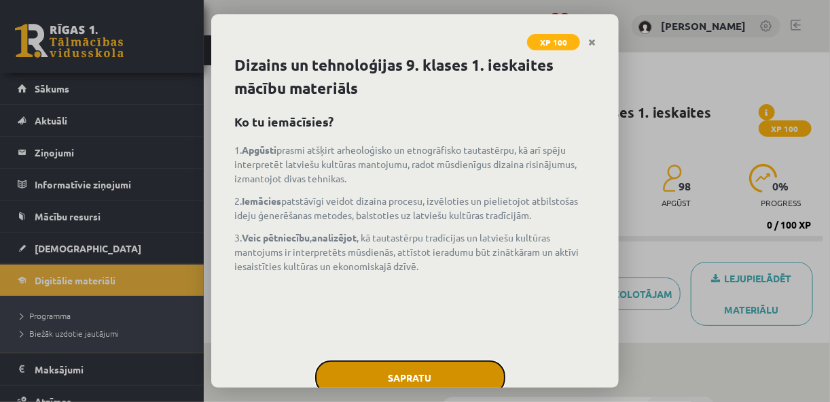
click at [418, 380] on button "Sapratu" at bounding box center [410, 377] width 190 height 34
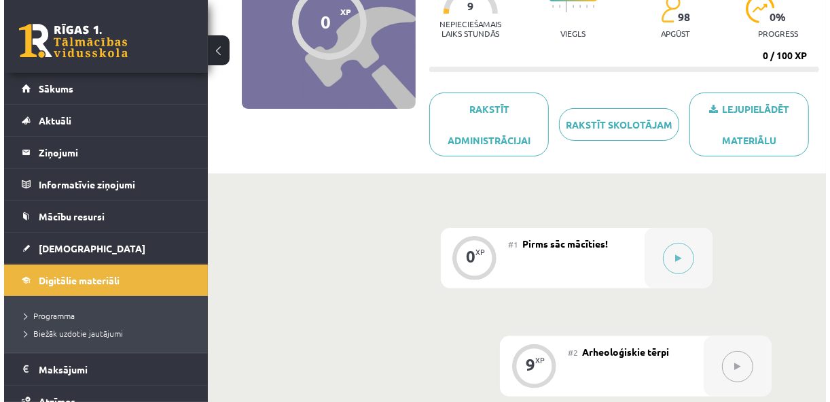
scroll to position [159, 0]
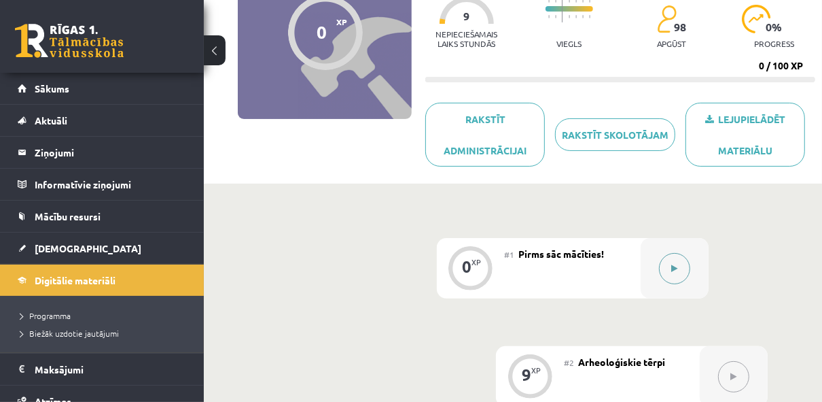
click at [678, 272] on button at bounding box center [674, 268] width 31 height 31
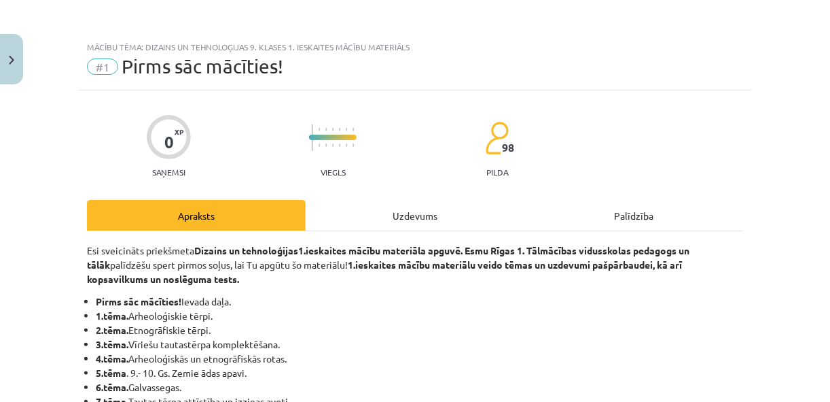
click at [635, 244] on strong "1.ieskaites mācību materiāla apguvē. Esmu Rīgas 1. Tālmācības vidusskolas pedag…" at bounding box center [388, 257] width 603 height 26
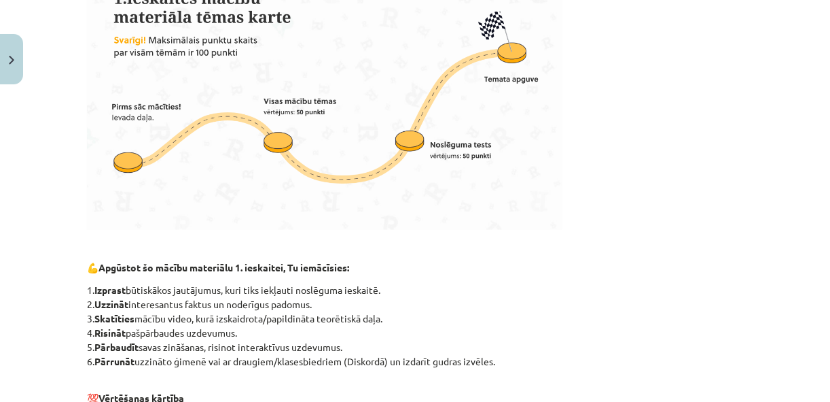
scroll to position [909, 0]
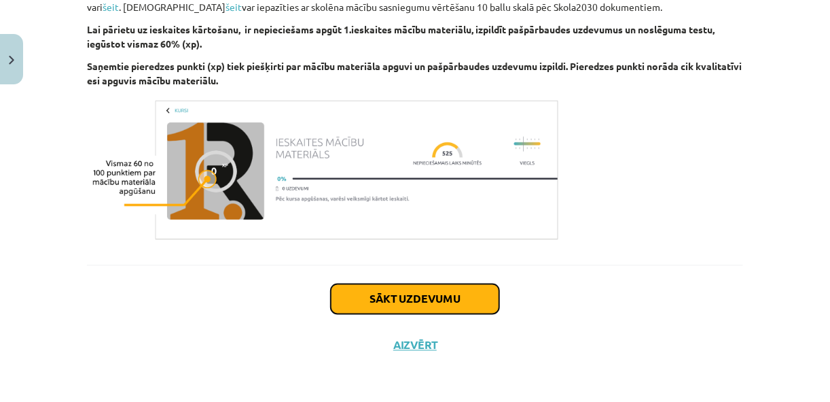
click at [457, 300] on button "Sākt uzdevumu" at bounding box center [415, 299] width 169 height 30
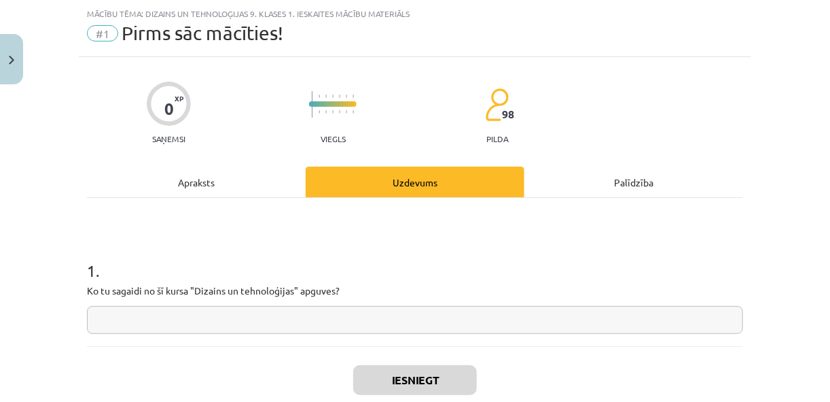
scroll to position [88, 0]
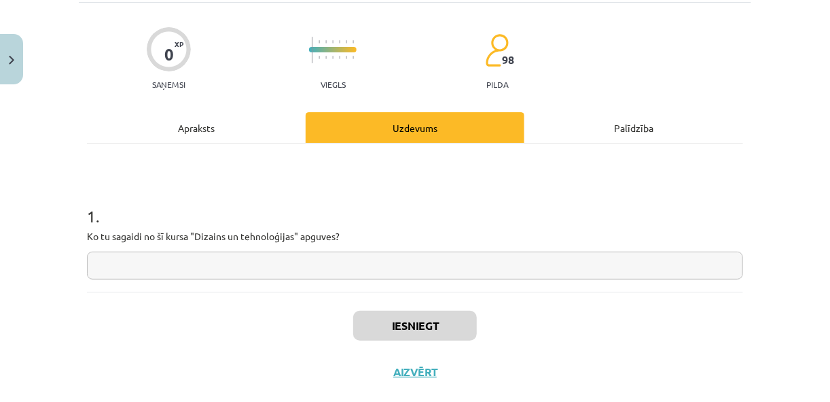
click at [354, 266] on input "text" at bounding box center [415, 265] width 656 height 28
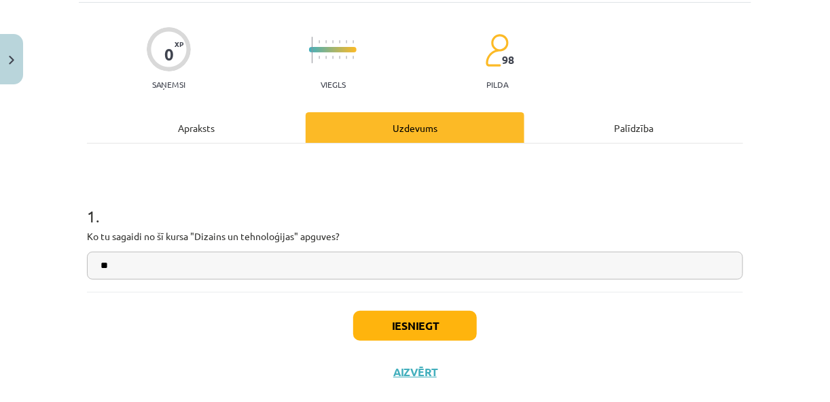
type input "*"
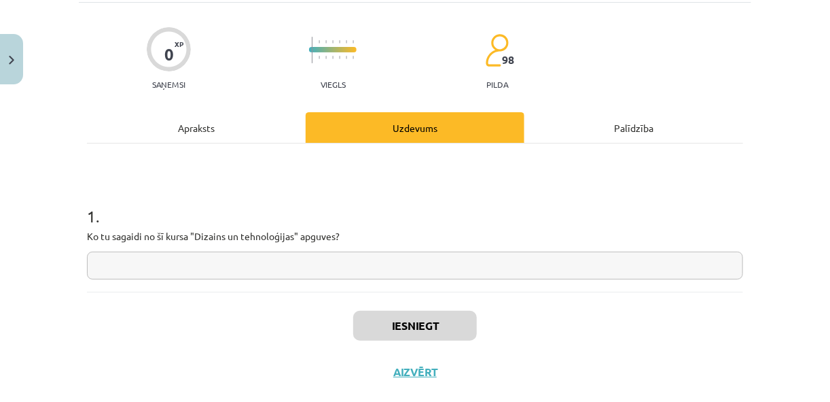
click at [597, 266] on input "text" at bounding box center [415, 265] width 656 height 28
type input "*"
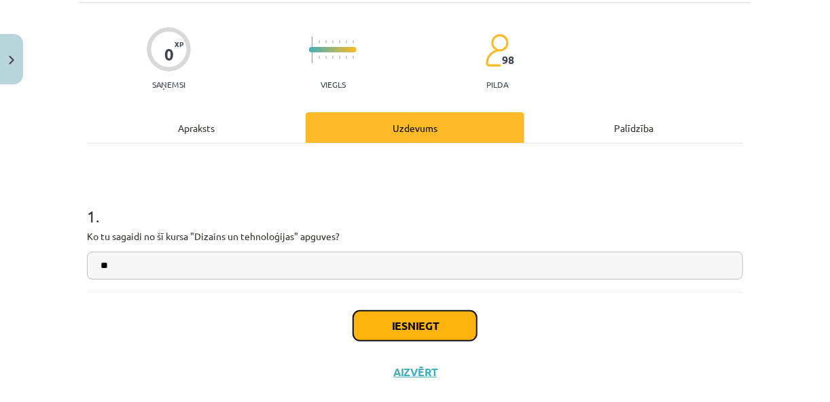
click at [463, 317] on button "Iesniegt" at bounding box center [415, 326] width 124 height 30
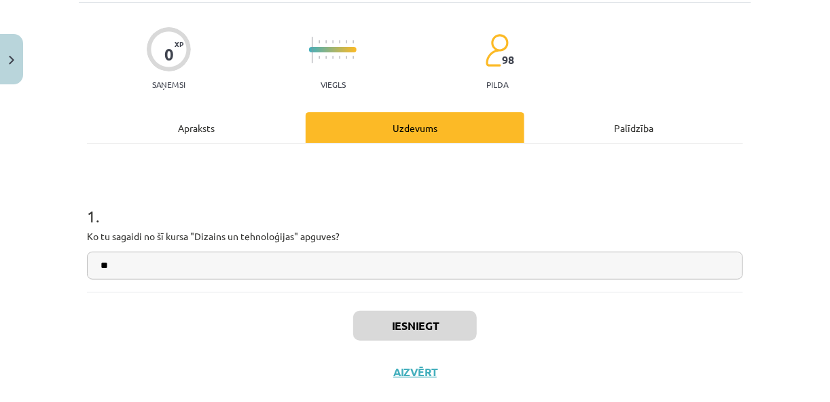
click at [417, 268] on input "**" at bounding box center [415, 265] width 656 height 28
type input "*"
click at [423, 376] on button "Aizvērt" at bounding box center [415, 372] width 52 height 14
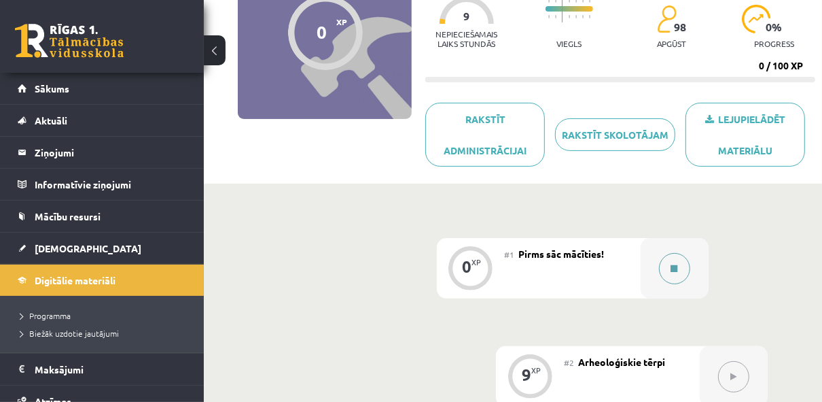
click at [681, 274] on button at bounding box center [674, 268] width 31 height 31
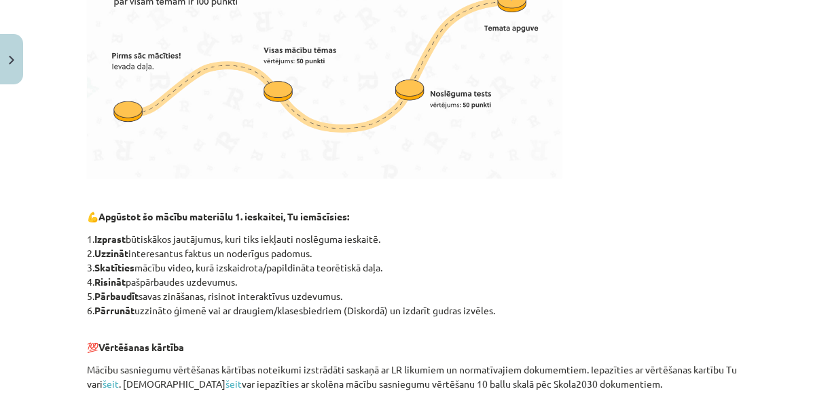
scroll to position [909, 0]
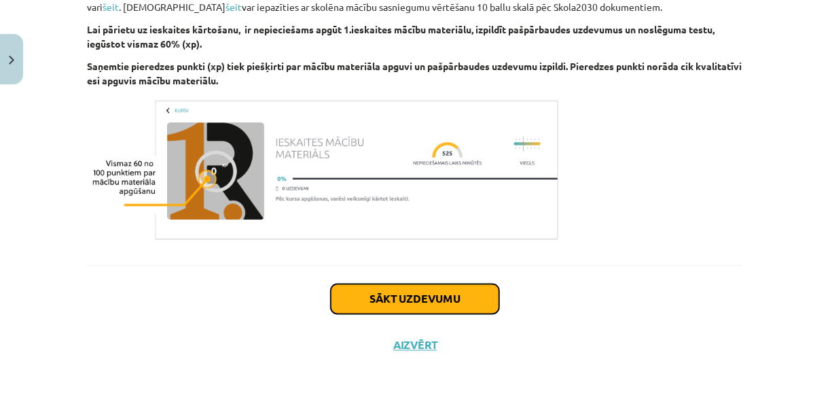
click at [432, 308] on button "Sākt uzdevumu" at bounding box center [415, 299] width 169 height 30
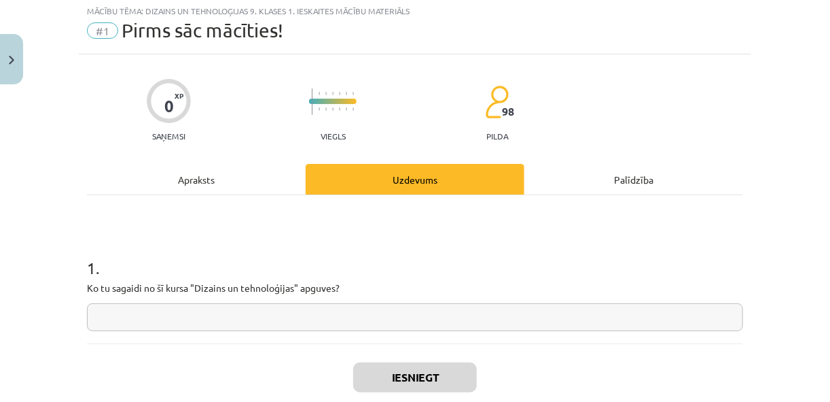
scroll to position [33, 0]
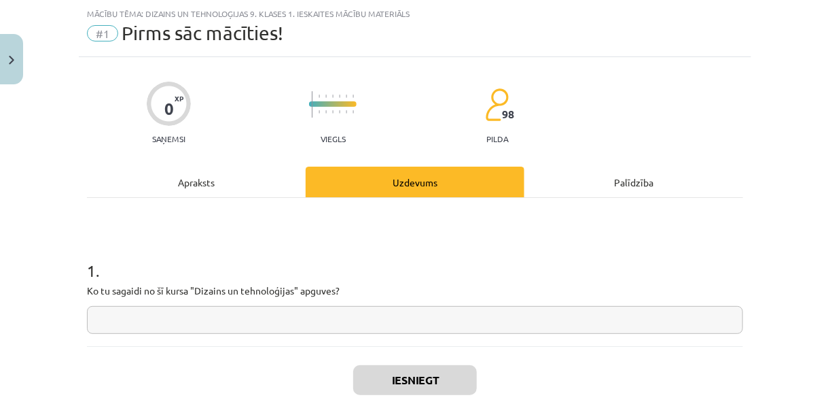
click at [376, 313] on input "text" at bounding box center [415, 320] width 656 height 28
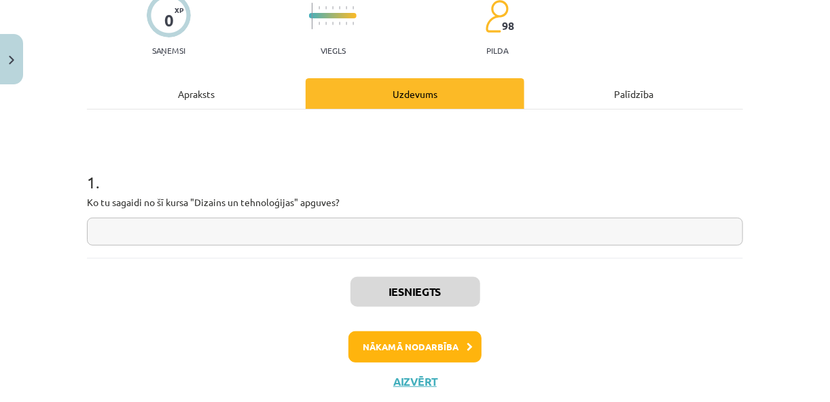
scroll to position [157, 0]
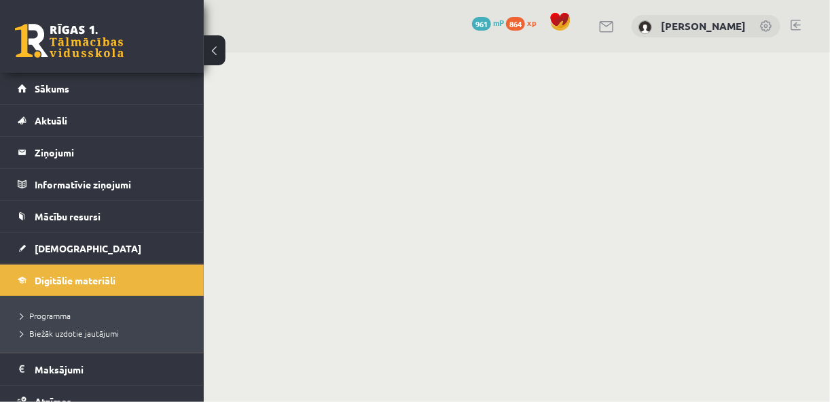
scroll to position [159, 0]
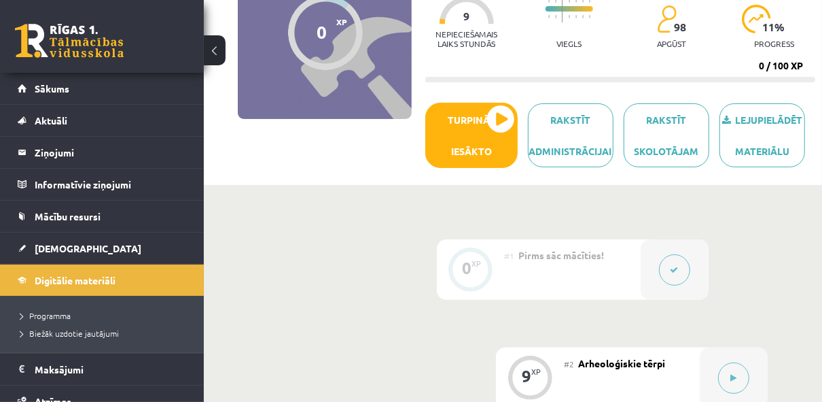
click at [665, 277] on button at bounding box center [674, 269] width 31 height 31
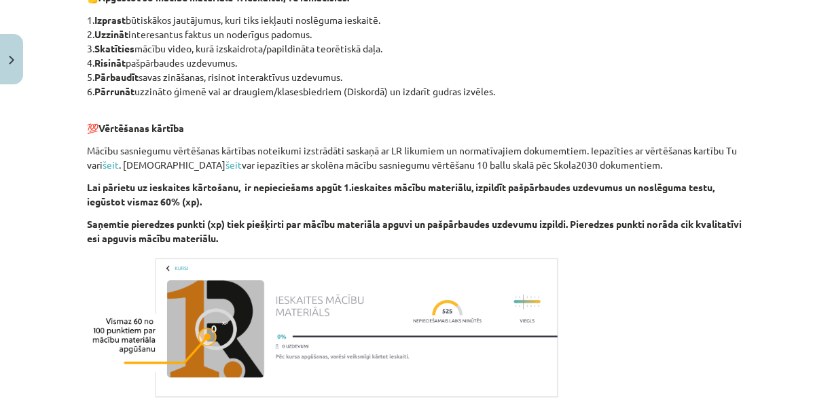
scroll to position [951, 0]
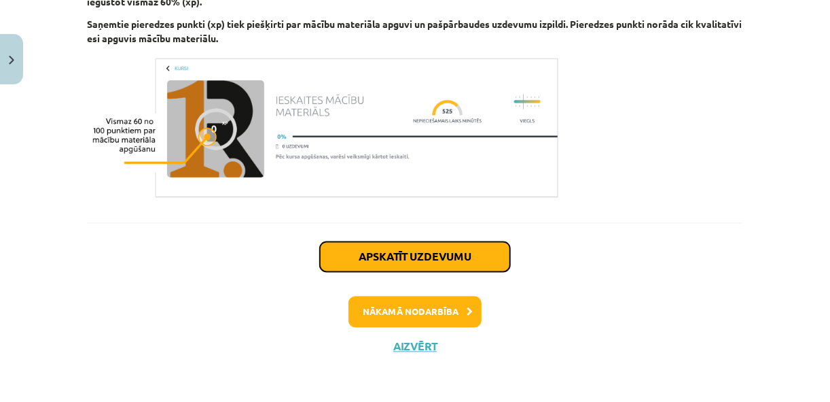
click at [436, 258] on button "Apskatīt uzdevumu" at bounding box center [415, 257] width 190 height 30
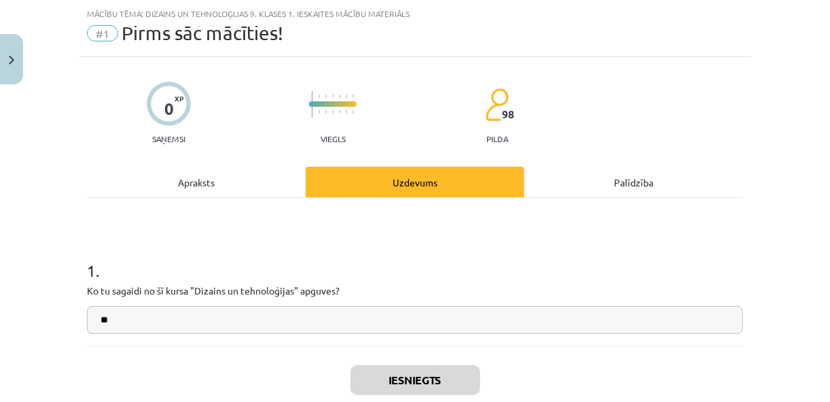
scroll to position [157, 0]
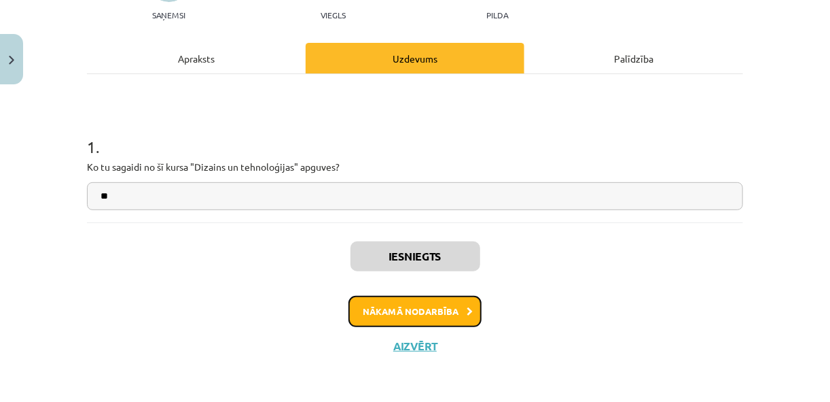
click at [445, 311] on button "Nākamā nodarbība" at bounding box center [415, 311] width 133 height 31
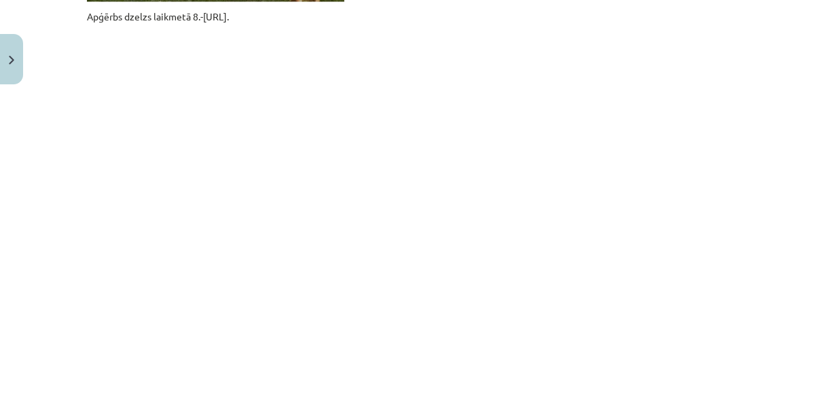
scroll to position [1249, 0]
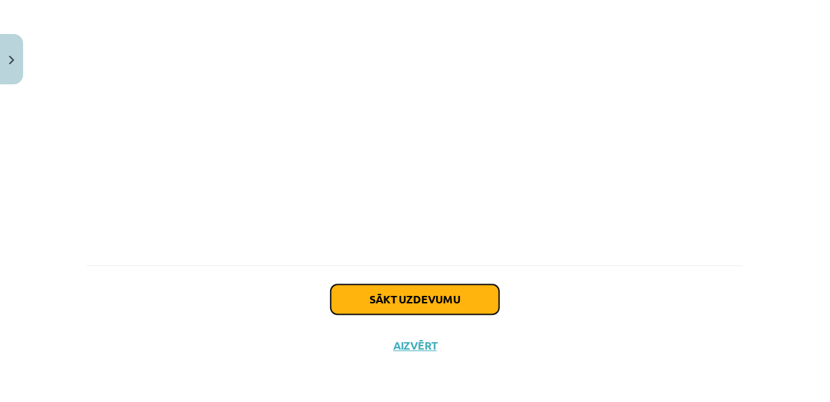
click at [459, 291] on button "Sākt uzdevumu" at bounding box center [415, 299] width 169 height 30
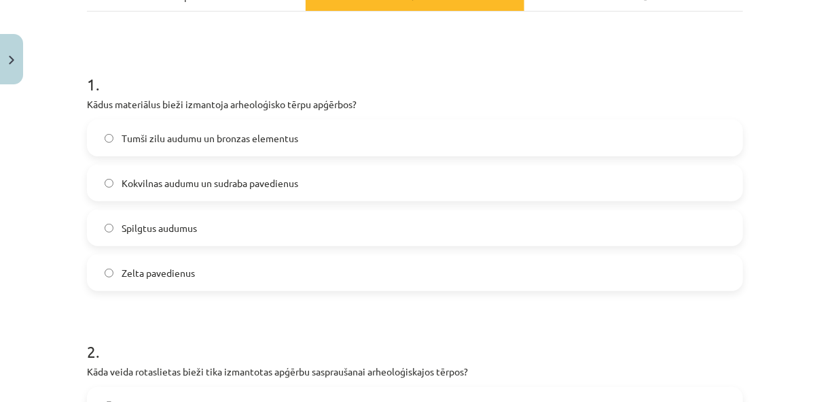
scroll to position [220, 0]
click at [601, 132] on label "Tumši zilu audumu un bronzas elementus" at bounding box center [415, 137] width 654 height 34
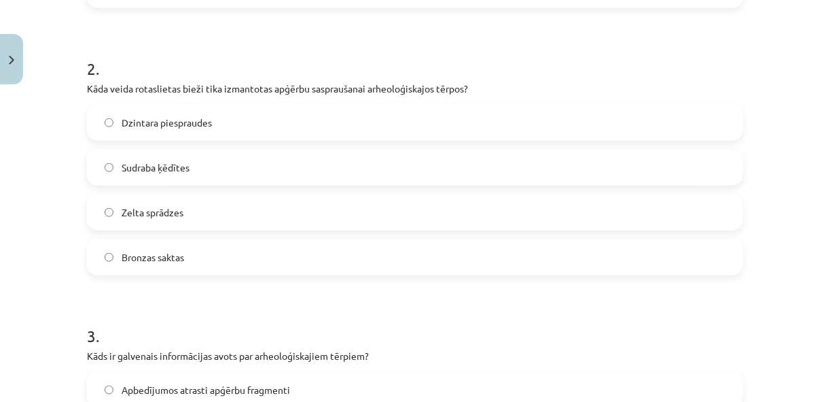
scroll to position [503, 0]
click at [270, 245] on label "Bronzas saktas" at bounding box center [415, 256] width 654 height 34
drag, startPoint x: 283, startPoint y: 177, endPoint x: 307, endPoint y: 47, distance: 131.9
click at [307, 47] on div "2 . Kāda veida rotaslietas bieži tika izmantotas apģērbu saspraušanai arheoloģi…" at bounding box center [415, 155] width 656 height 240
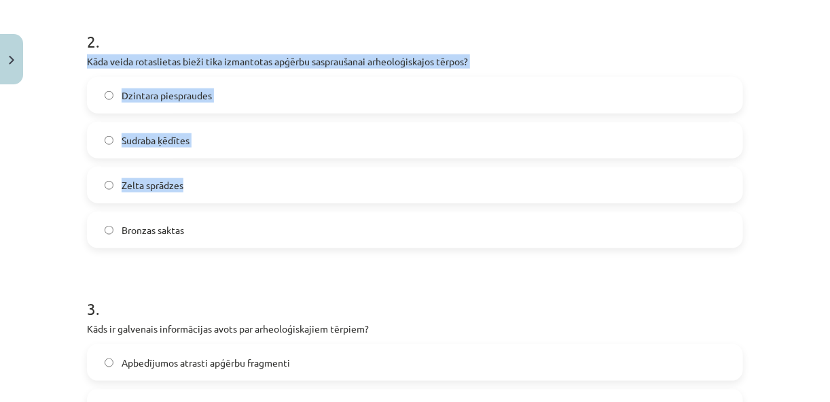
scroll to position [551, 0]
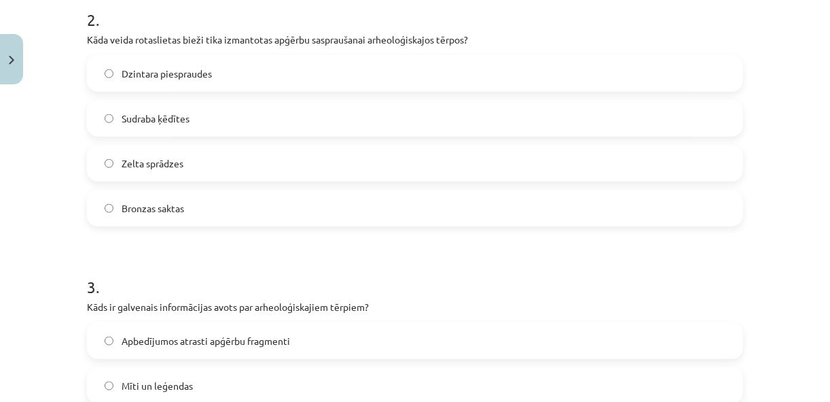
click at [391, 281] on h1 "3 ." at bounding box center [415, 274] width 656 height 42
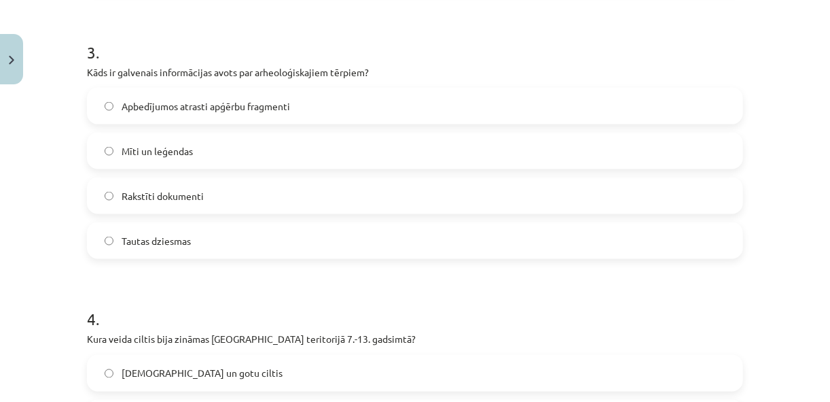
scroll to position [788, 0]
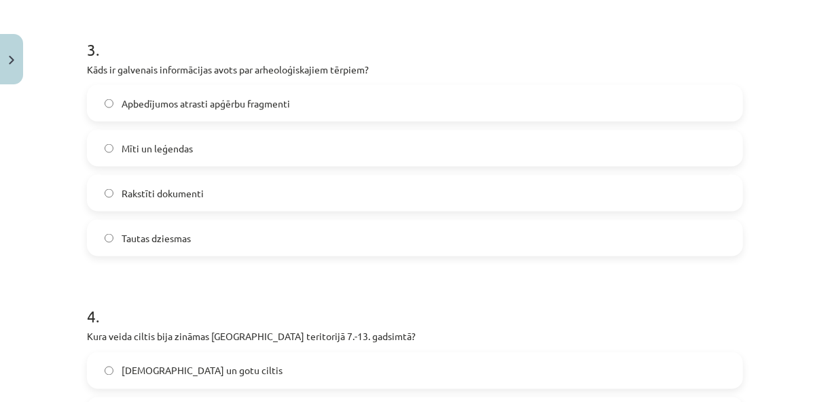
click at [327, 98] on label "Apbedījumos atrasti apģērbu fragmenti" at bounding box center [415, 103] width 654 height 34
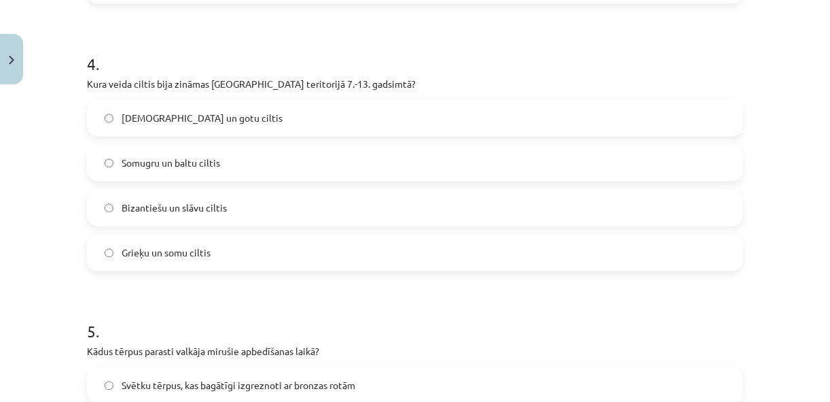
scroll to position [1047, 0]
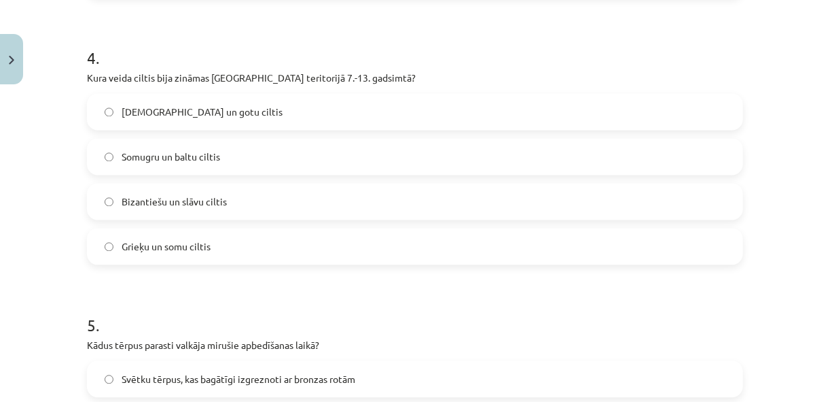
click at [327, 152] on label "Somugru un baltu ciltis" at bounding box center [415, 156] width 654 height 34
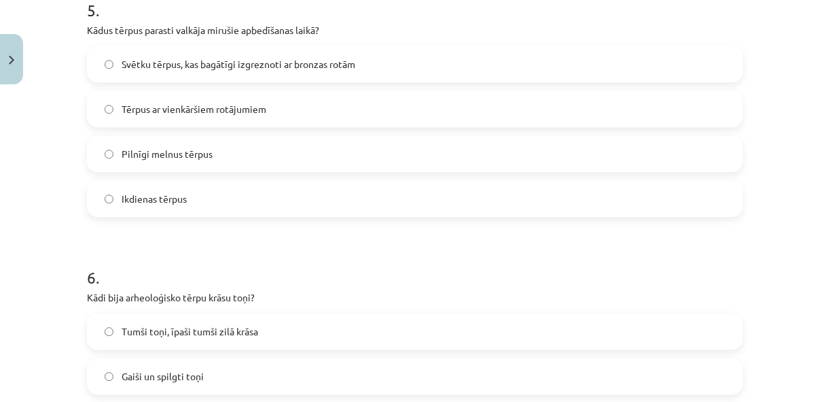
scroll to position [1362, 0]
click at [266, 71] on label "Svētku tērpus, kas bagātīgi izgreznoti ar bronzas rotām" at bounding box center [415, 63] width 654 height 34
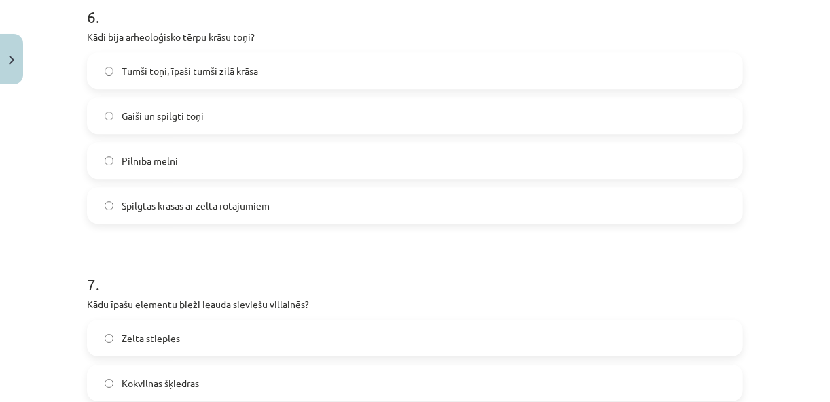
scroll to position [1623, 0]
click at [255, 75] on label "Tumši toņi, īpaši tumši zilā krāsa" at bounding box center [415, 70] width 654 height 34
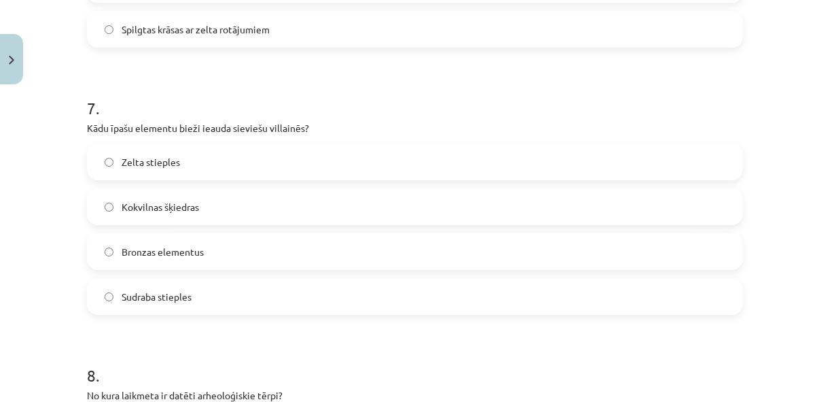
scroll to position [1803, 0]
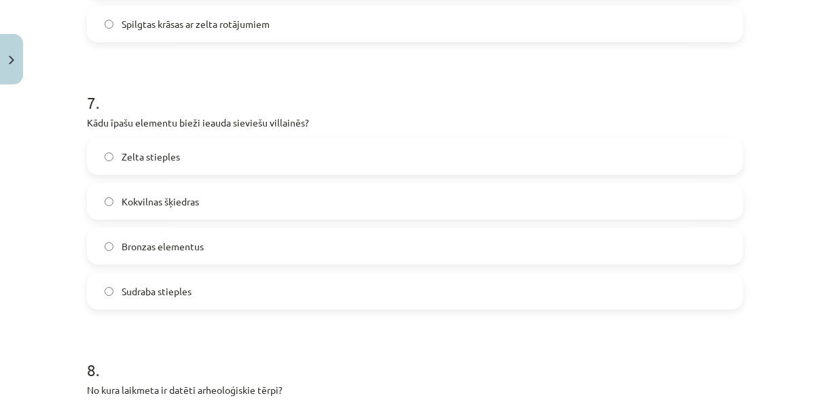
click at [183, 236] on label "Bronzas elementus" at bounding box center [415, 246] width 654 height 34
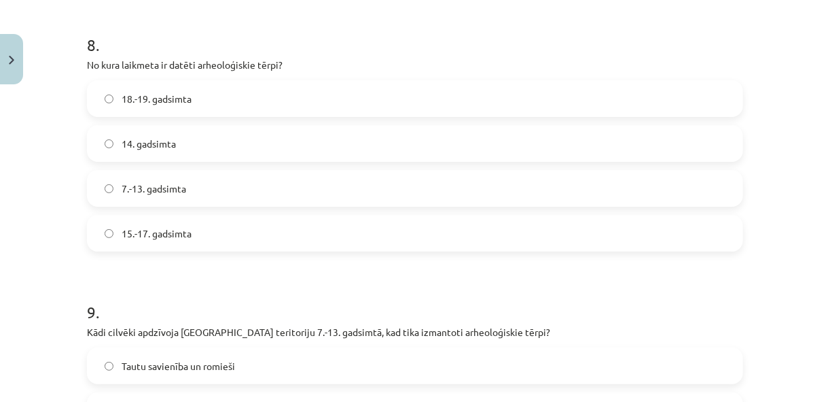
scroll to position [2130, 0]
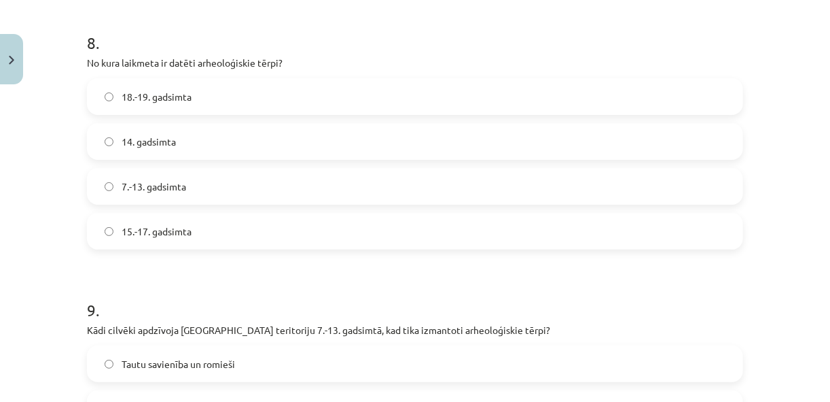
click at [196, 183] on label "7.-13. gadsimta" at bounding box center [415, 186] width 654 height 34
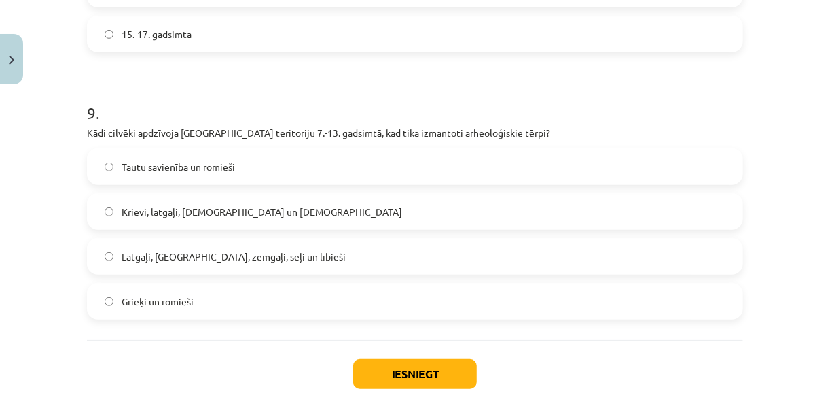
scroll to position [2331, 0]
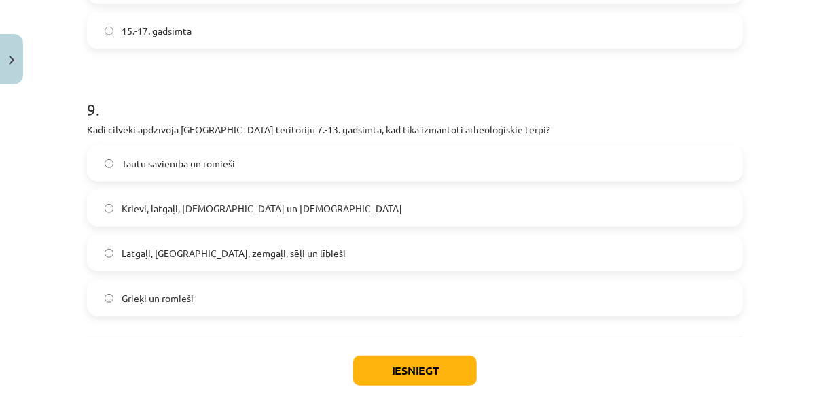
click at [211, 253] on span "Latgaļi, kurši, zemgaļi, sēļi un lībieši" at bounding box center [234, 253] width 224 height 14
click at [408, 355] on button "Iesniegt" at bounding box center [415, 370] width 124 height 30
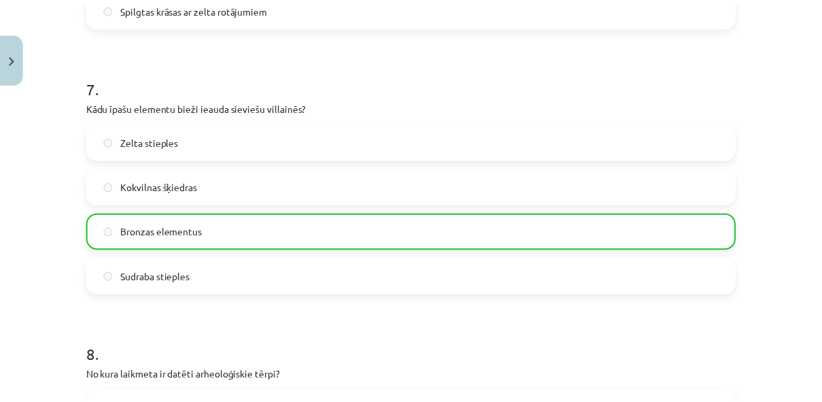
scroll to position [2445, 0]
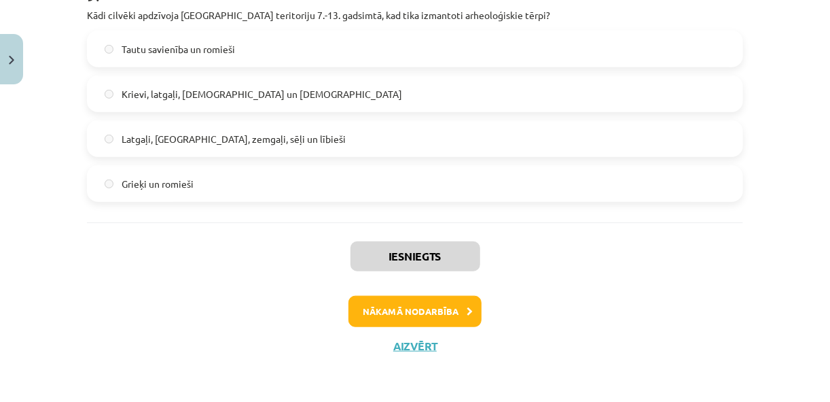
click at [409, 353] on div "Iesniegts Nākamā nodarbība Aizvērt" at bounding box center [415, 291] width 656 height 139
click at [412, 342] on button "Aizvērt" at bounding box center [415, 346] width 52 height 14
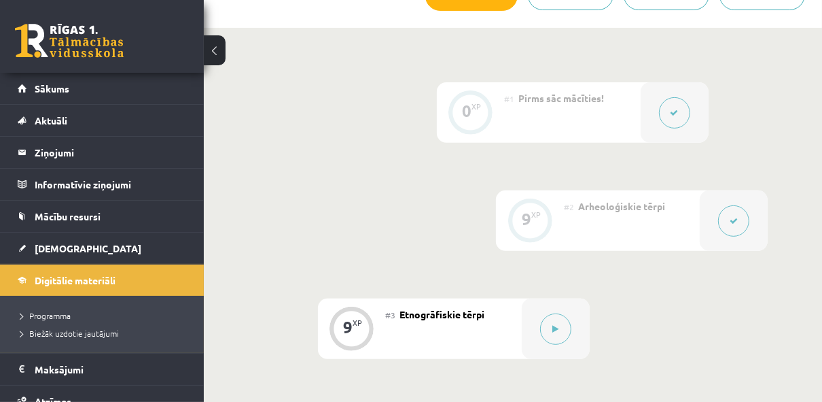
scroll to position [319, 0]
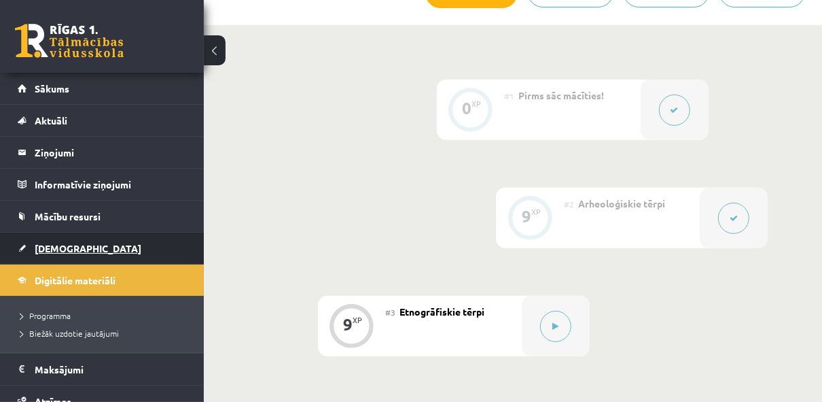
click at [41, 255] on link "[DEMOGRAPHIC_DATA]" at bounding box center [102, 247] width 169 height 31
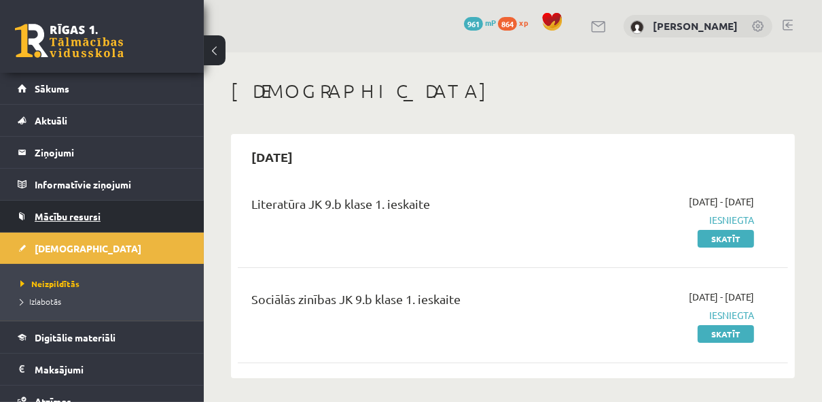
click at [39, 213] on span "Mācību resursi" at bounding box center [68, 216] width 66 height 12
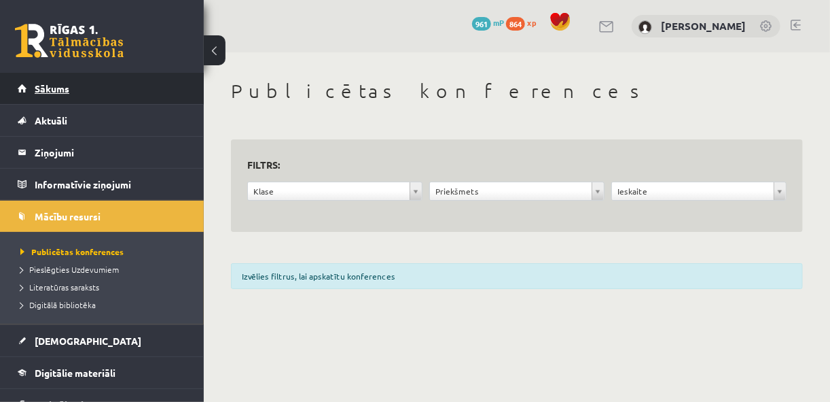
click at [63, 82] on link "Sākums" at bounding box center [102, 88] width 169 height 31
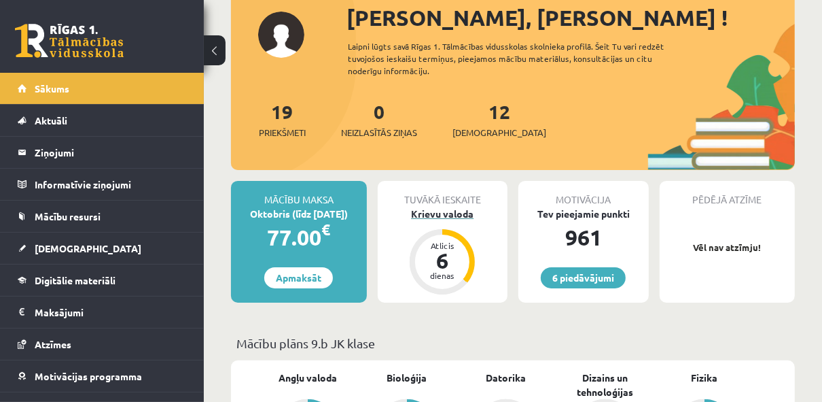
scroll to position [92, 0]
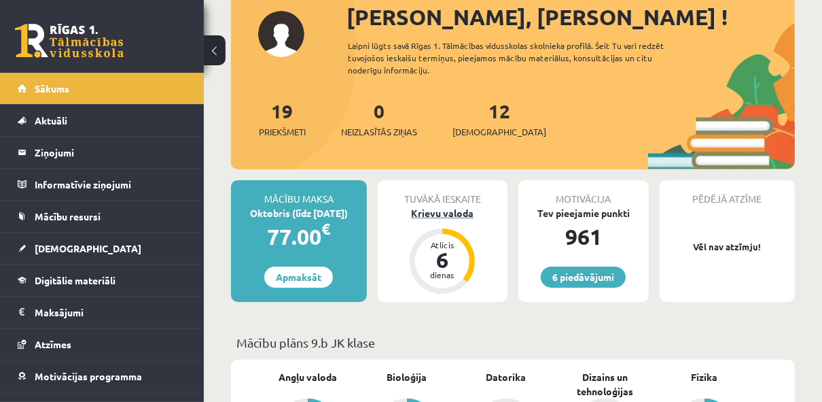
click at [463, 213] on div "Krievu valoda" at bounding box center [443, 213] width 130 height 14
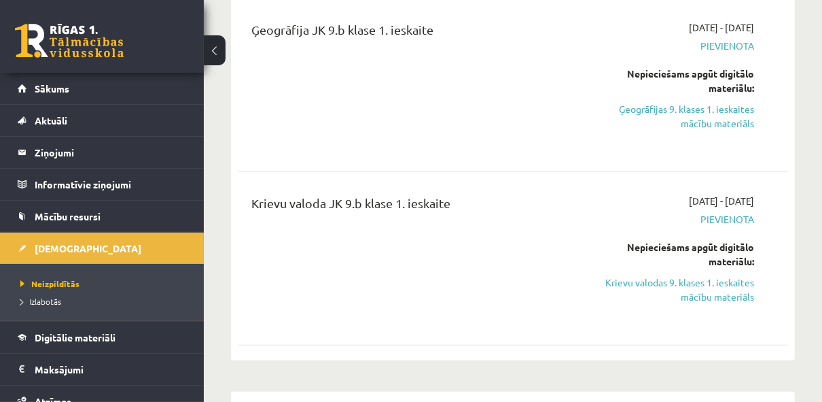
scroll to position [795, 0]
